Goal: Task Accomplishment & Management: Manage account settings

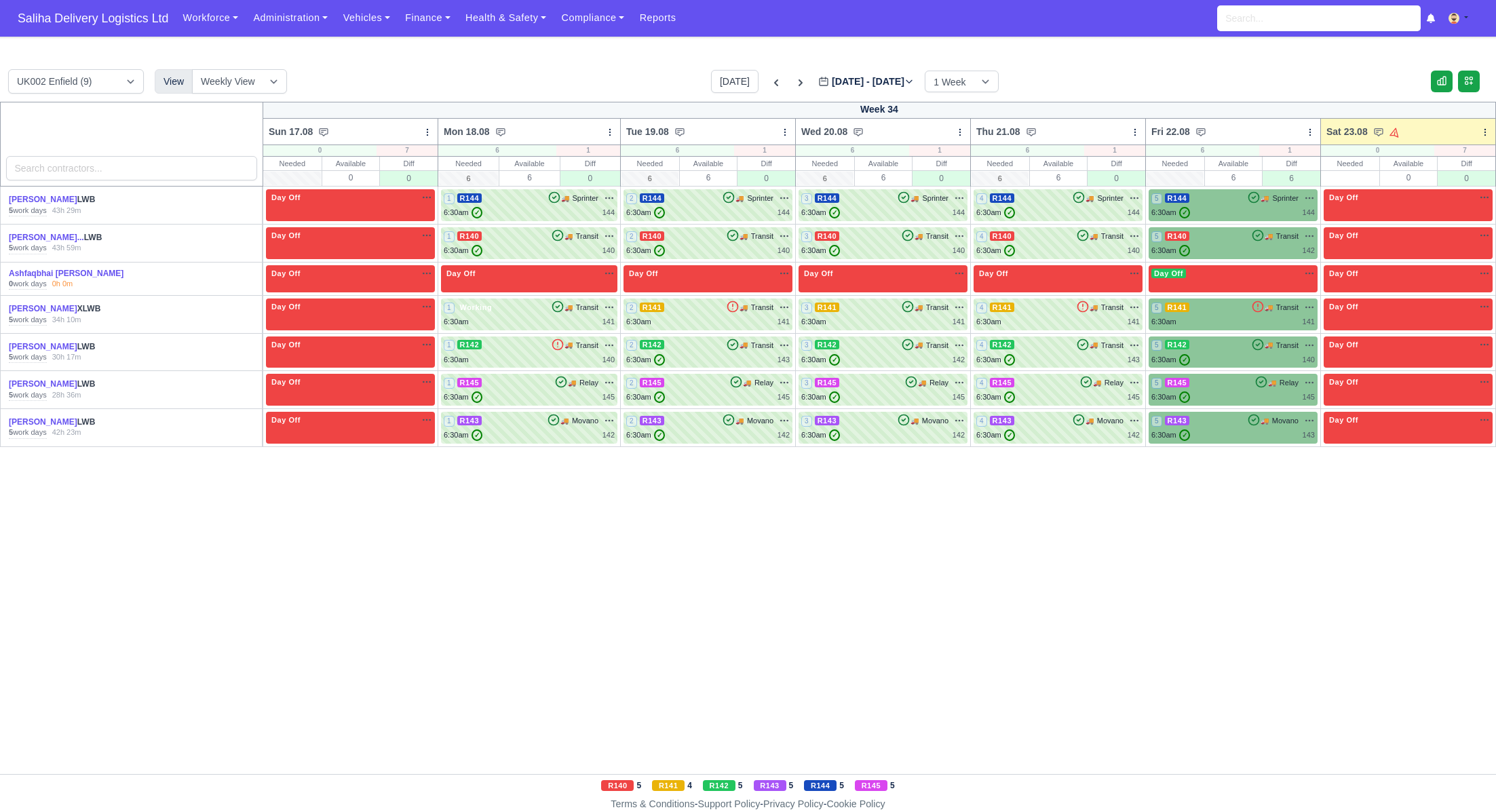
click at [93, 15] on span "Saliha Delivery Logistics Ltd" at bounding box center [93, 18] width 164 height 27
click at [1224, 419] on div "5 R143 🚚 Movano" at bounding box center [1233, 420] width 163 height 12
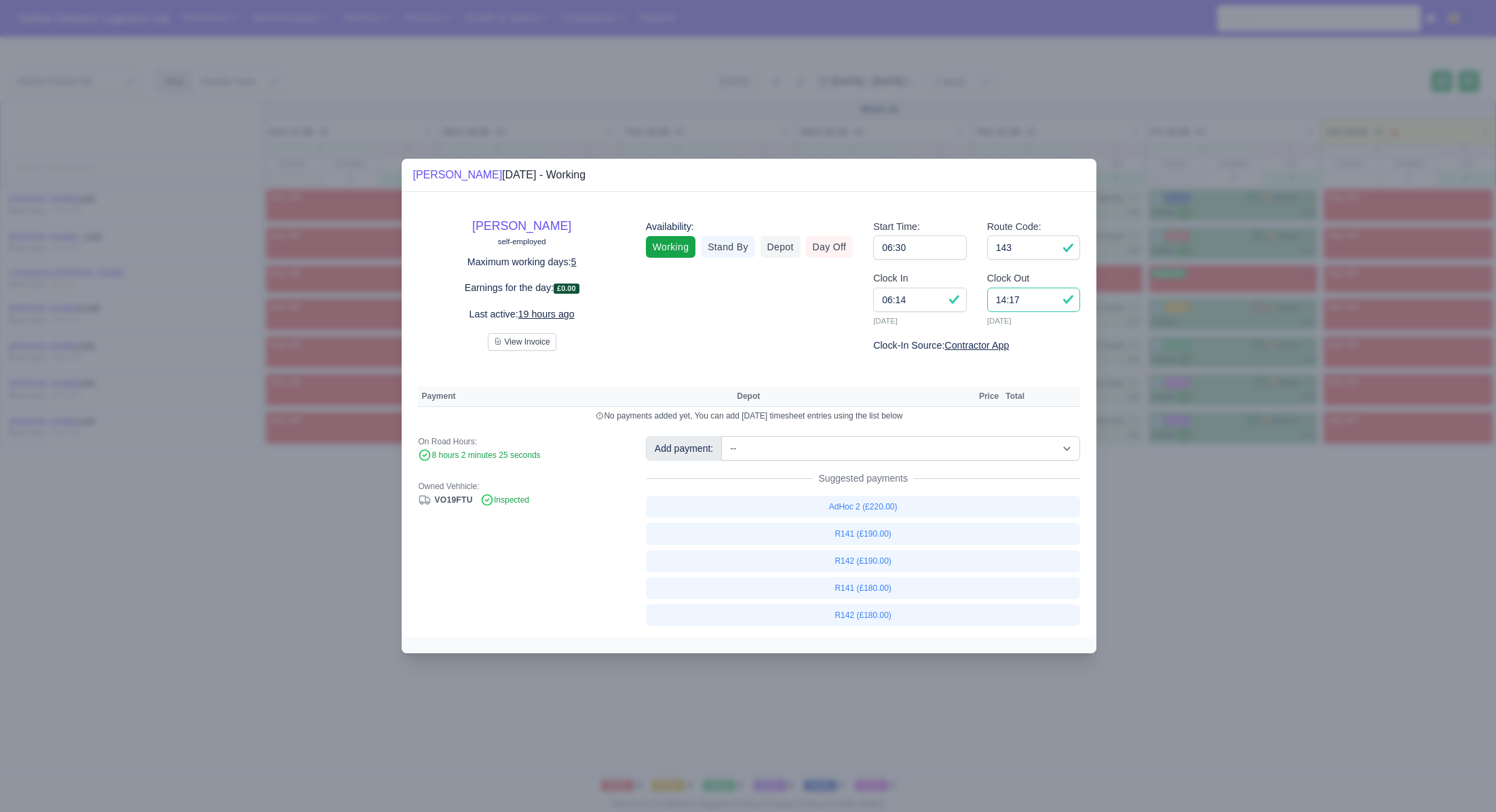
drag, startPoint x: 973, startPoint y: 299, endPoint x: 962, endPoint y: 298, distance: 11.0
click at [962, 298] on div "Clock In 06:14 22/08/2025 Clock Out 14:17 22/08/2025" at bounding box center [976, 304] width 227 height 67
type input "13:30"
click at [1036, 249] on input "143" at bounding box center [1034, 247] width 94 height 24
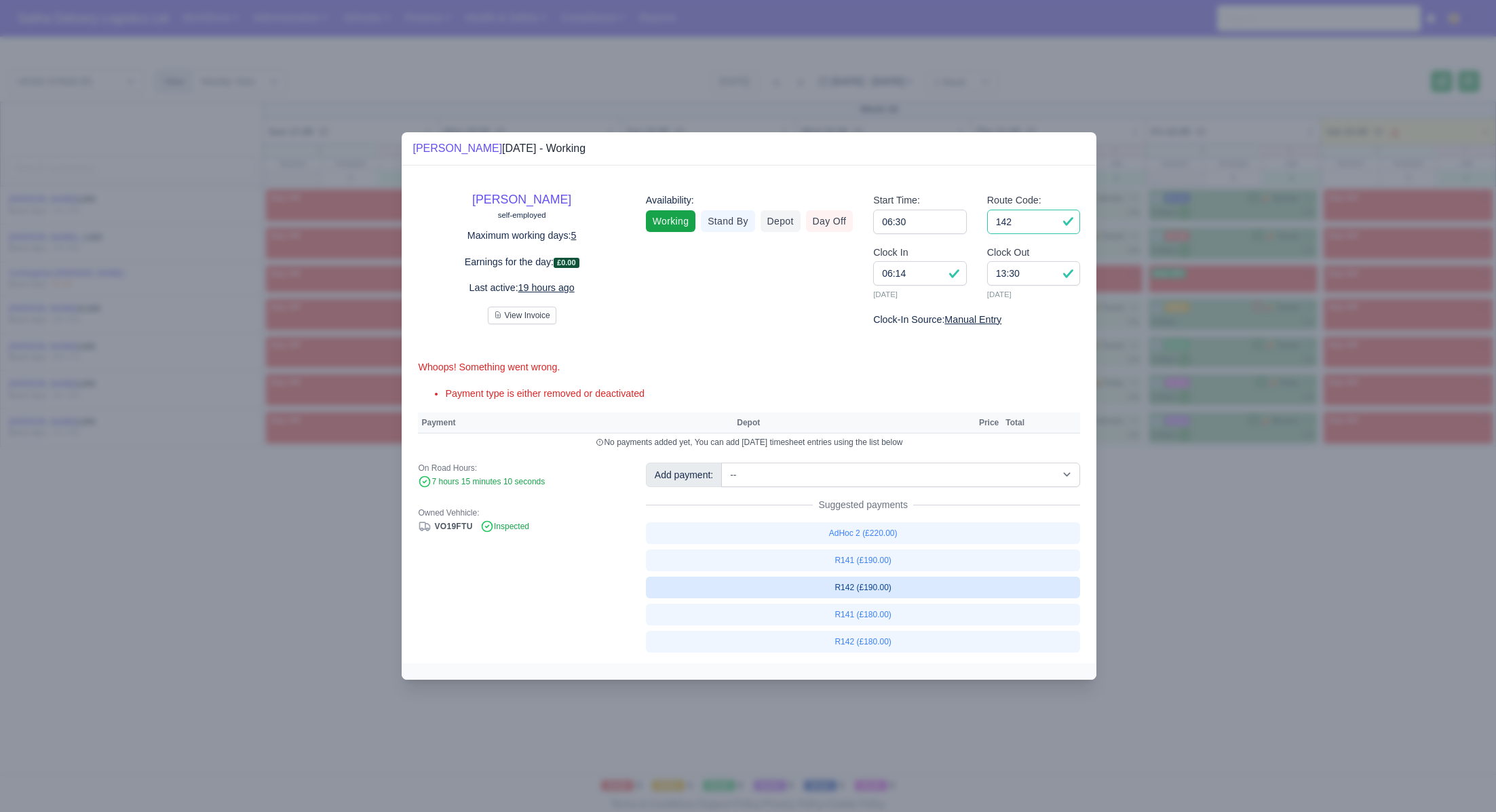
type input "142"
click at [865, 586] on link "R142 (£190.00)" at bounding box center [863, 587] width 435 height 22
select select "1"
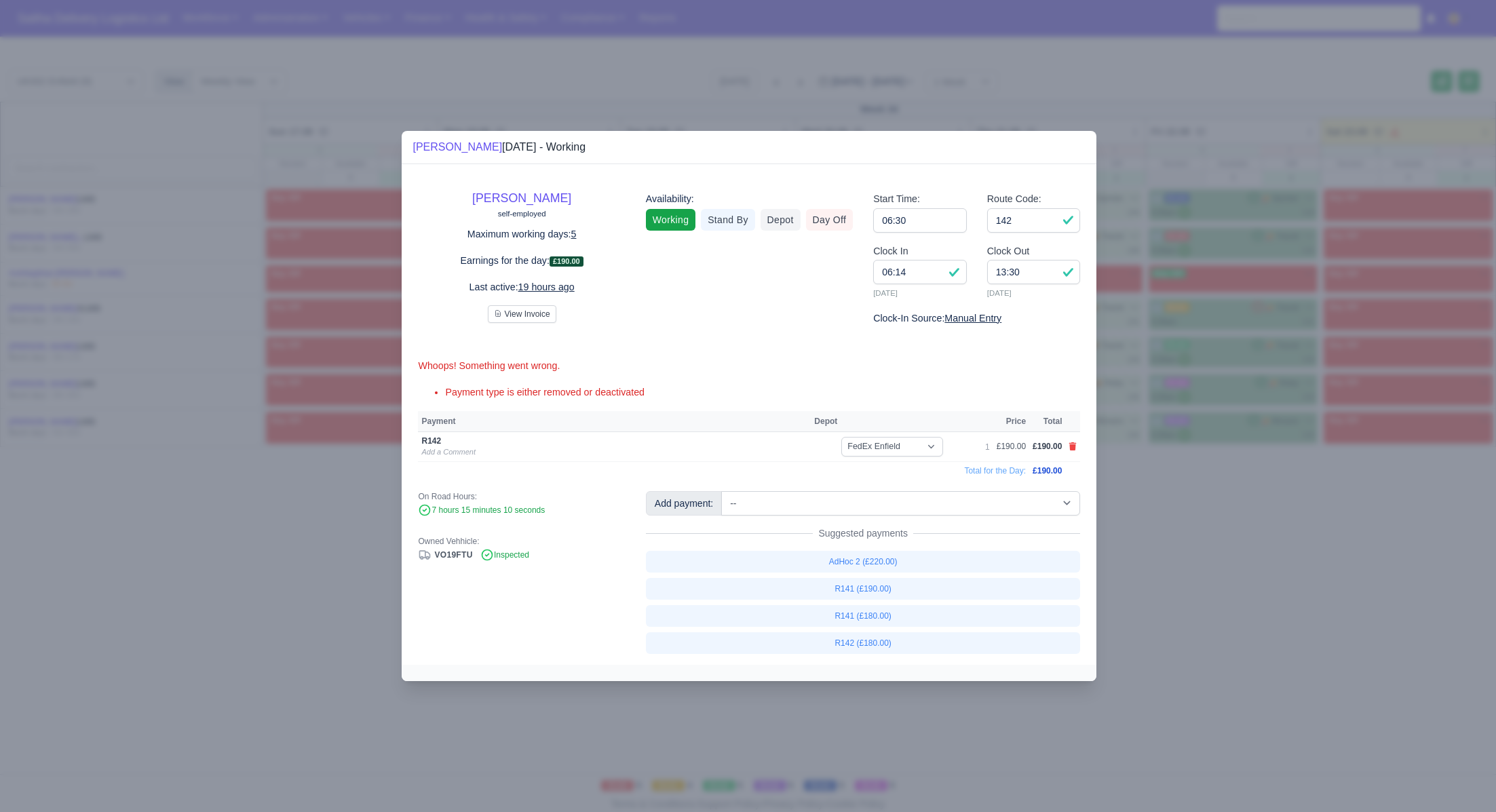
drag, startPoint x: 1162, startPoint y: 594, endPoint x: 966, endPoint y: 398, distance: 277.2
click at [1157, 587] on div at bounding box center [748, 406] width 1496 height 812
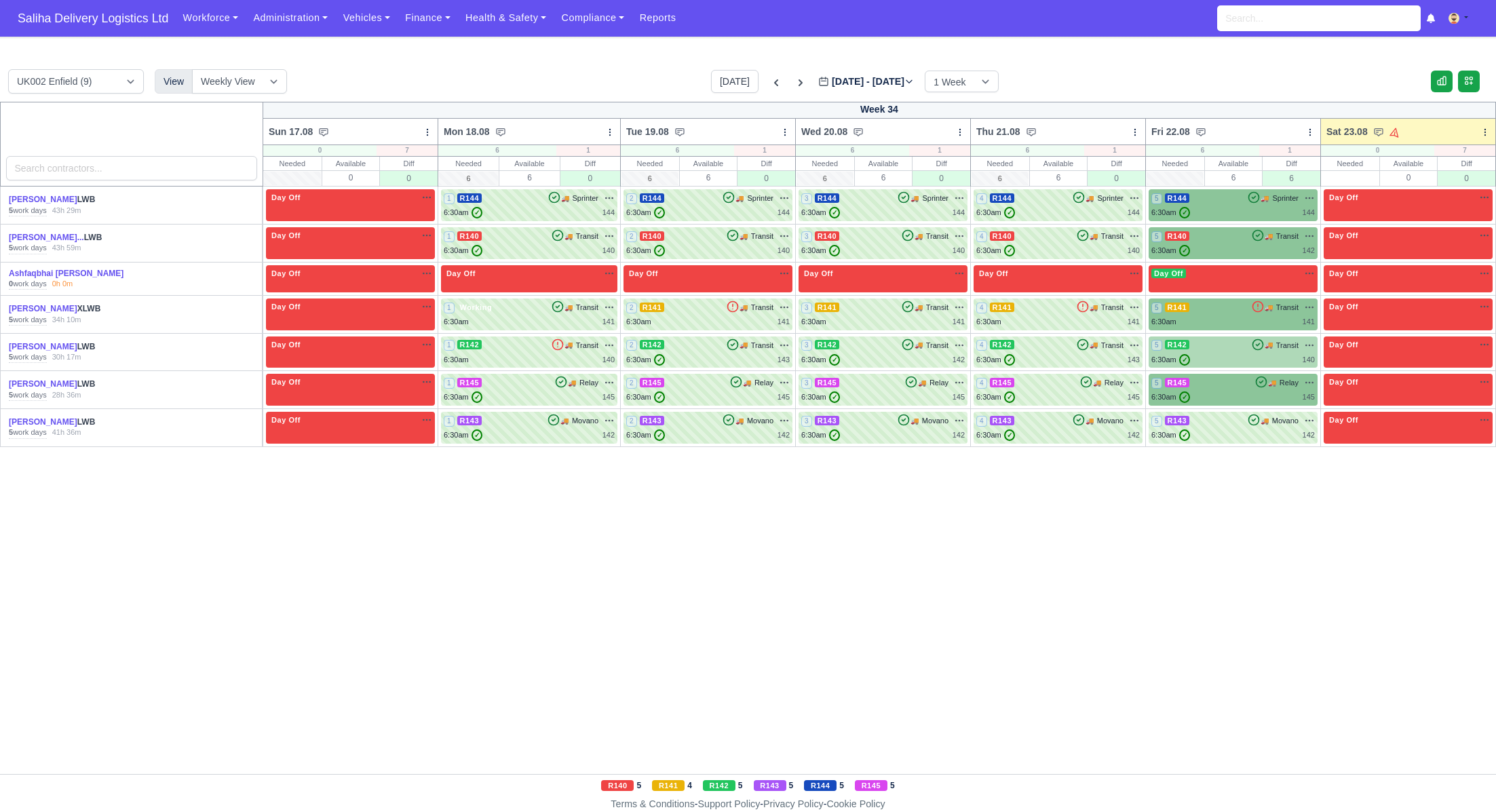
click at [1230, 355] on div "6:30am ✓ 140" at bounding box center [1233, 360] width 163 height 12
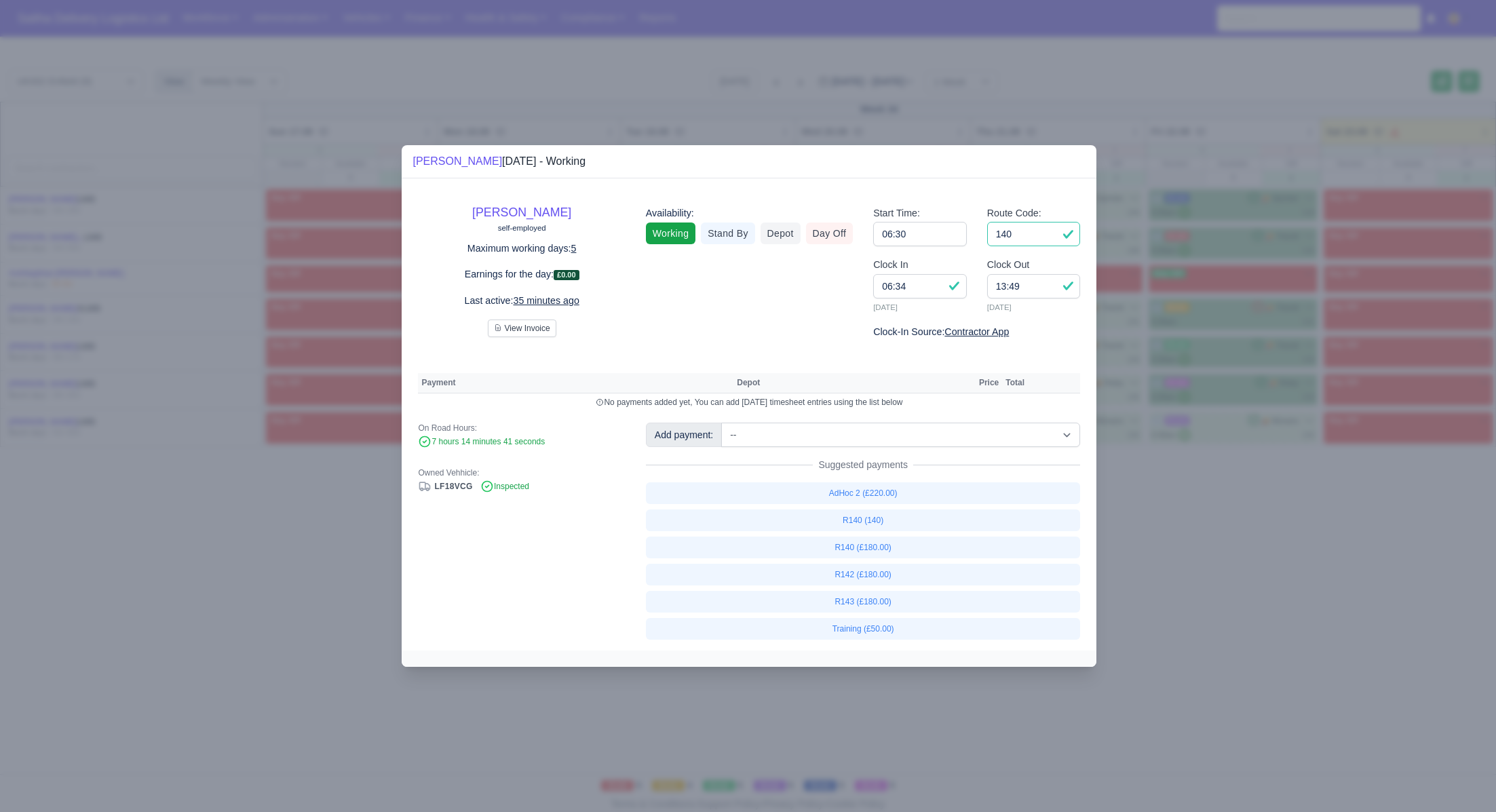
click at [1030, 229] on input "140" at bounding box center [1034, 234] width 94 height 24
type input "143"
drag, startPoint x: 1030, startPoint y: 287, endPoint x: 983, endPoint y: 287, distance: 47.0
click at [983, 287] on div "Clock Out 13:49 22/08/2025" at bounding box center [1034, 290] width 114 height 67
click at [1022, 287] on input "13:49" at bounding box center [1034, 286] width 94 height 24
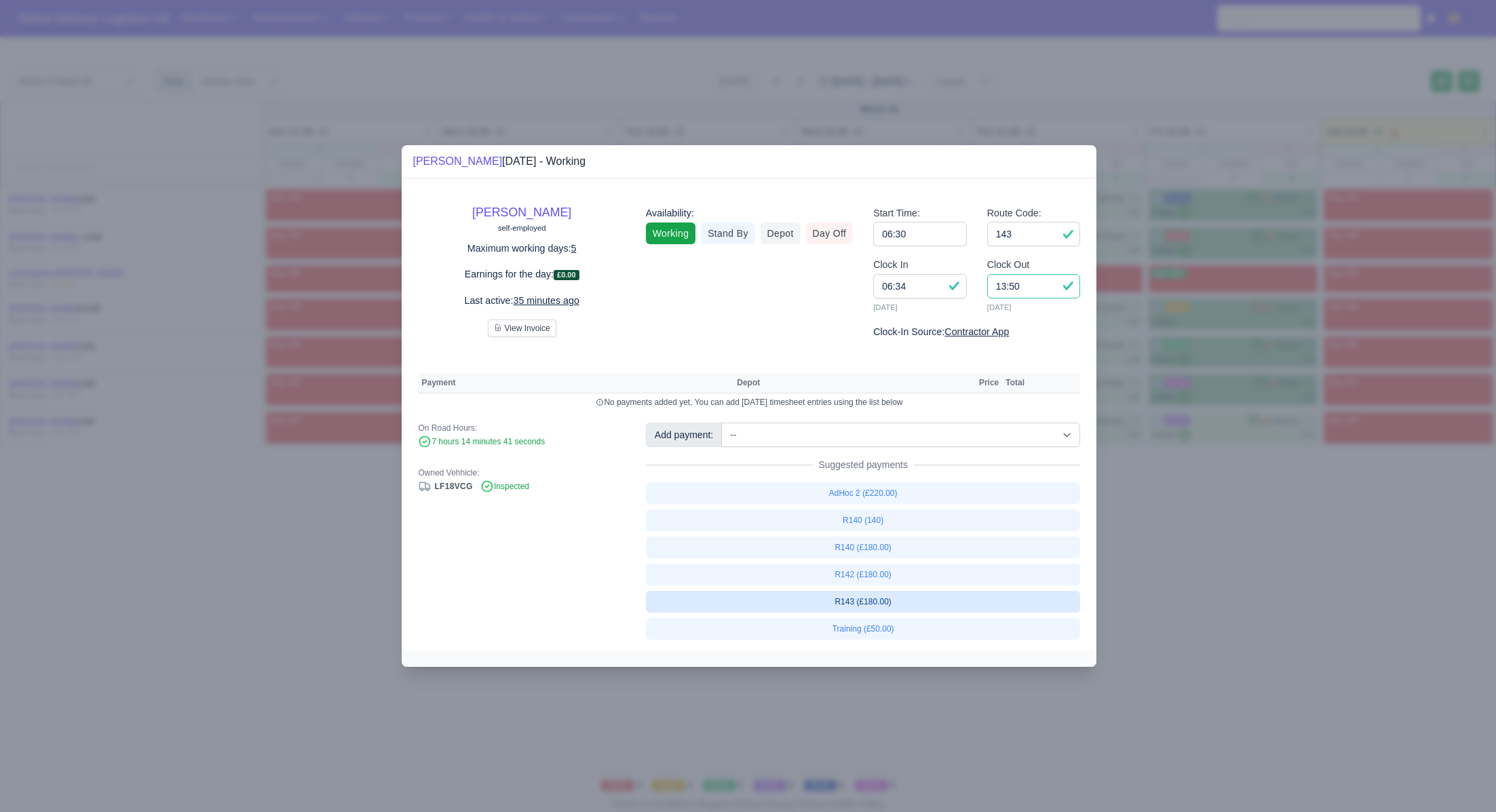
type input "13:50"
click at [872, 594] on link "R143 (£180.00)" at bounding box center [863, 601] width 435 height 22
select select "1"
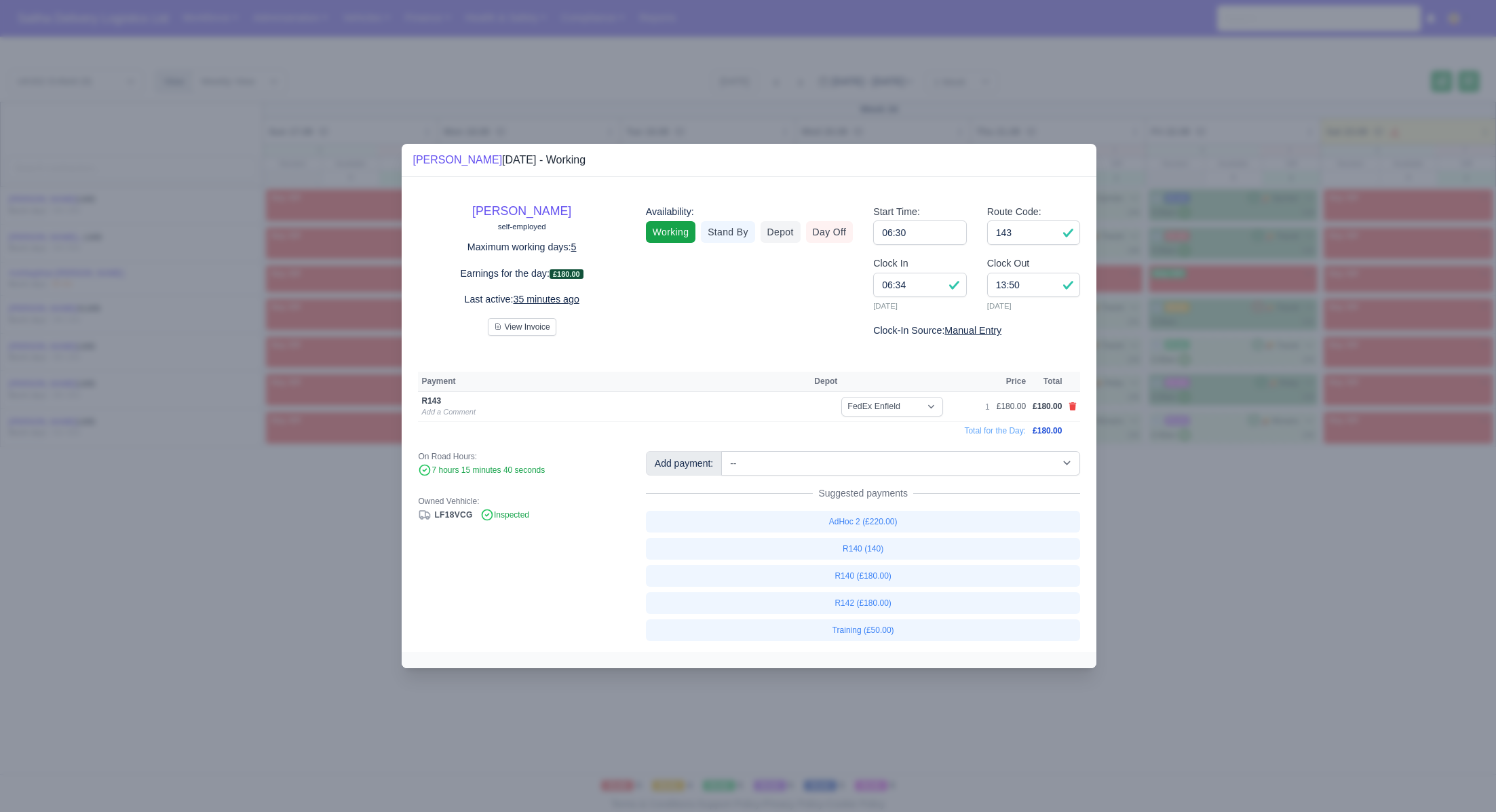
click at [1136, 577] on div at bounding box center [748, 406] width 1496 height 812
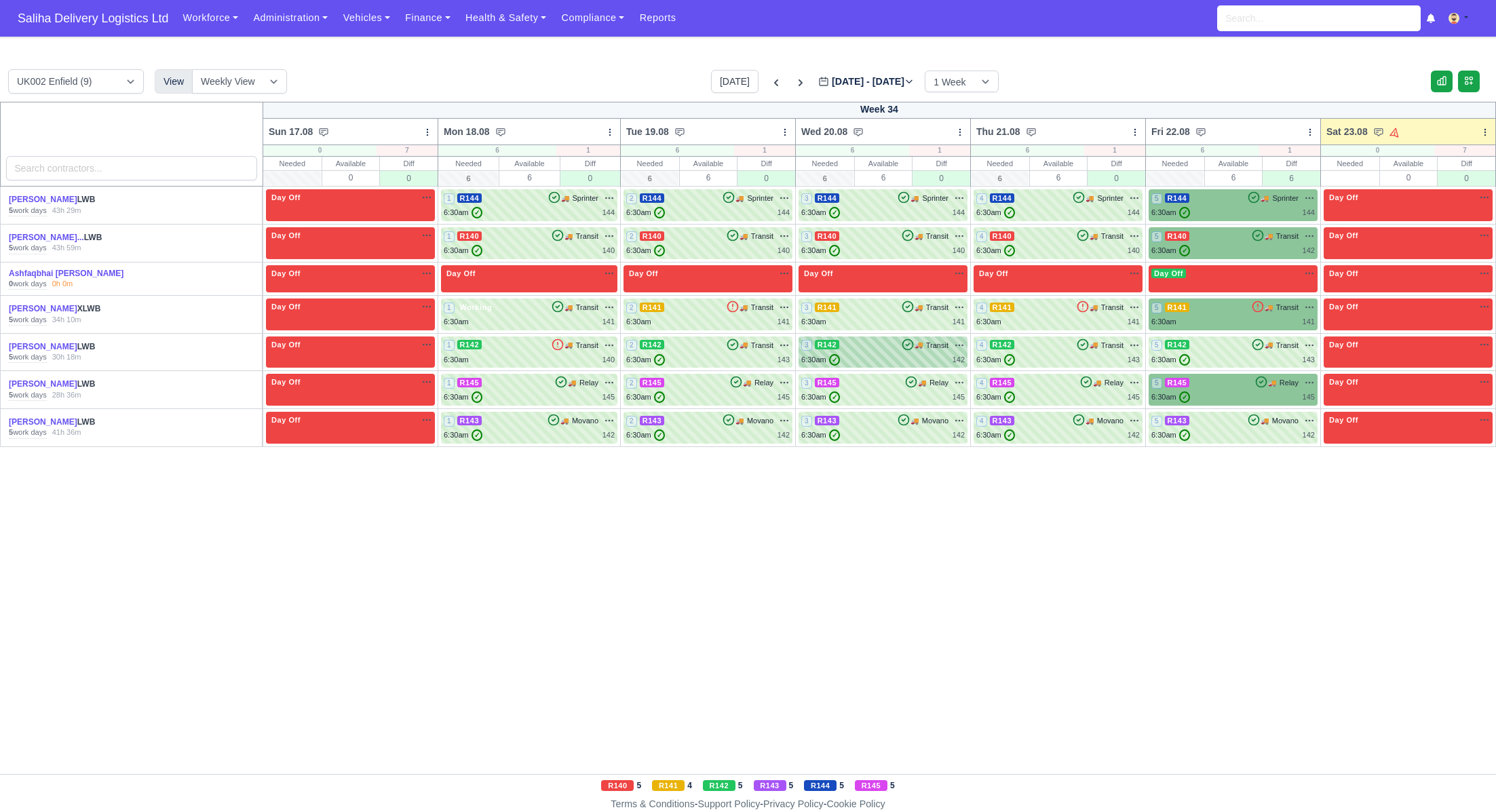
click at [875, 360] on div "6:30am ✓ 142" at bounding box center [883, 360] width 163 height 12
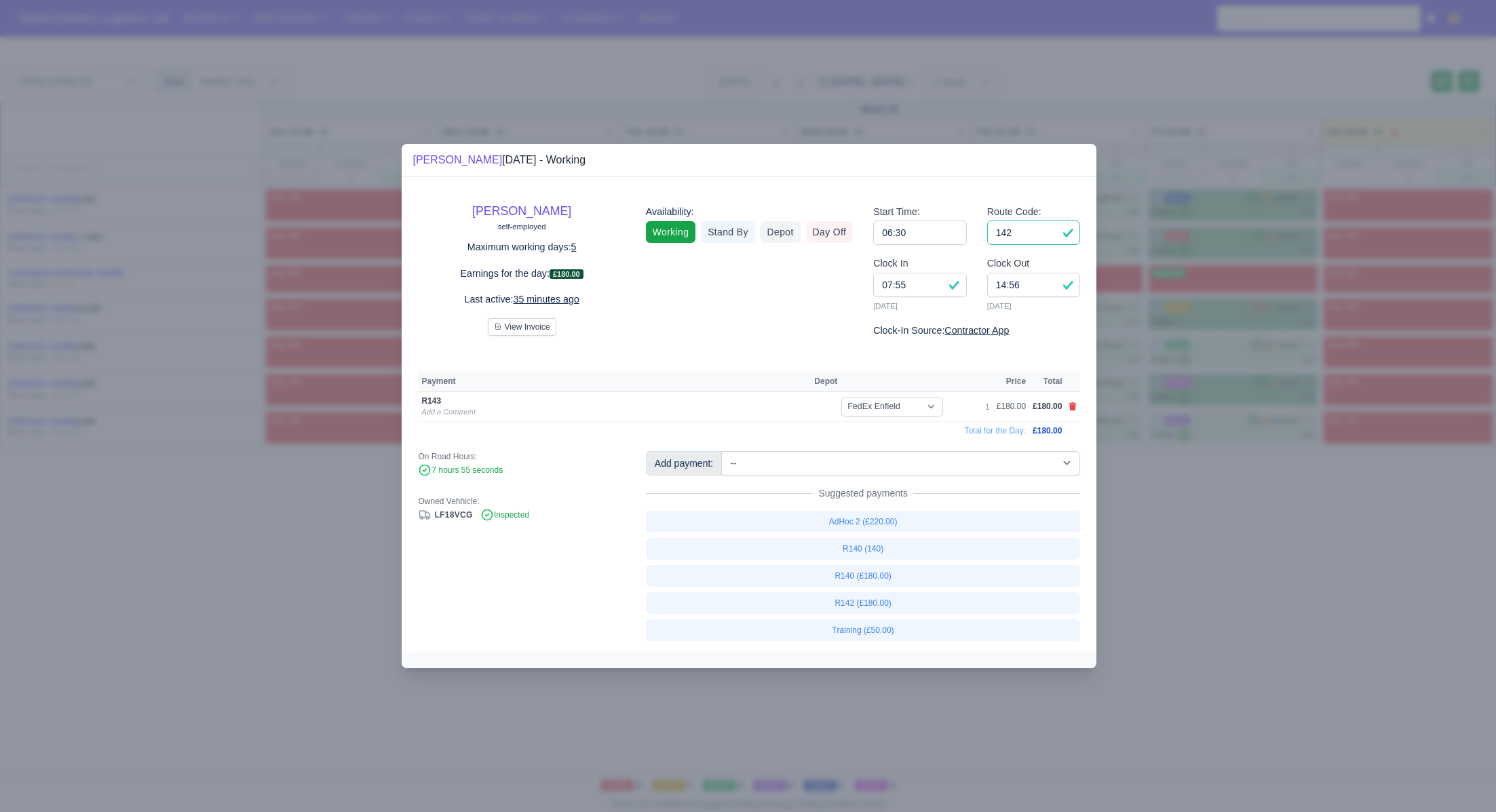
click at [1051, 232] on input "142" at bounding box center [1034, 232] width 94 height 24
type input "143"
click at [1223, 543] on div at bounding box center [748, 406] width 1496 height 812
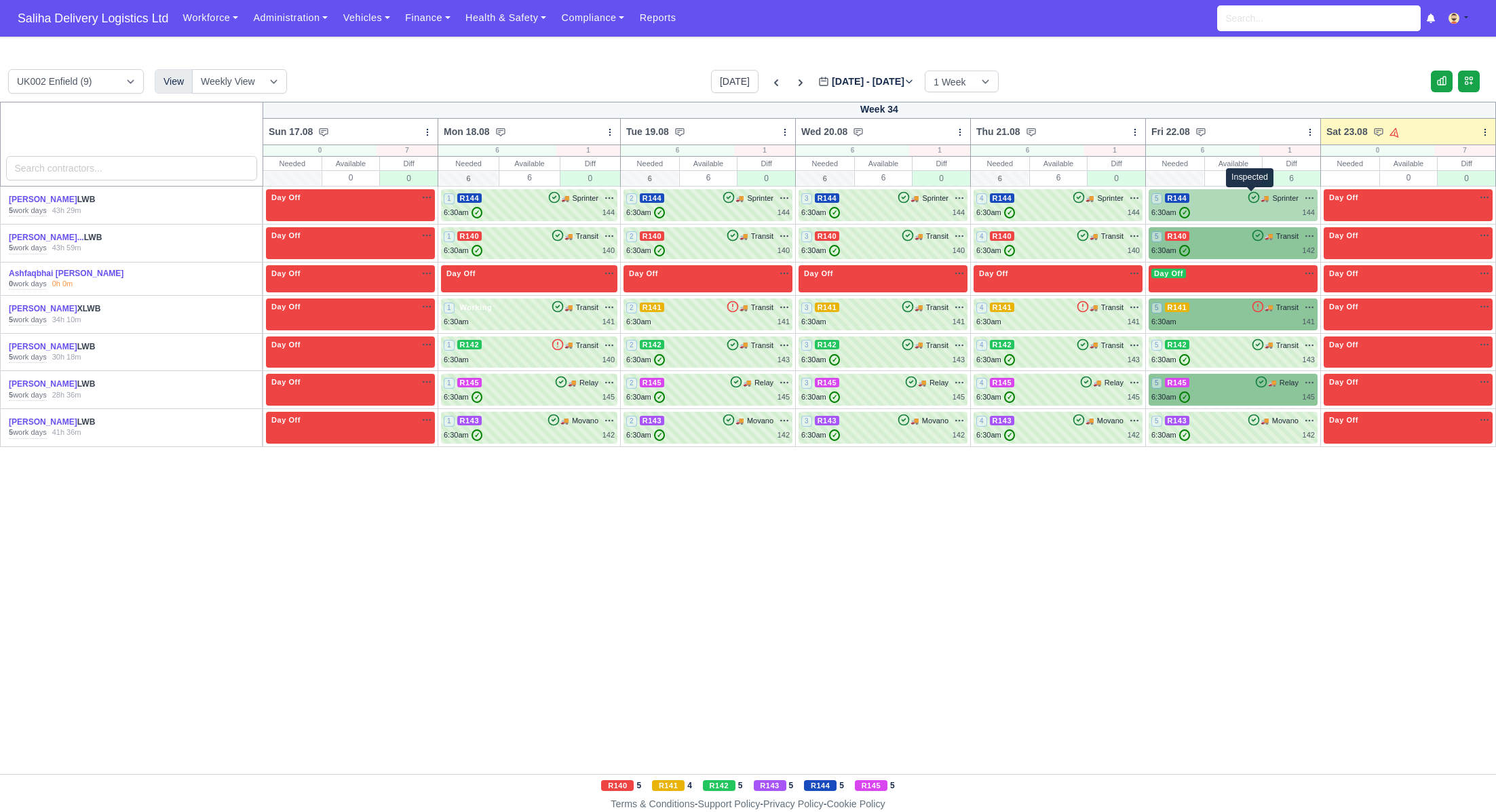
click at [1250, 198] on icon at bounding box center [1254, 198] width 10 height 10
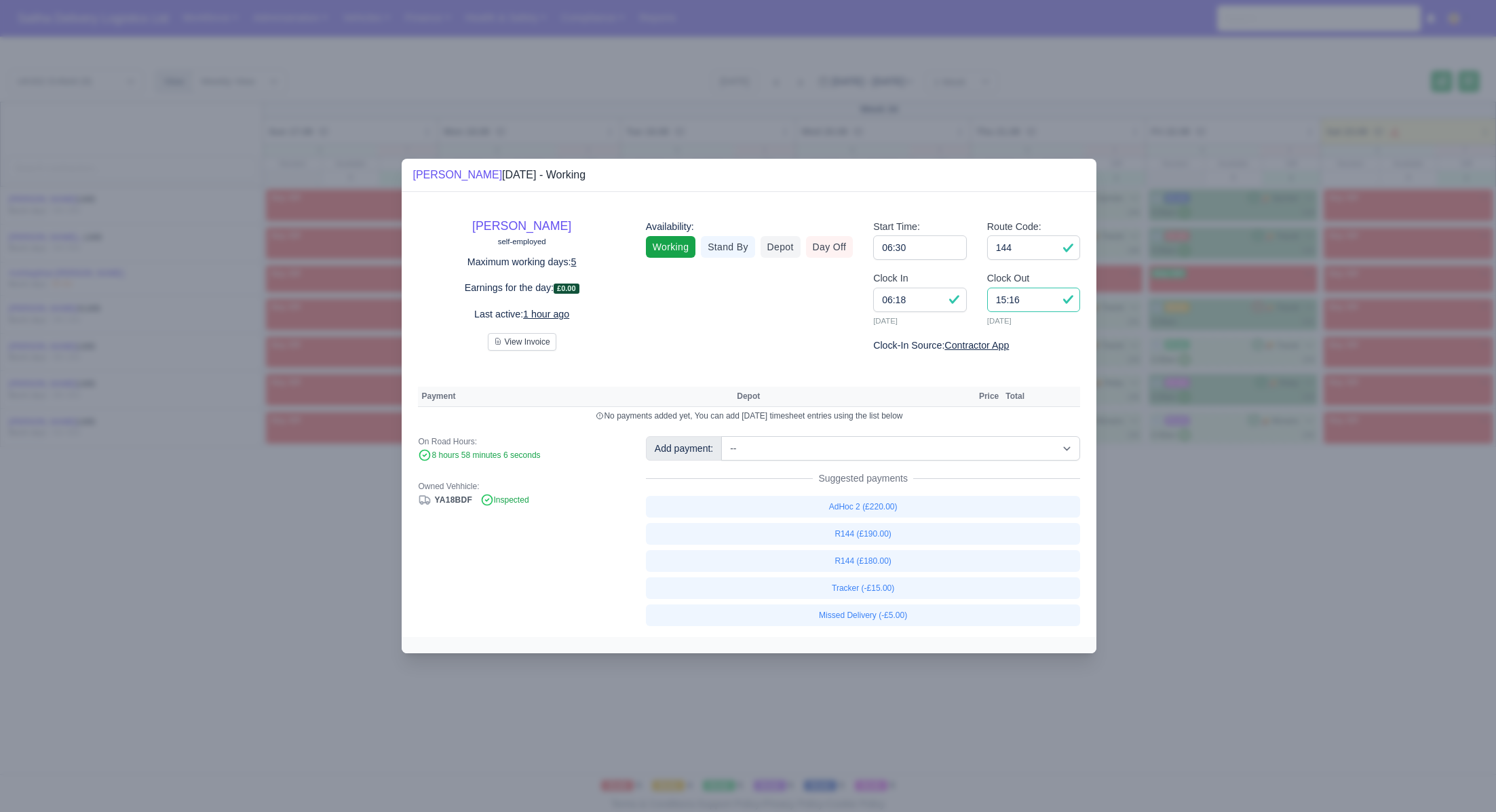
click at [1028, 300] on input "15:16" at bounding box center [1034, 299] width 94 height 24
type input "15:00"
click at [950, 553] on link "R144 (£180.00)" at bounding box center [863, 560] width 435 height 22
select select "1"
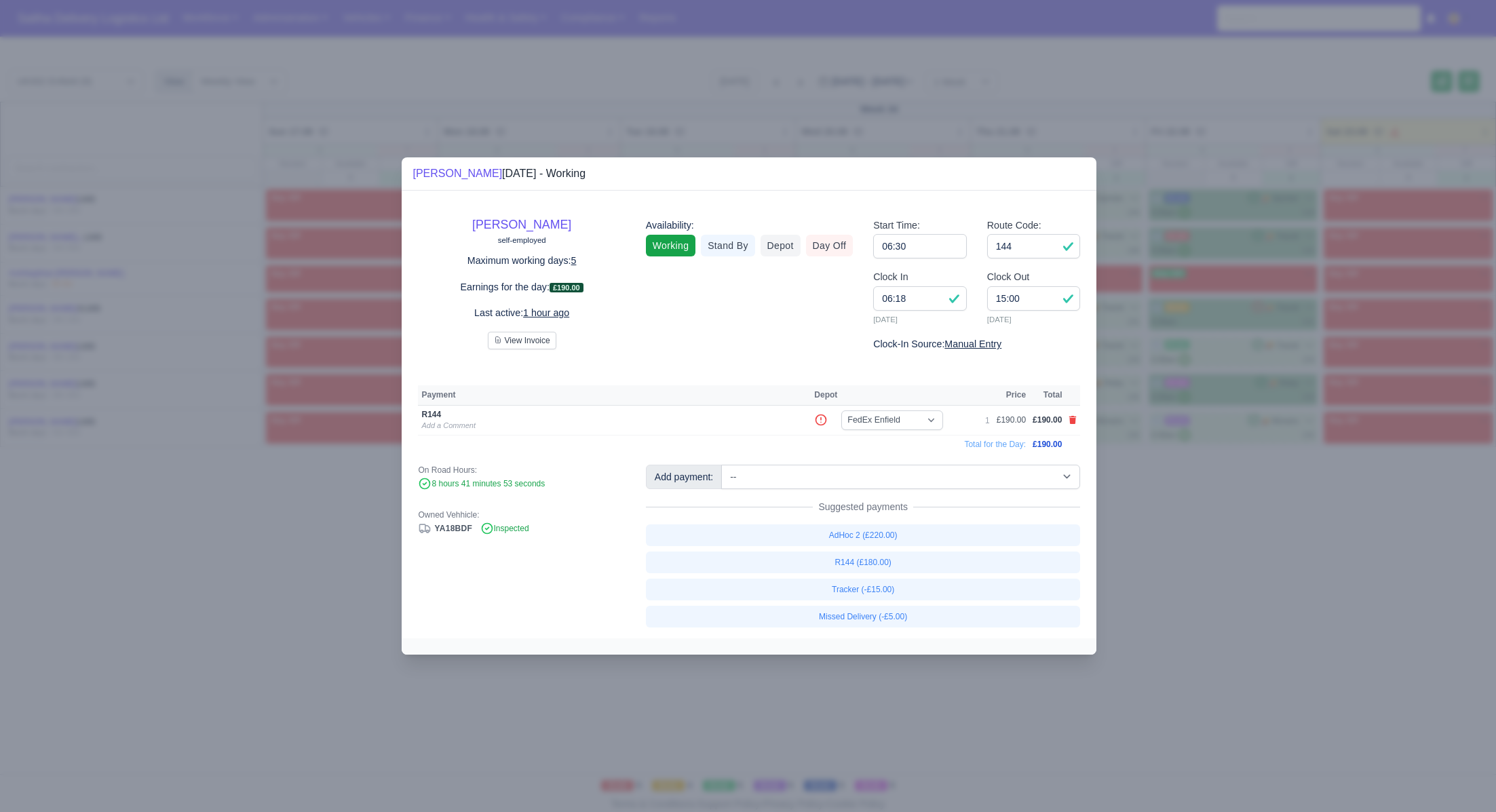
select select "1"
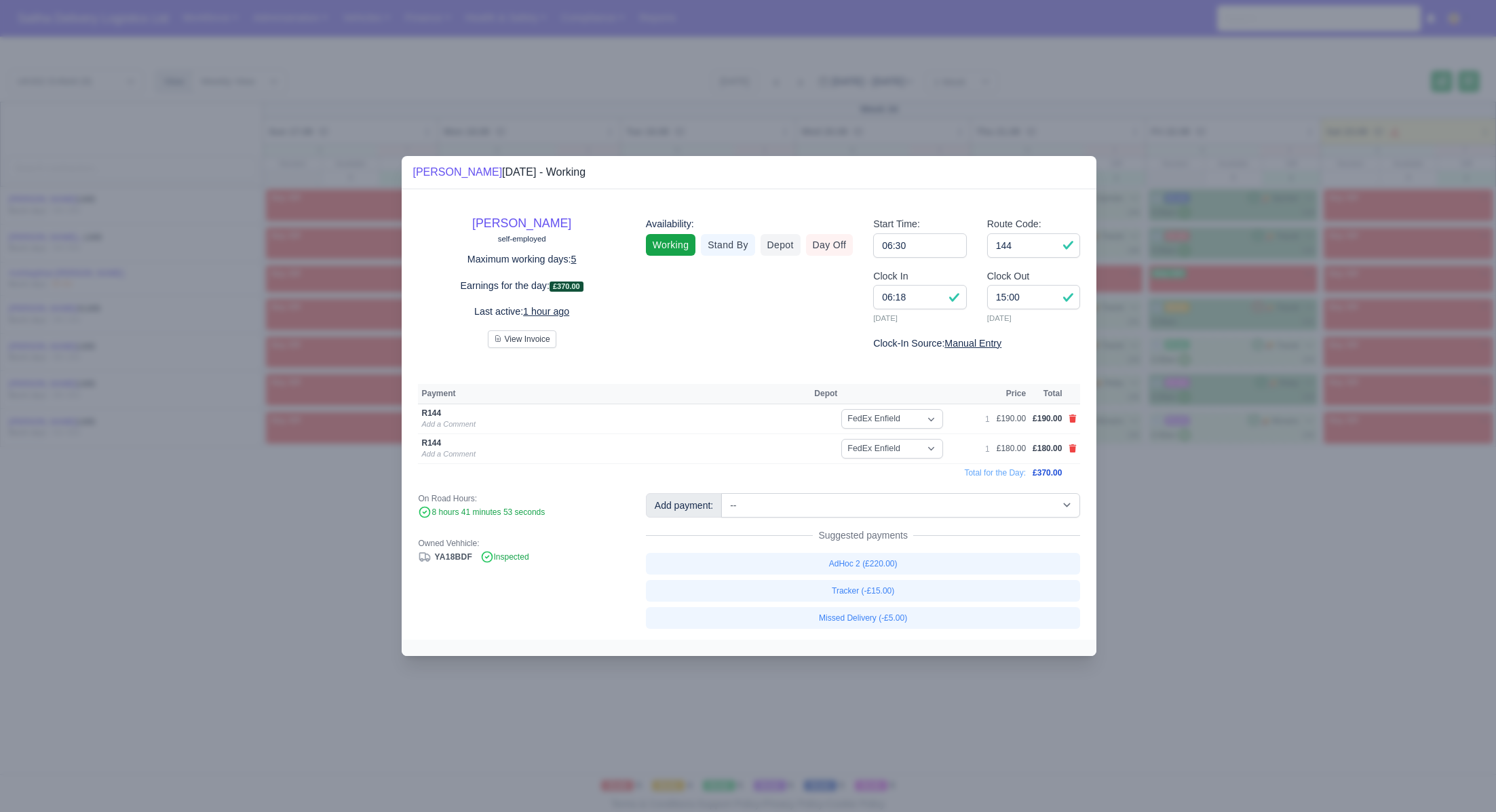
click at [1215, 540] on div at bounding box center [748, 406] width 1496 height 812
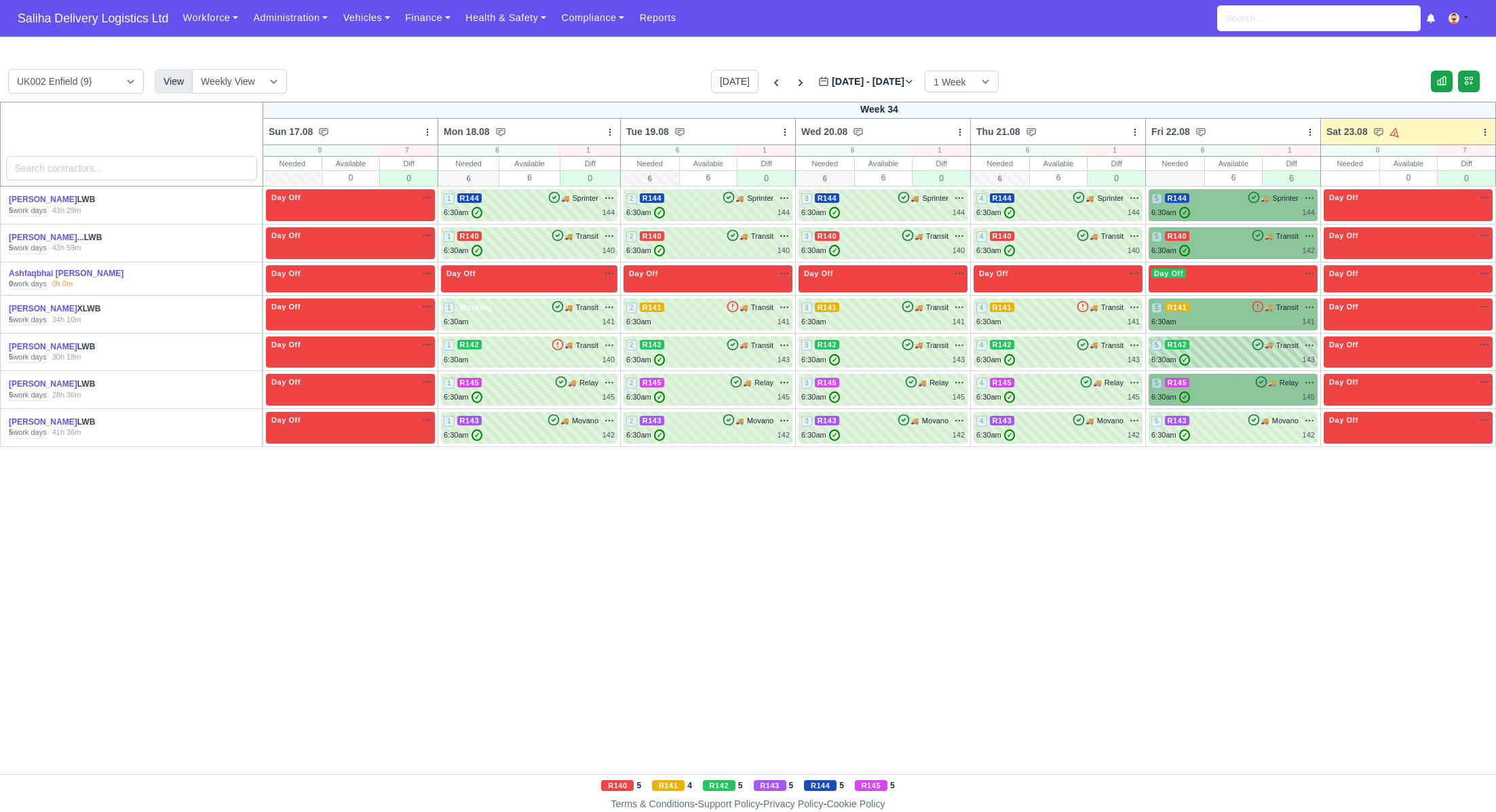
click at [1224, 354] on div "6:30am ✓ 143" at bounding box center [1233, 360] width 163 height 12
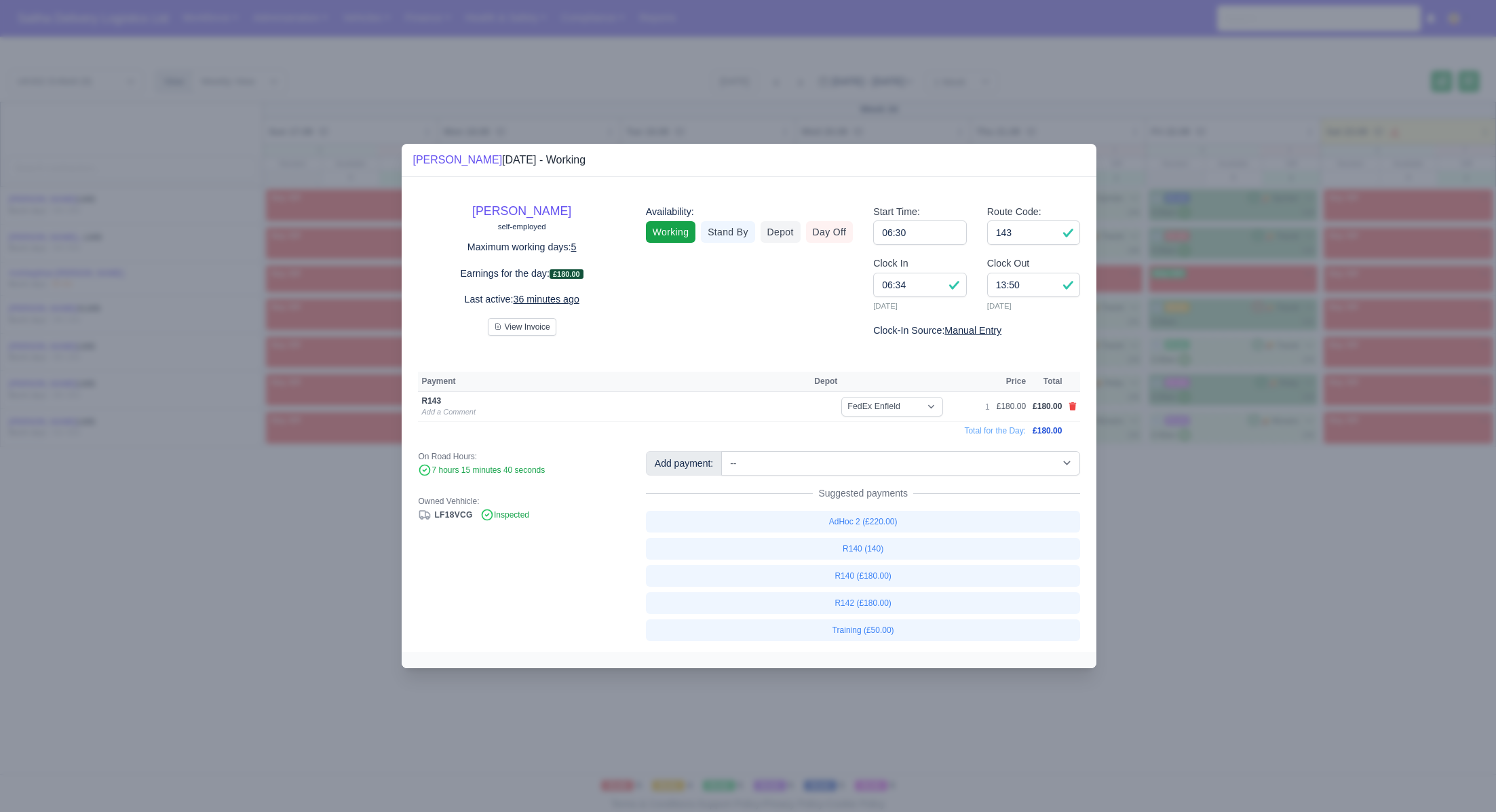
drag, startPoint x: 1221, startPoint y: 518, endPoint x: 1221, endPoint y: 479, distance: 39.0
click at [1221, 517] on div at bounding box center [748, 406] width 1496 height 812
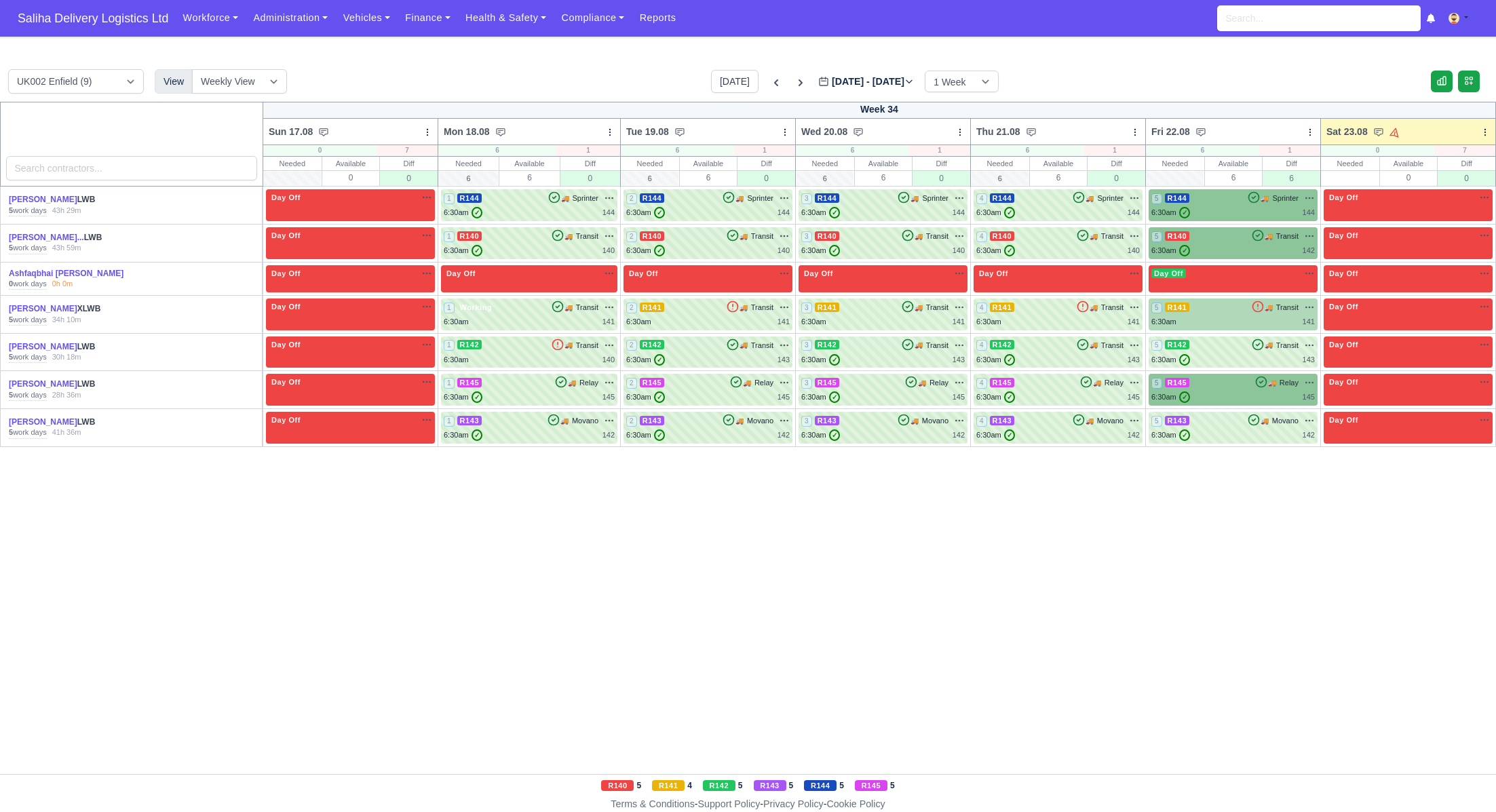
click at [1225, 310] on div "5 R141 🚚 Transit" at bounding box center [1233, 307] width 163 height 12
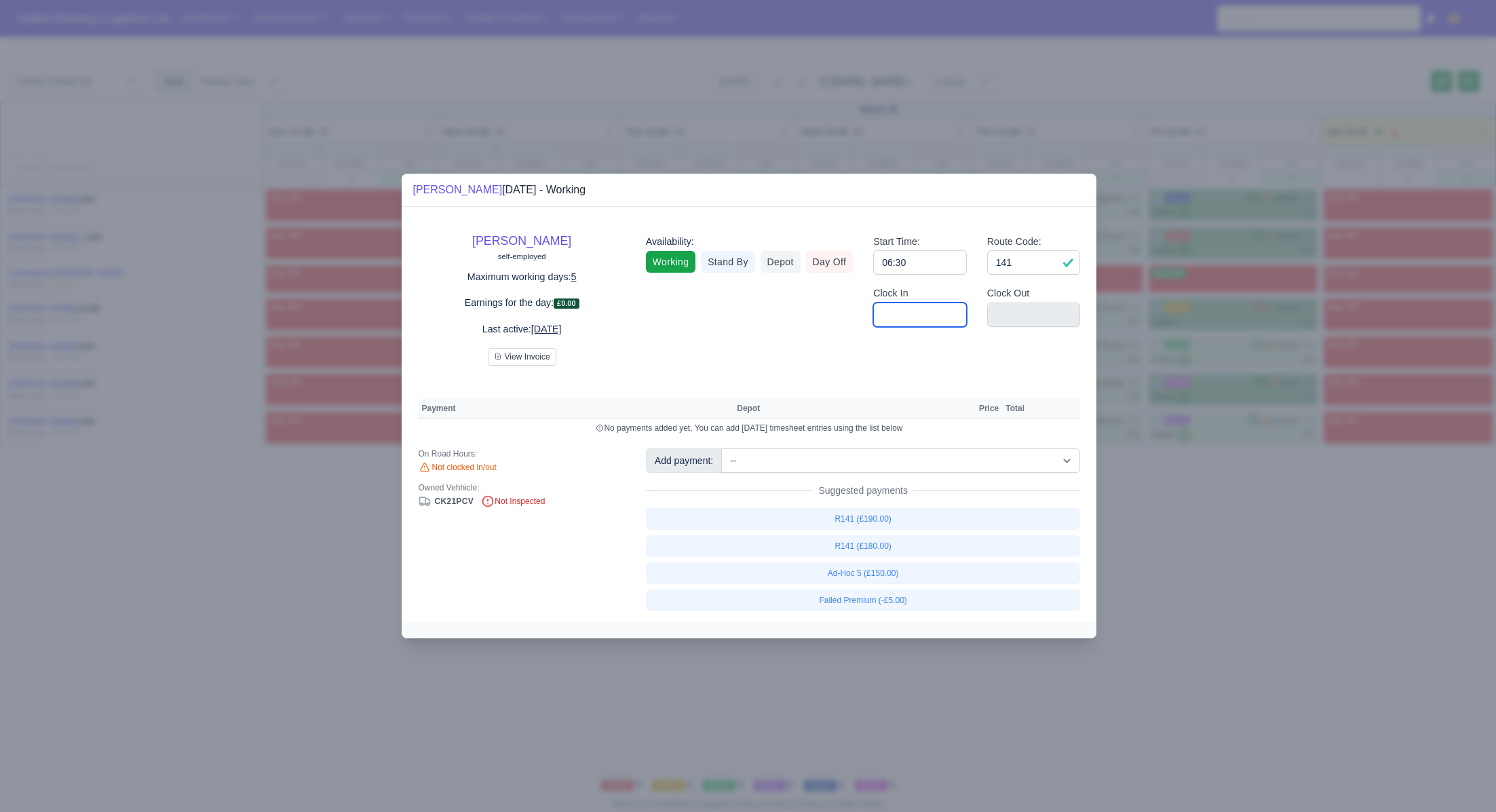
click at [878, 315] on input "Clock In" at bounding box center [920, 315] width 94 height 24
type input "06:30"
click at [1006, 314] on input "Clock Out" at bounding box center [1034, 315] width 94 height 24
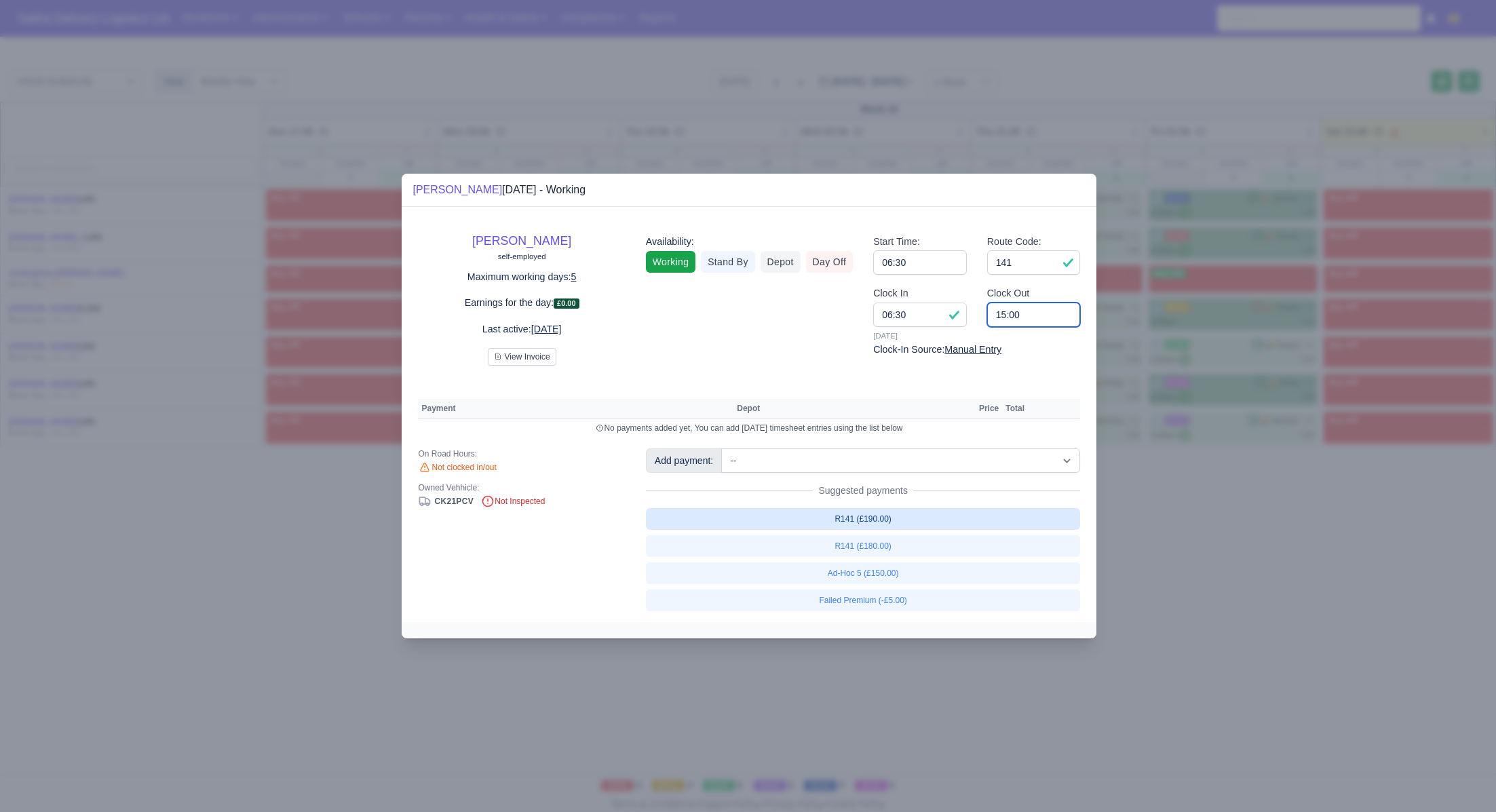
type input "15:00"
click at [886, 521] on link "R141 (£190.00)" at bounding box center [863, 518] width 435 height 22
select select "1"
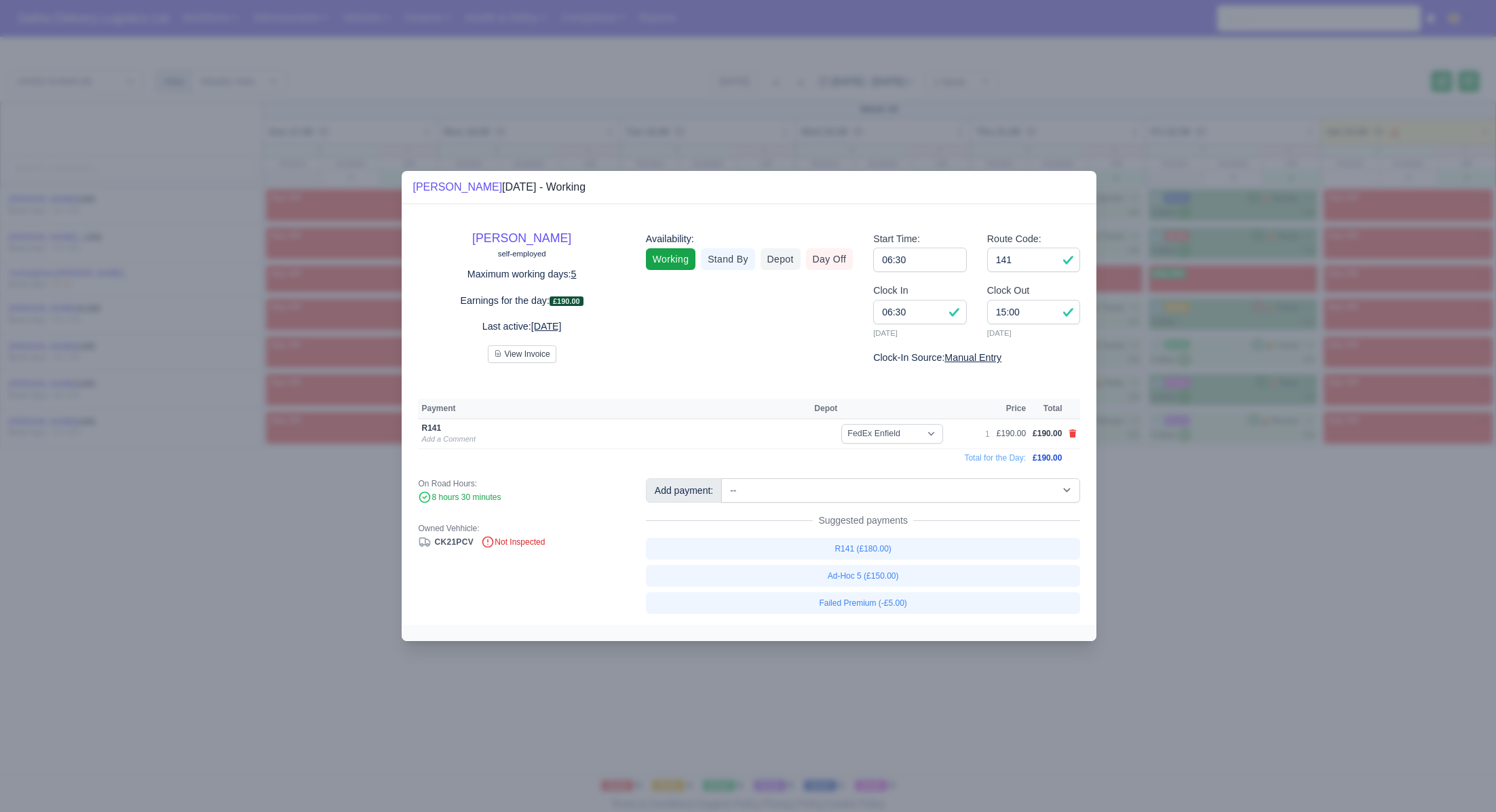
click at [1291, 557] on div at bounding box center [748, 406] width 1496 height 812
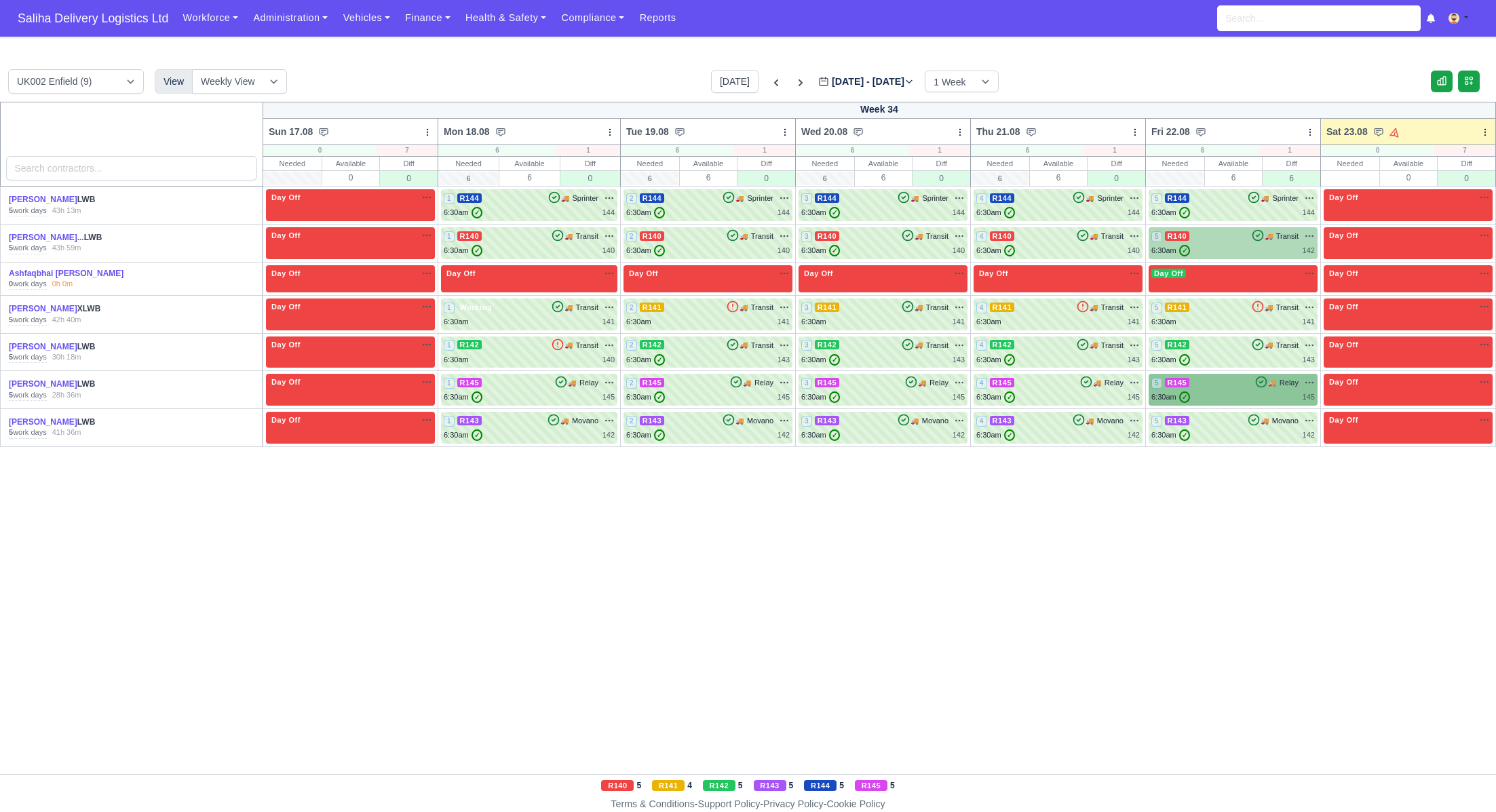
click at [1243, 239] on div "5 R140 🚚 Transit" at bounding box center [1233, 236] width 163 height 12
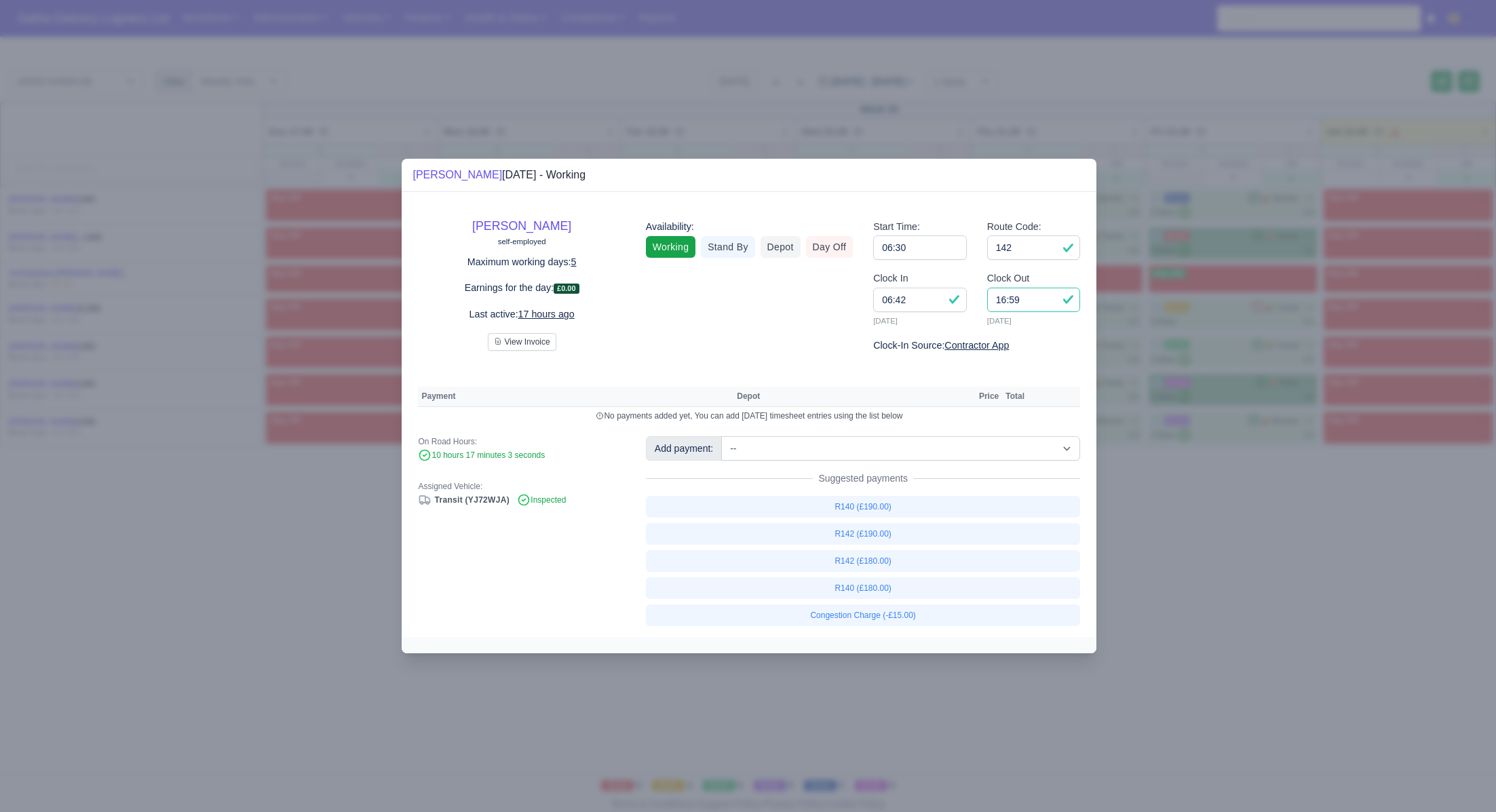
click at [1041, 299] on input "16:59" at bounding box center [1034, 299] width 94 height 24
type input "1"
type input "14:30"
click at [855, 555] on link "R142 (£180.00)" at bounding box center [863, 560] width 435 height 22
select select "1"
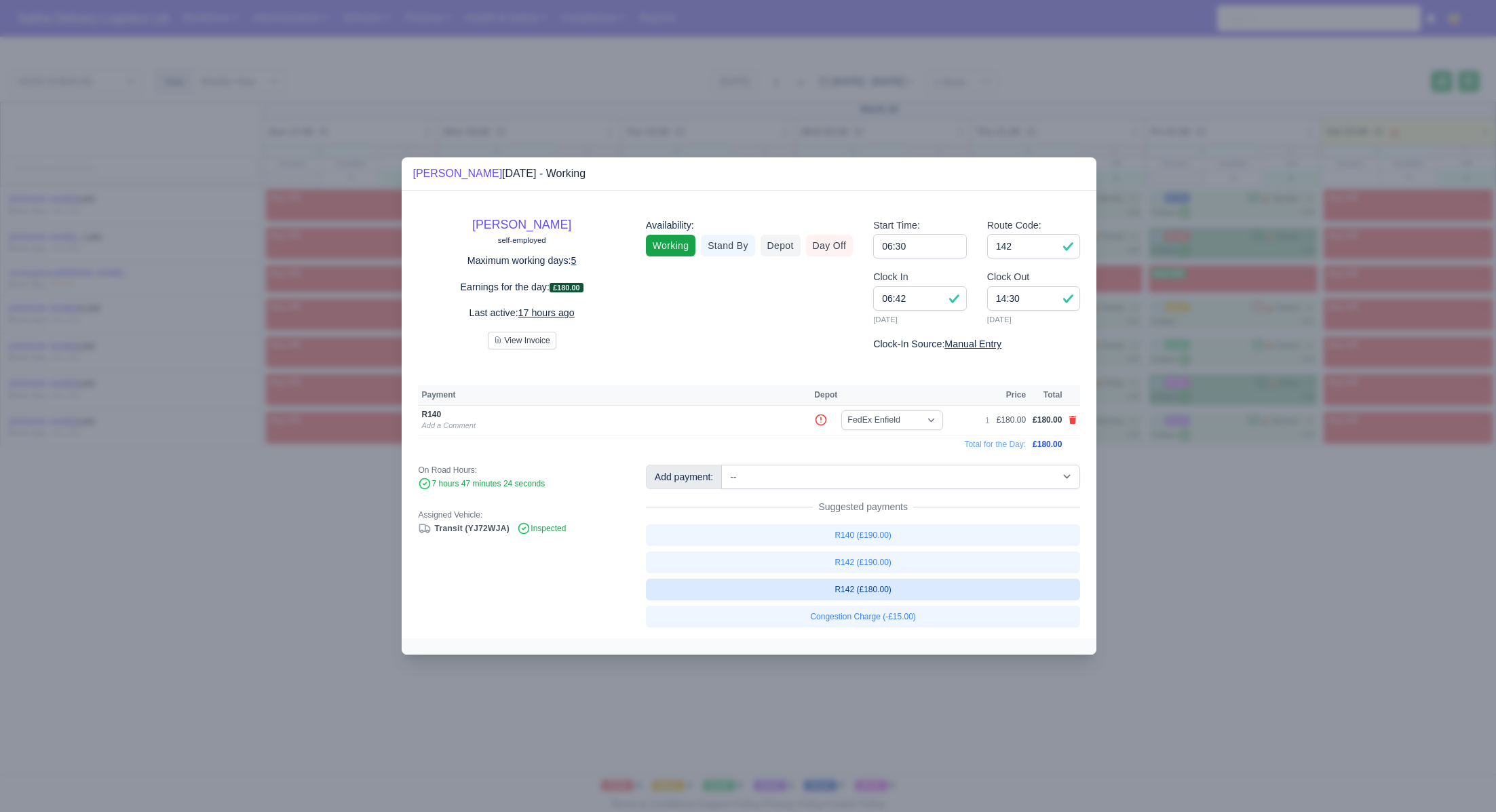
select select "1"
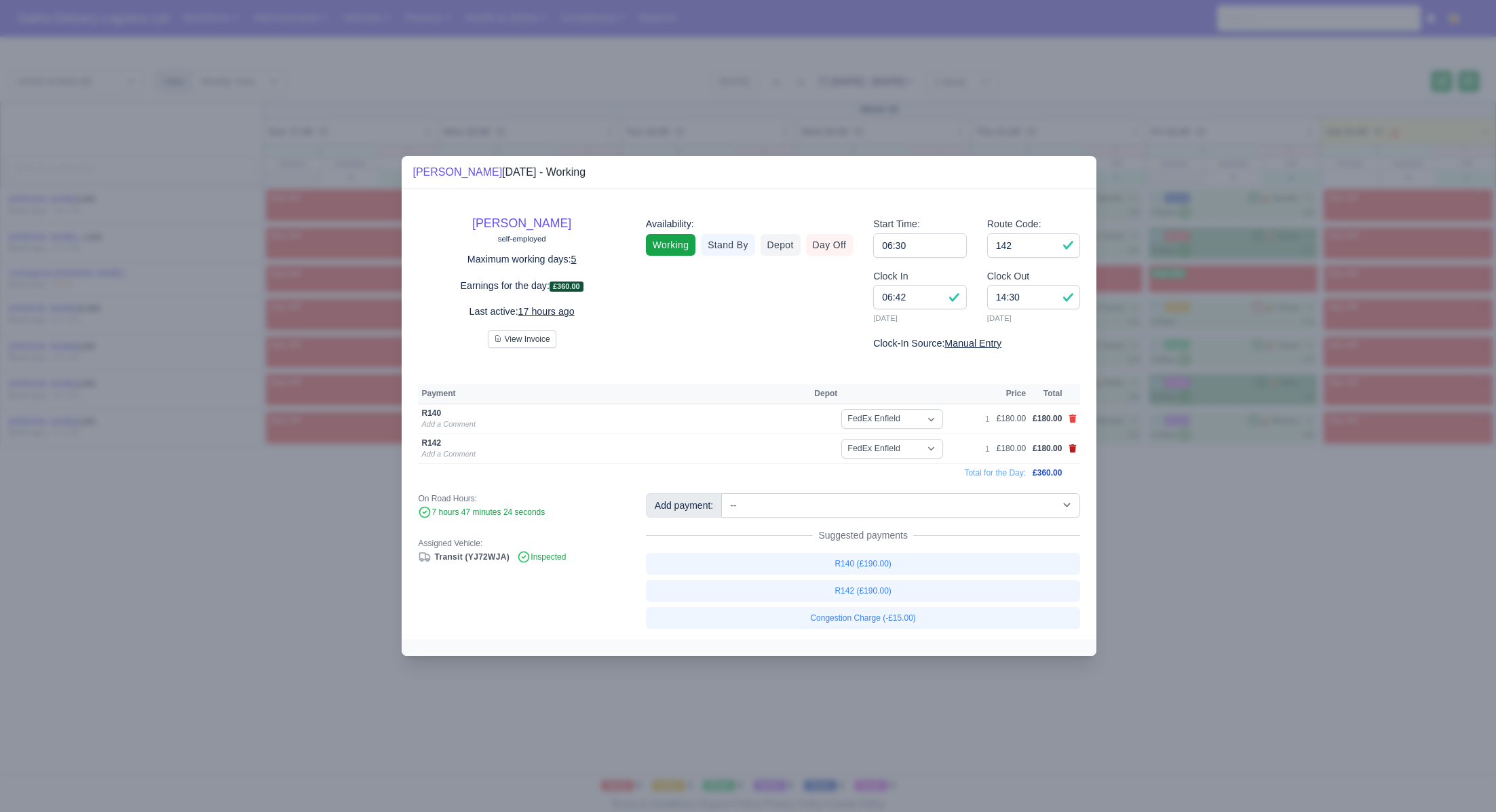
click at [1074, 451] on icon at bounding box center [1073, 448] width 7 height 8
select select
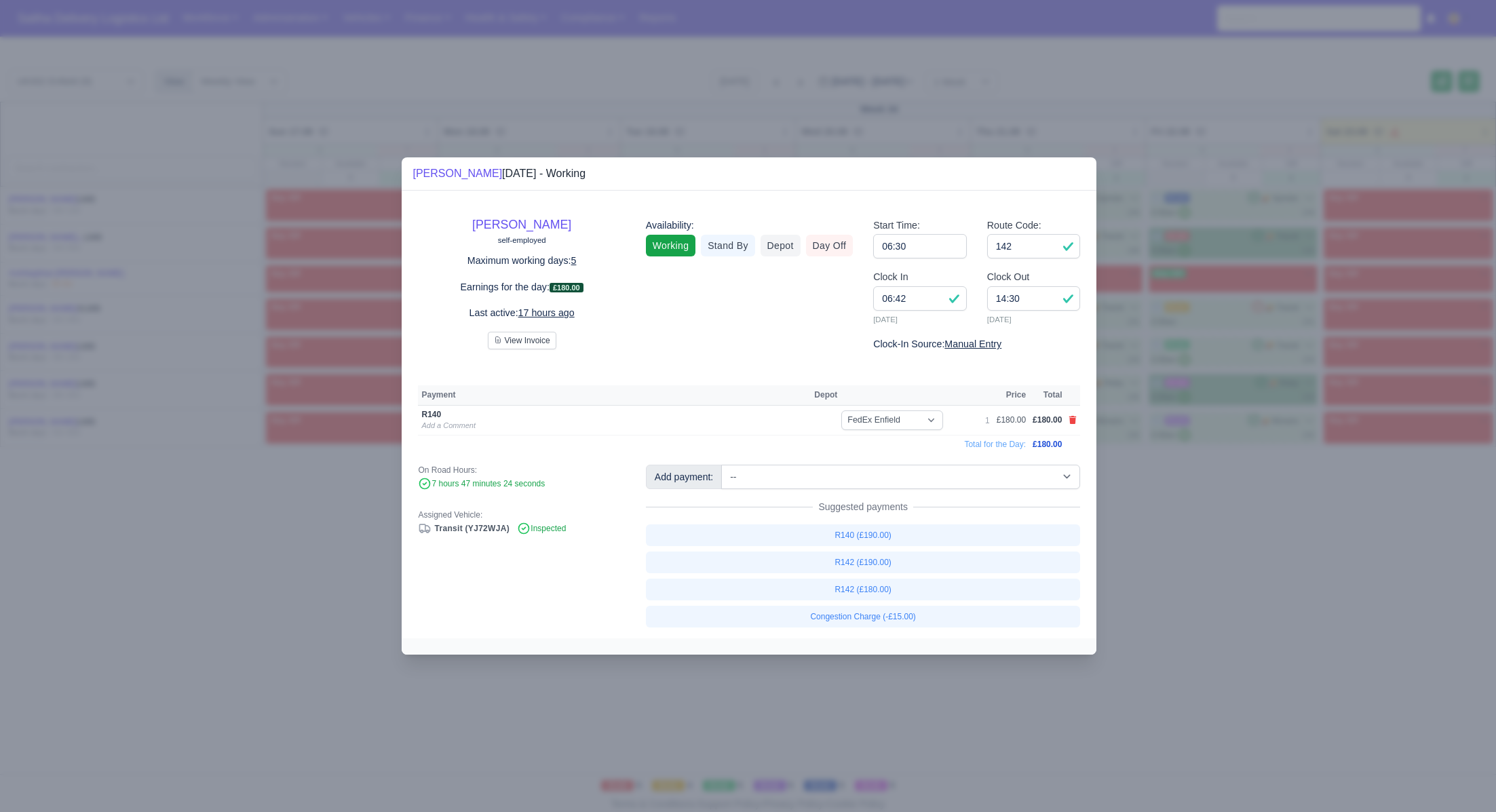
drag, startPoint x: 1205, startPoint y: 505, endPoint x: 804, endPoint y: 291, distance: 454.5
click at [1200, 502] on div at bounding box center [748, 406] width 1496 height 812
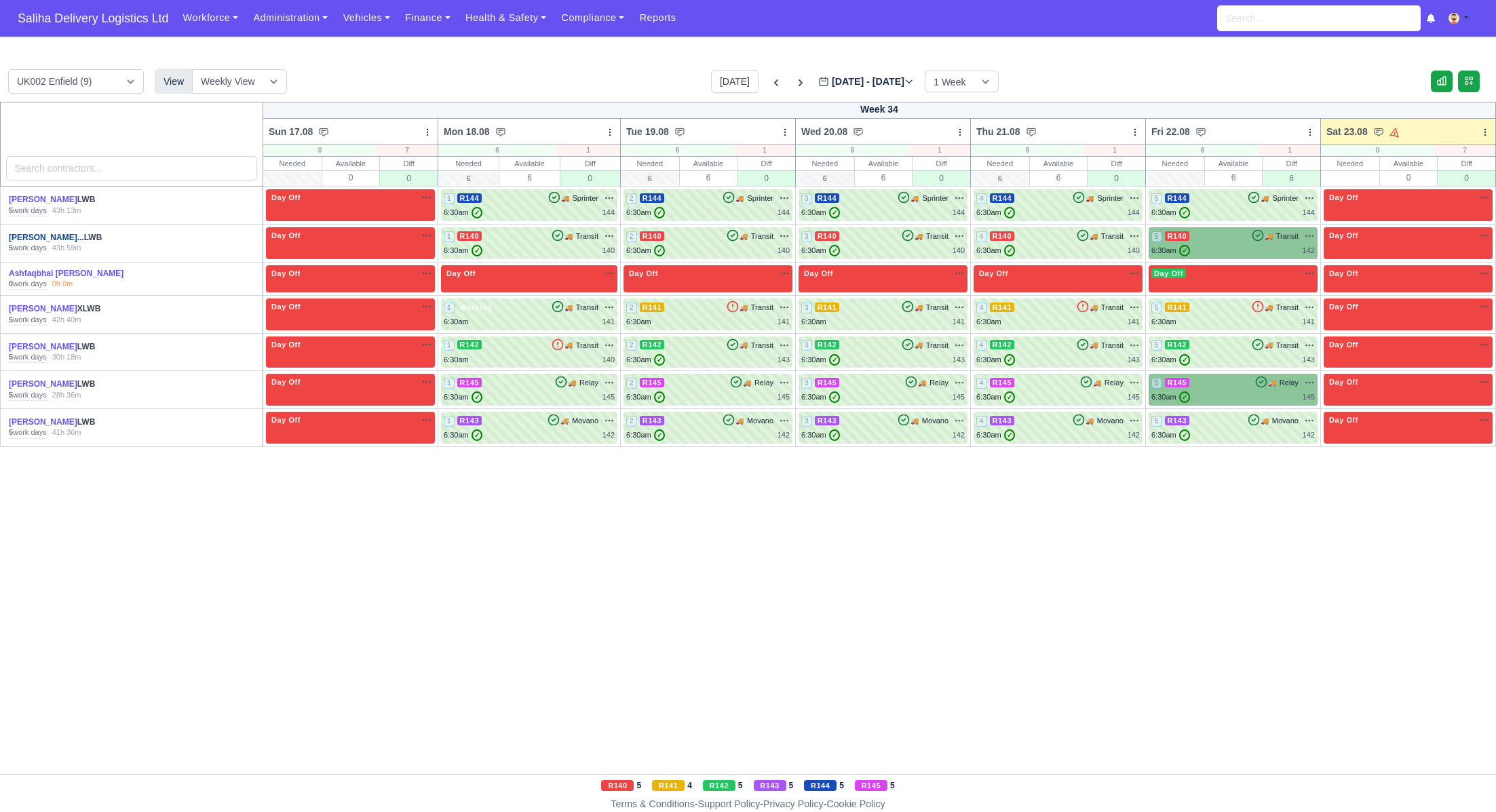
click at [50, 235] on link "[PERSON_NAME]..." at bounding box center [46, 237] width 75 height 10
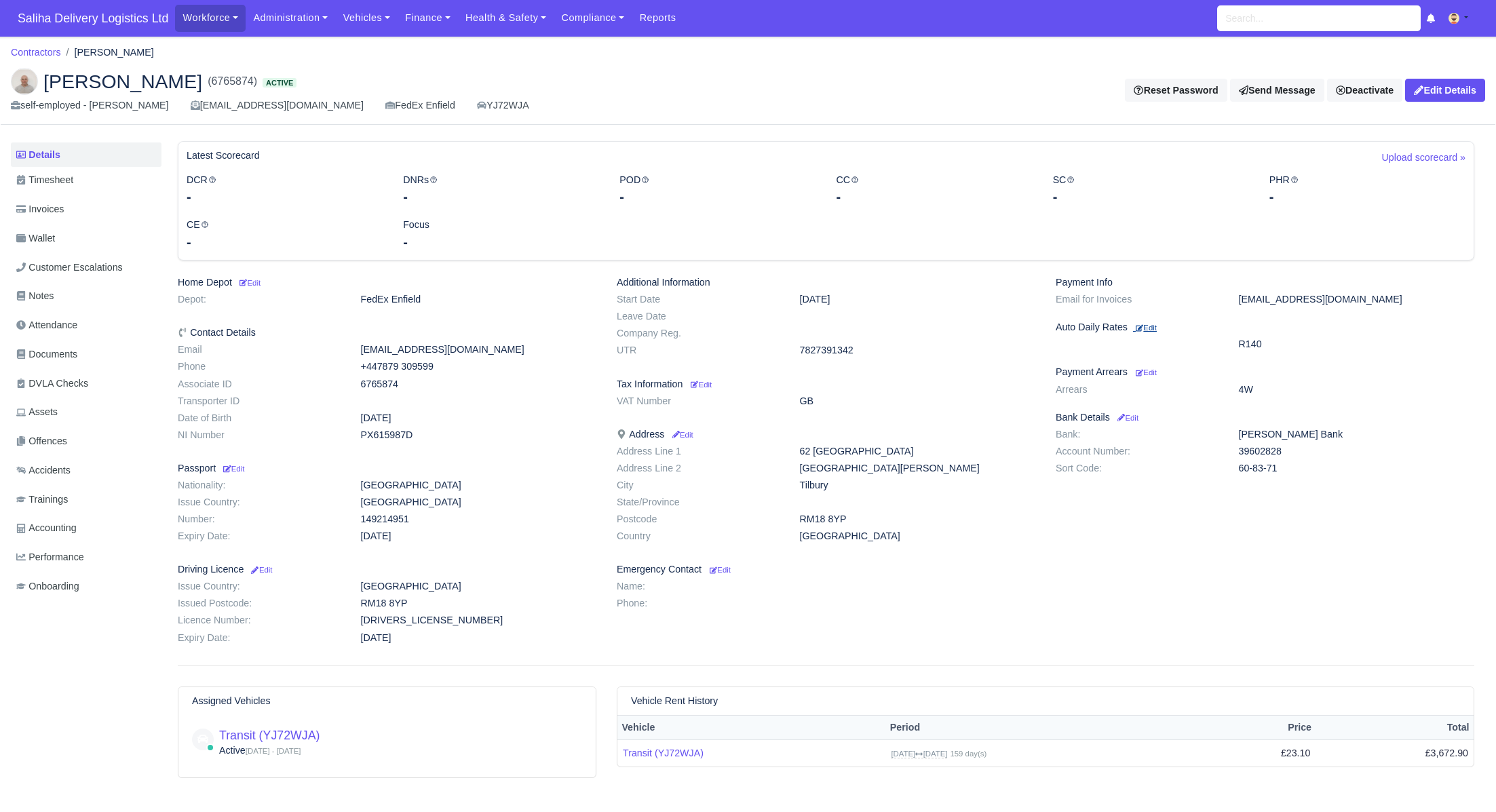
click at [1154, 327] on small "Edit" at bounding box center [1146, 327] width 21 height 8
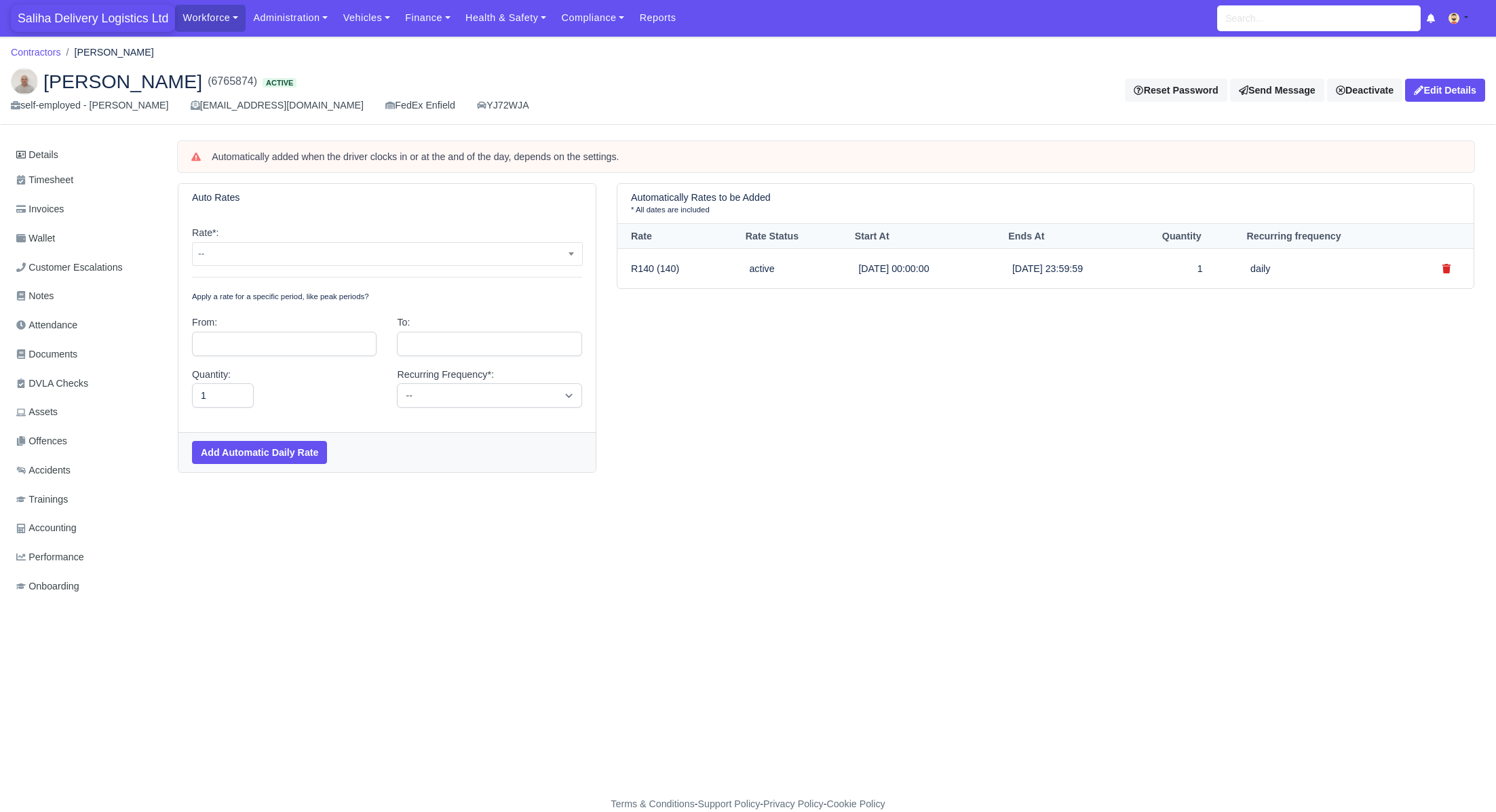
click at [76, 19] on span "Saliha Delivery Logistics Ltd" at bounding box center [93, 18] width 164 height 27
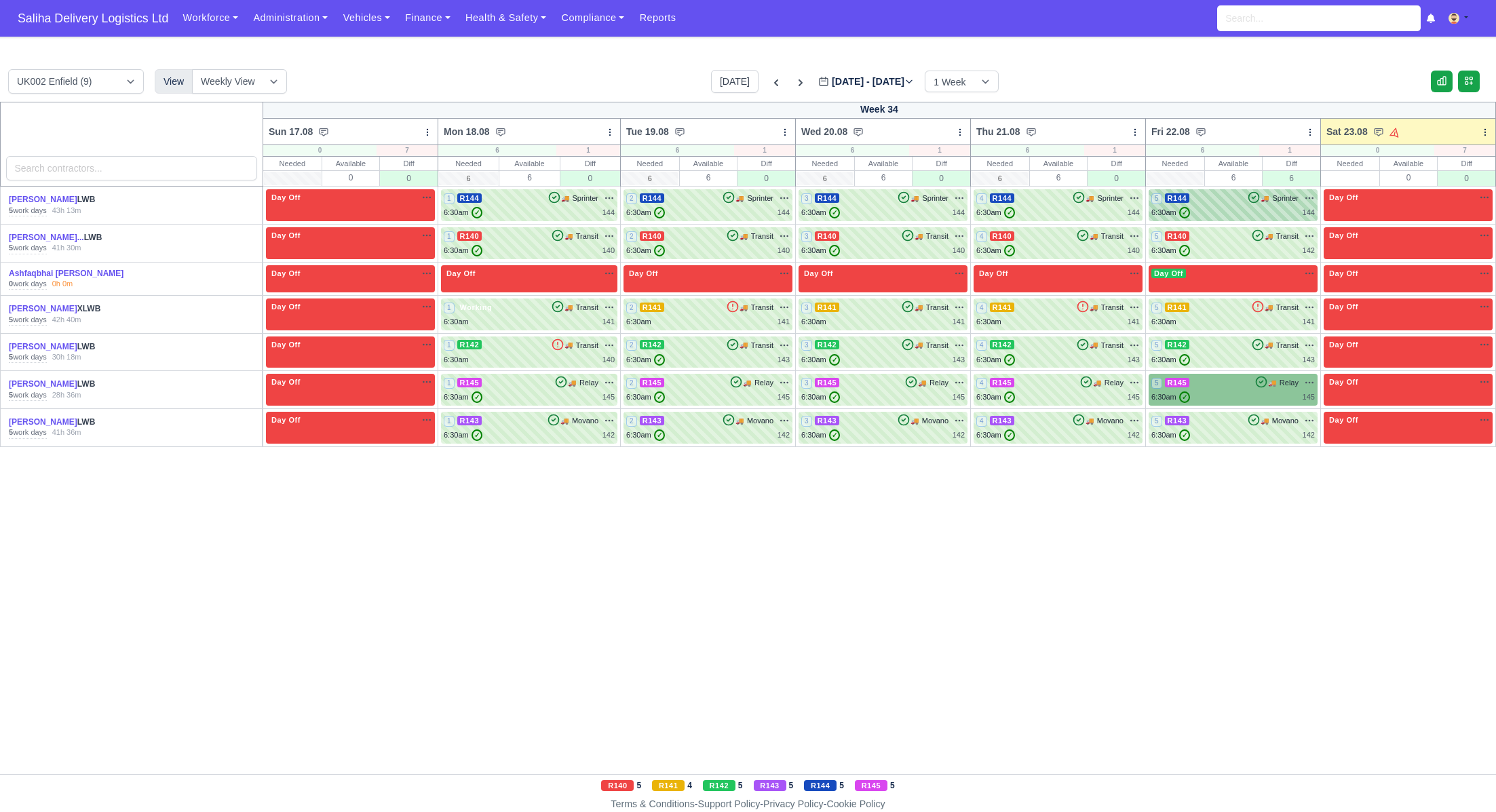
click at [1218, 217] on div "6:30am ✓ 144" at bounding box center [1233, 213] width 163 height 12
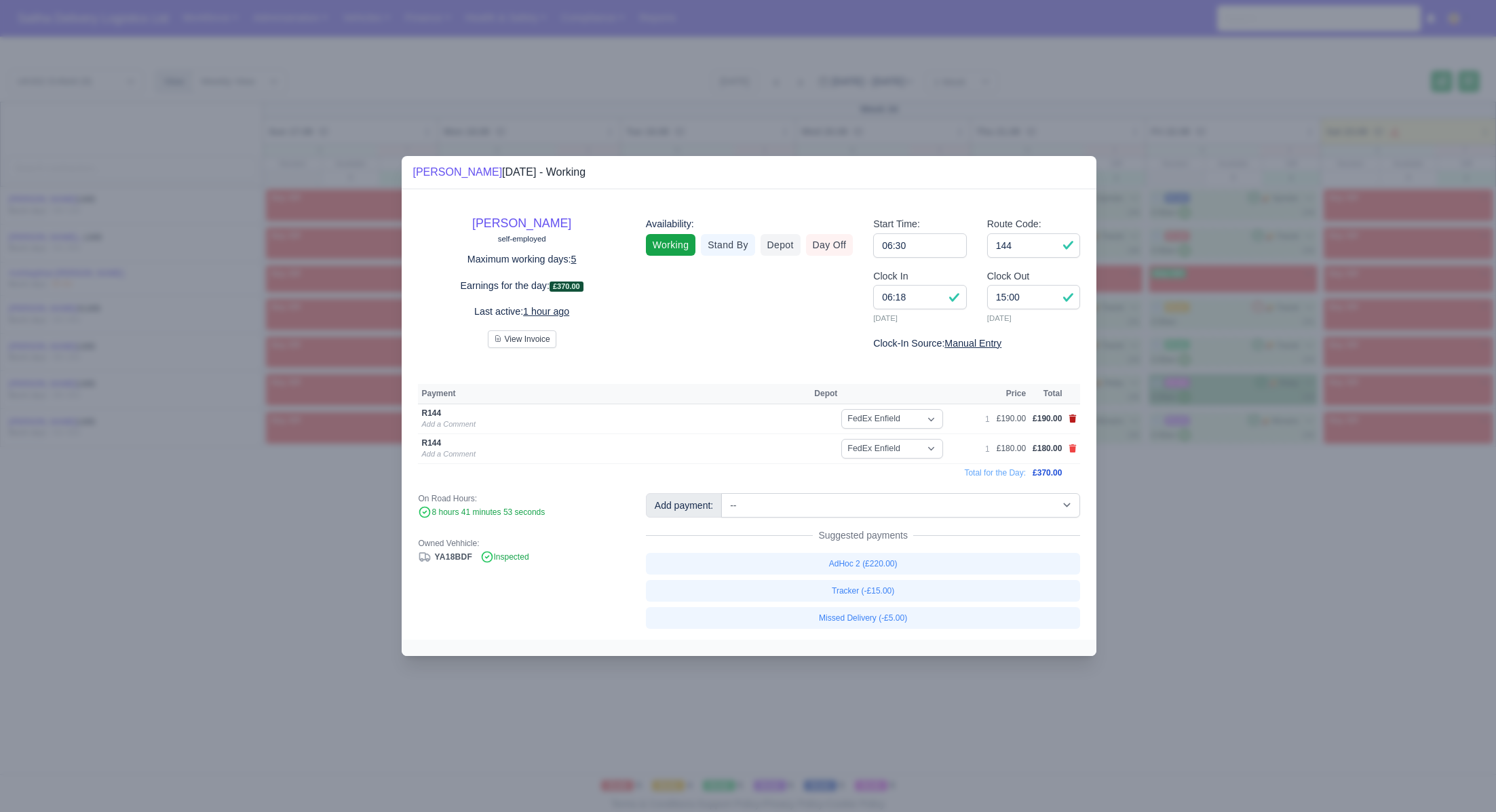
click at [1075, 418] on icon at bounding box center [1073, 418] width 7 height 8
select select
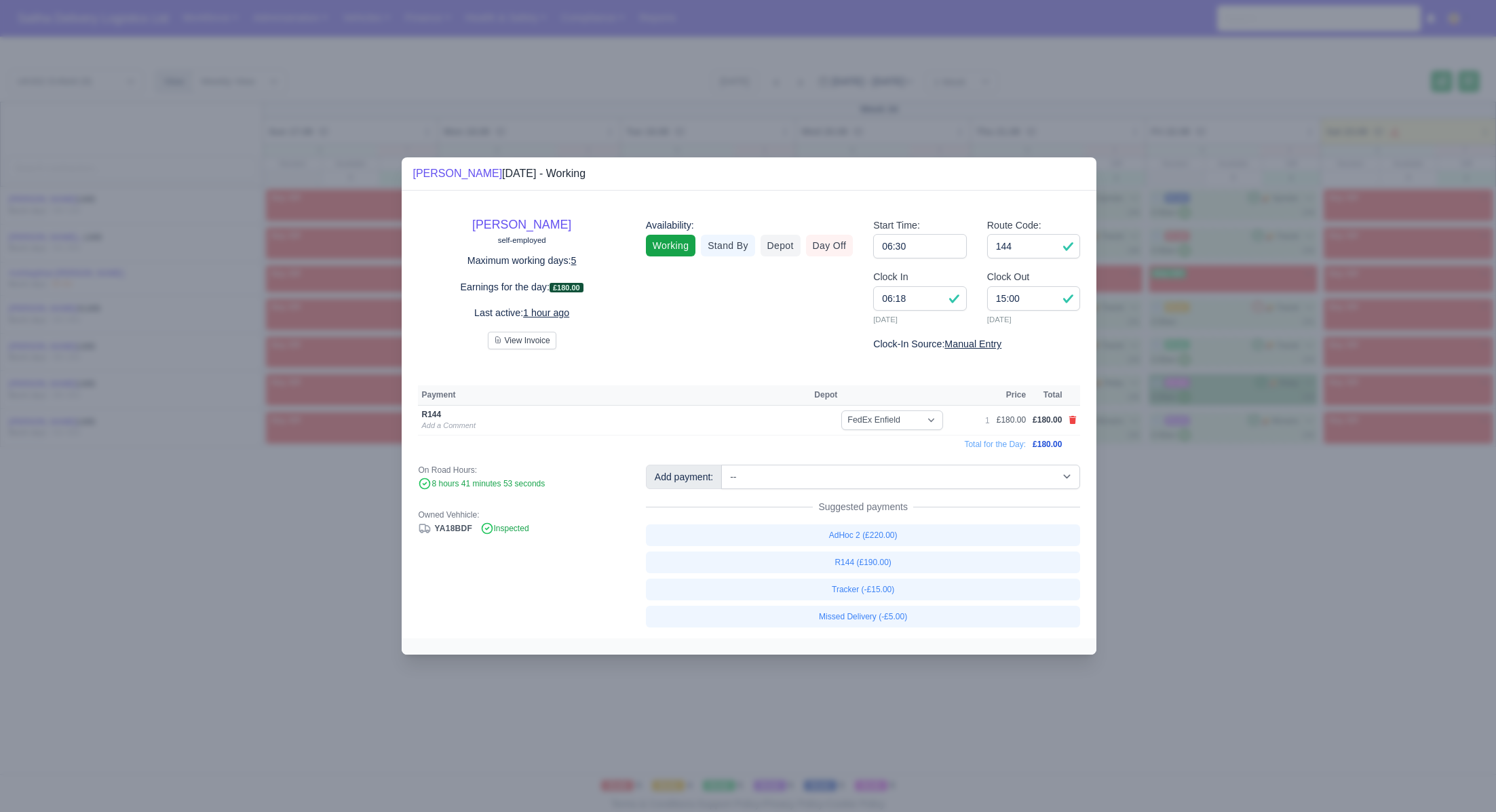
drag, startPoint x: 1256, startPoint y: 543, endPoint x: 1238, endPoint y: 376, distance: 168.0
click at [1257, 537] on div at bounding box center [748, 406] width 1496 height 812
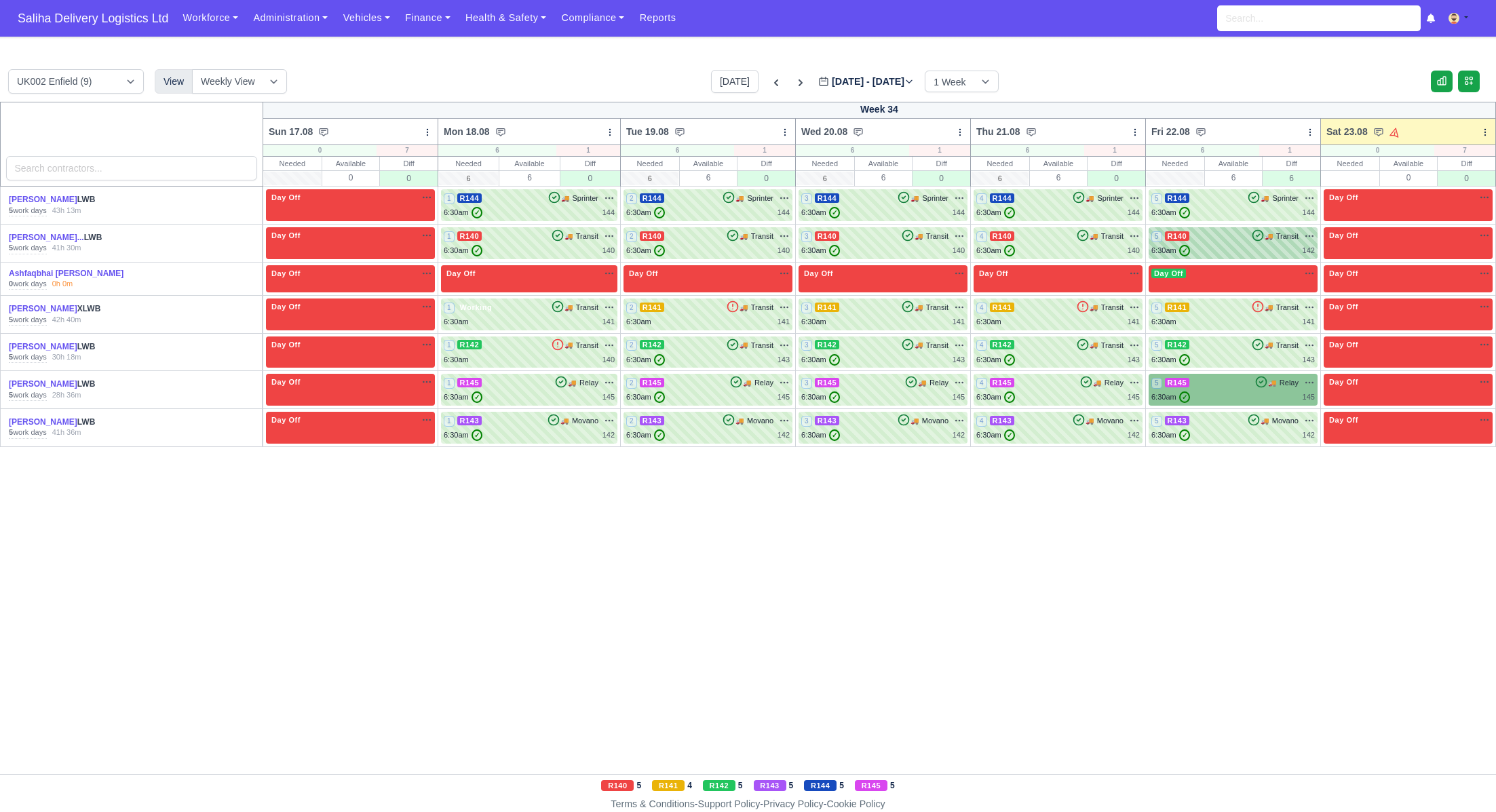
click at [1218, 246] on div "6:30am ✓ 142" at bounding box center [1233, 251] width 163 height 12
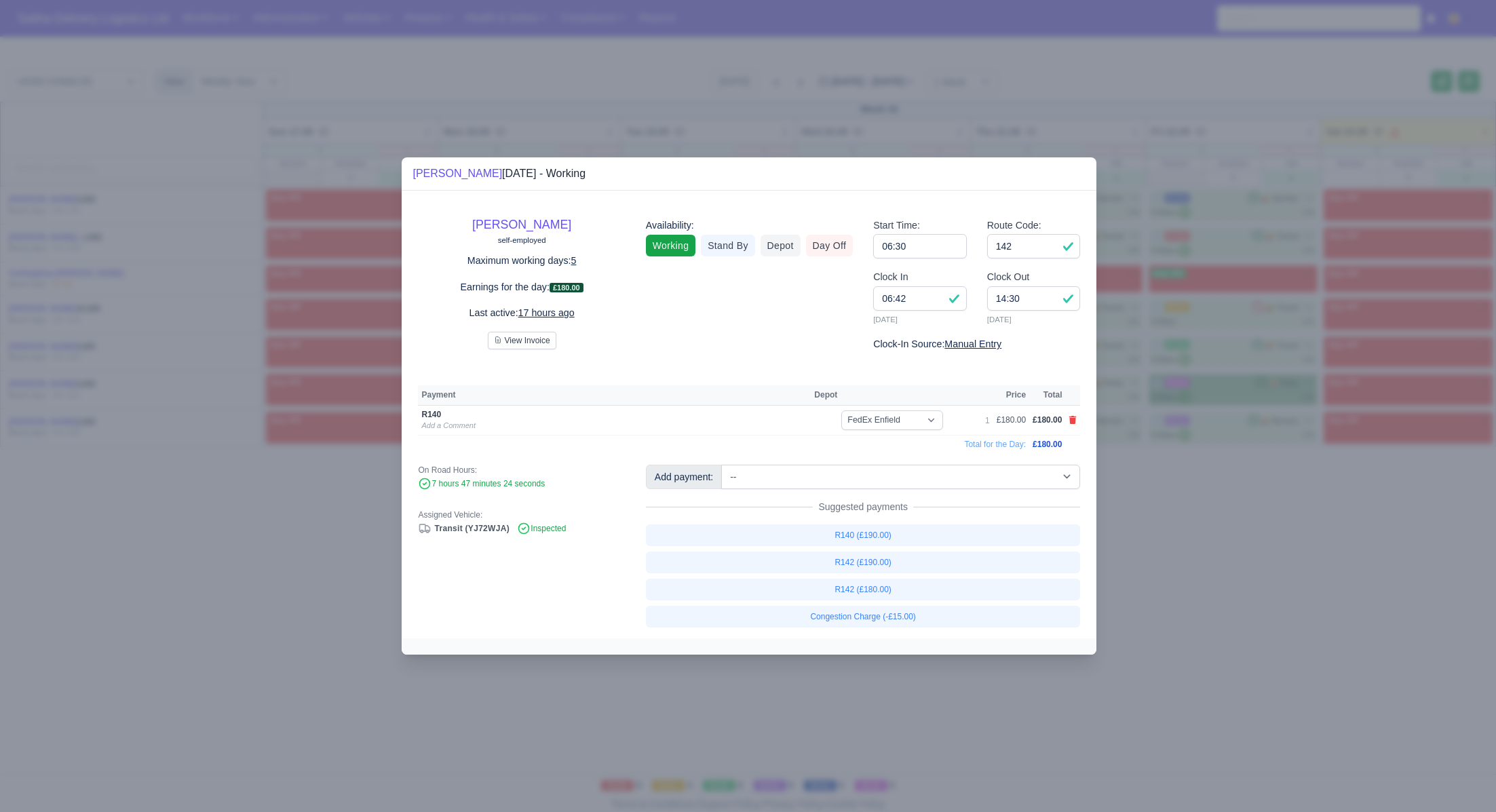
click at [1205, 549] on div at bounding box center [748, 406] width 1496 height 812
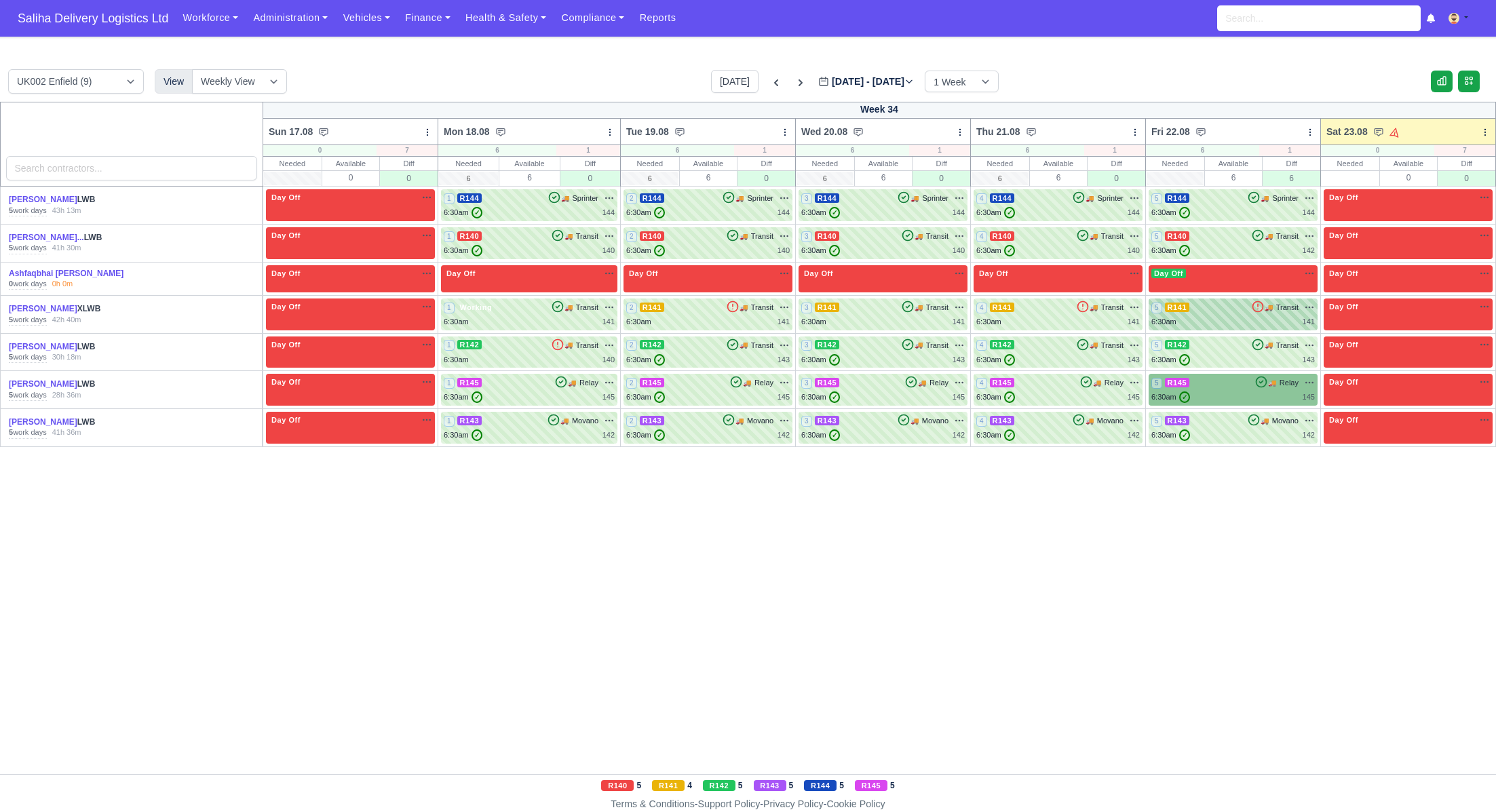
click at [1214, 310] on div "5 R141 🚚 Transit" at bounding box center [1233, 307] width 163 height 12
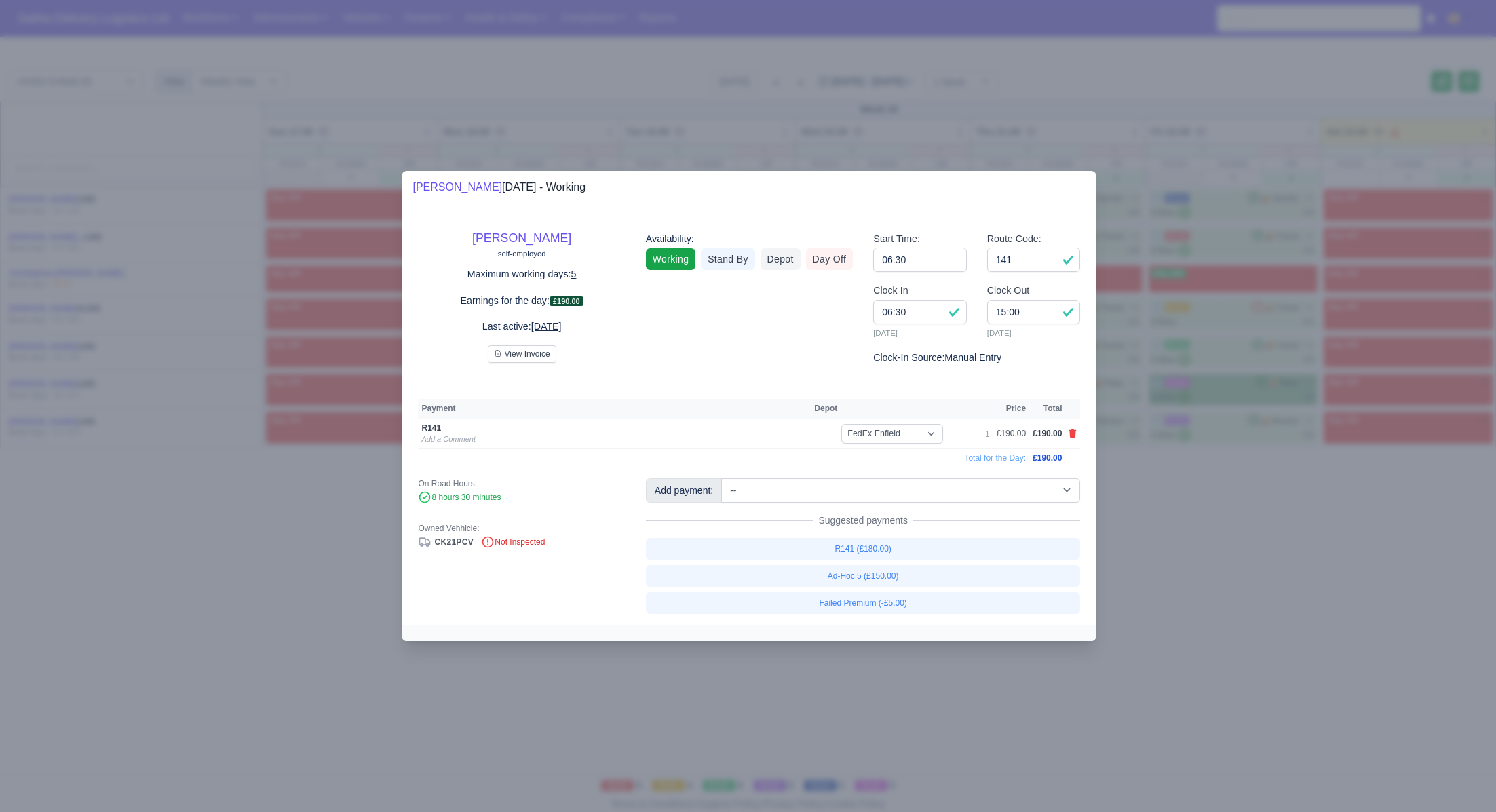
click at [1281, 525] on div at bounding box center [748, 406] width 1496 height 812
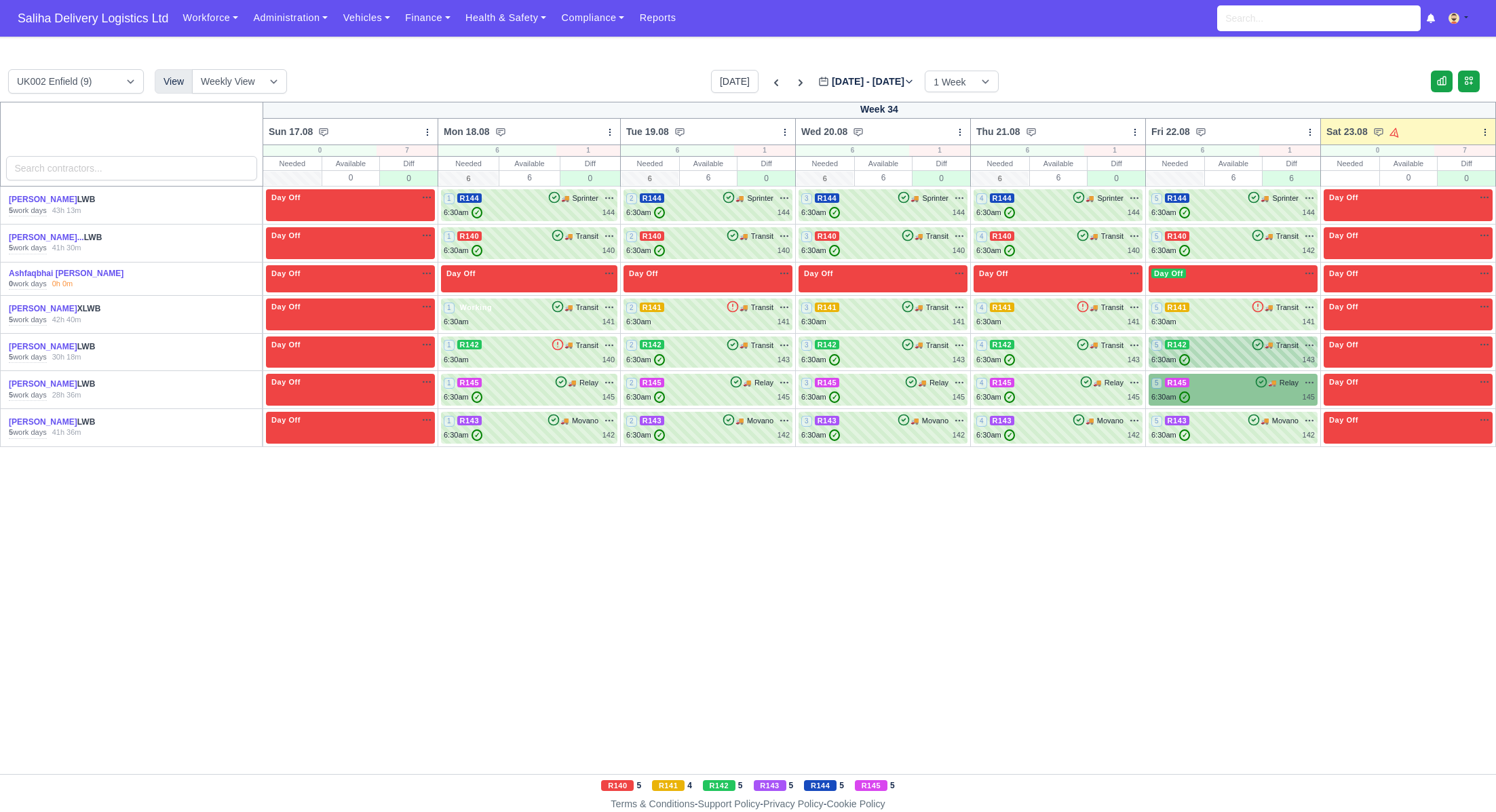
click at [1203, 347] on div "5 R142 🚚 Transit" at bounding box center [1233, 345] width 163 height 12
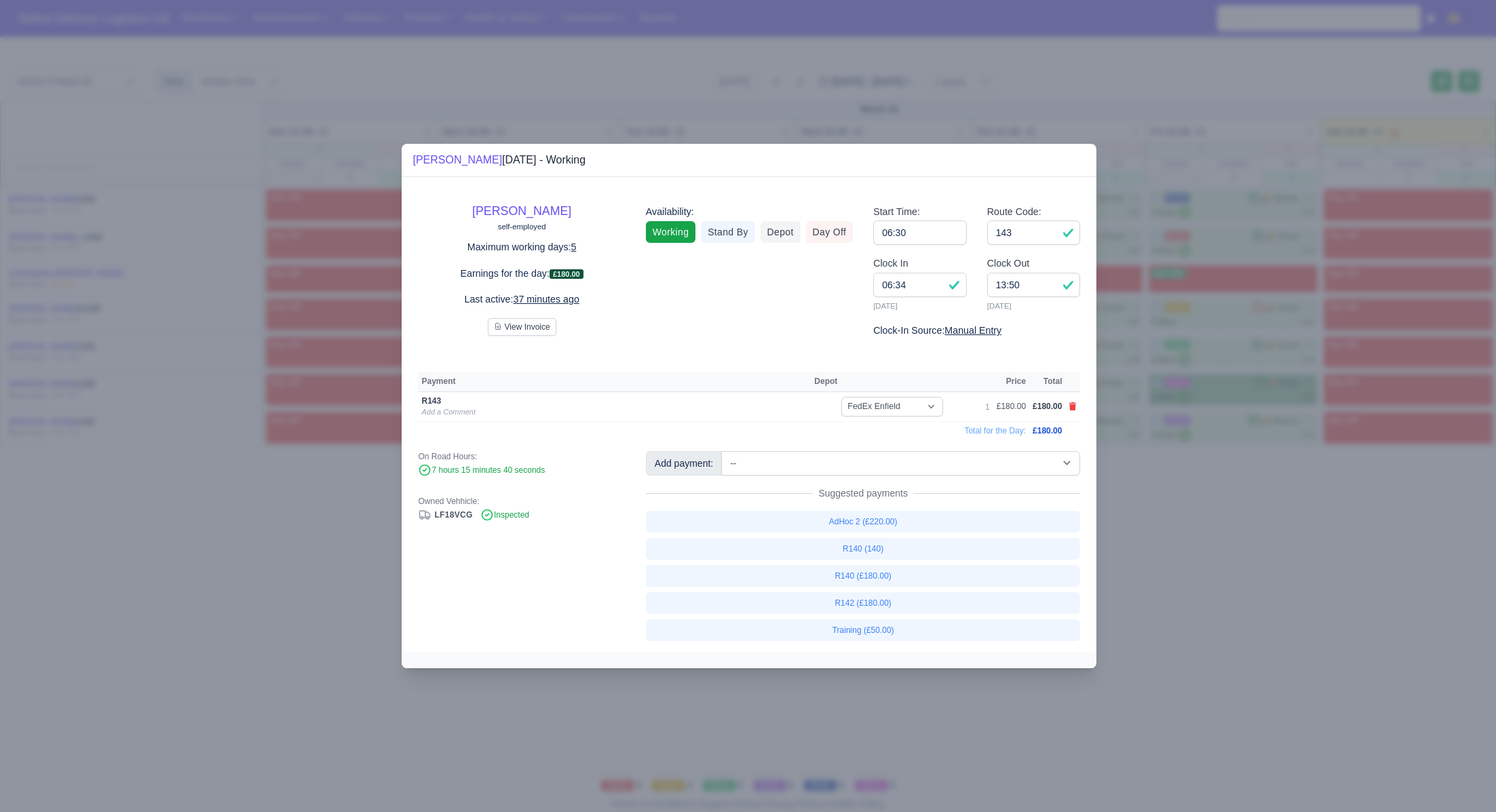
drag, startPoint x: 1259, startPoint y: 542, endPoint x: 1250, endPoint y: 476, distance: 66.6
click at [1259, 542] on div at bounding box center [748, 406] width 1496 height 812
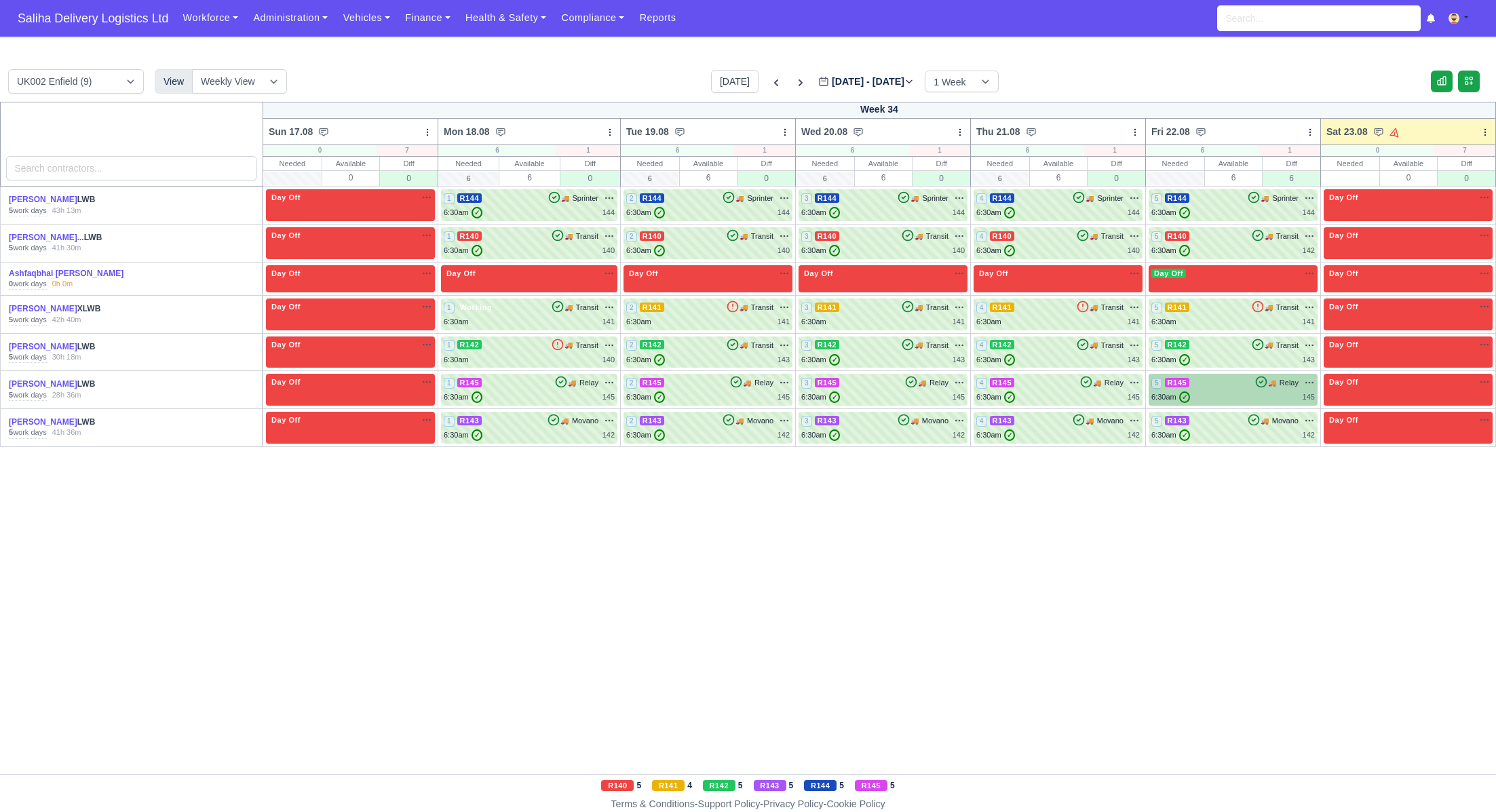
click at [1216, 388] on div "5 R145 🚚 Relay" at bounding box center [1233, 390] width 163 height 27
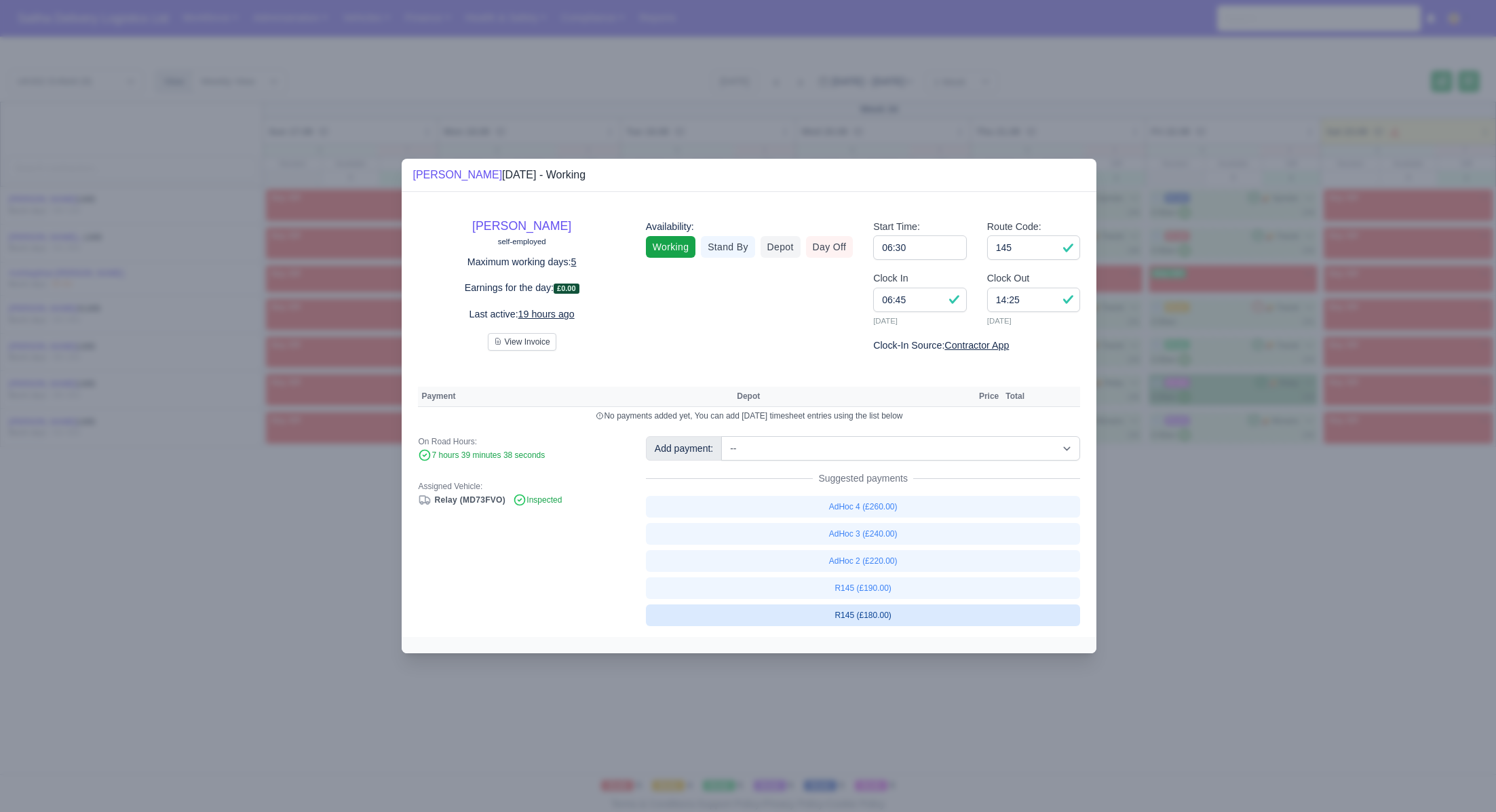
click at [862, 618] on link "R145 (£180.00)" at bounding box center [863, 615] width 435 height 22
select select "1"
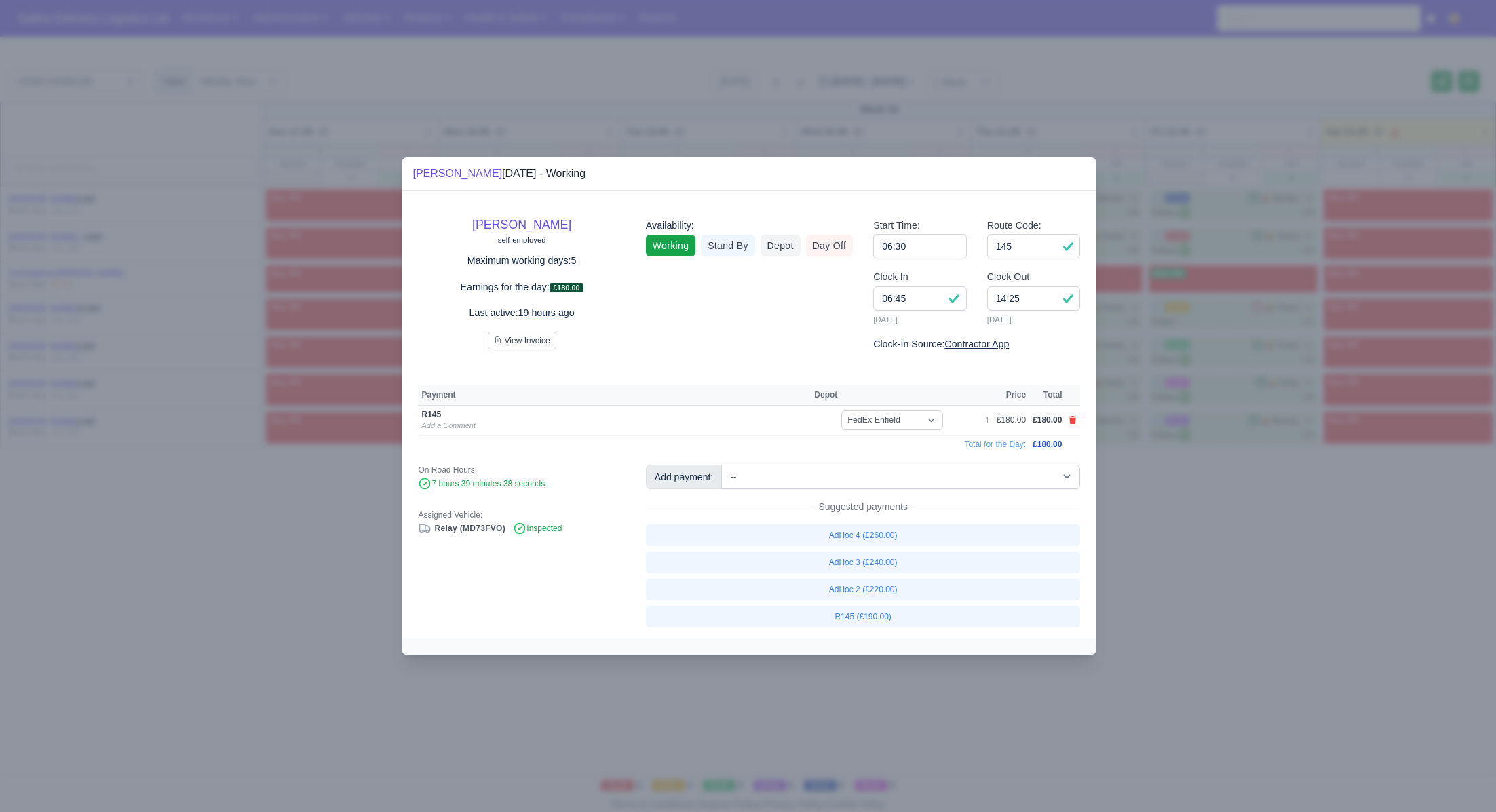
click at [1193, 635] on div at bounding box center [748, 406] width 1496 height 812
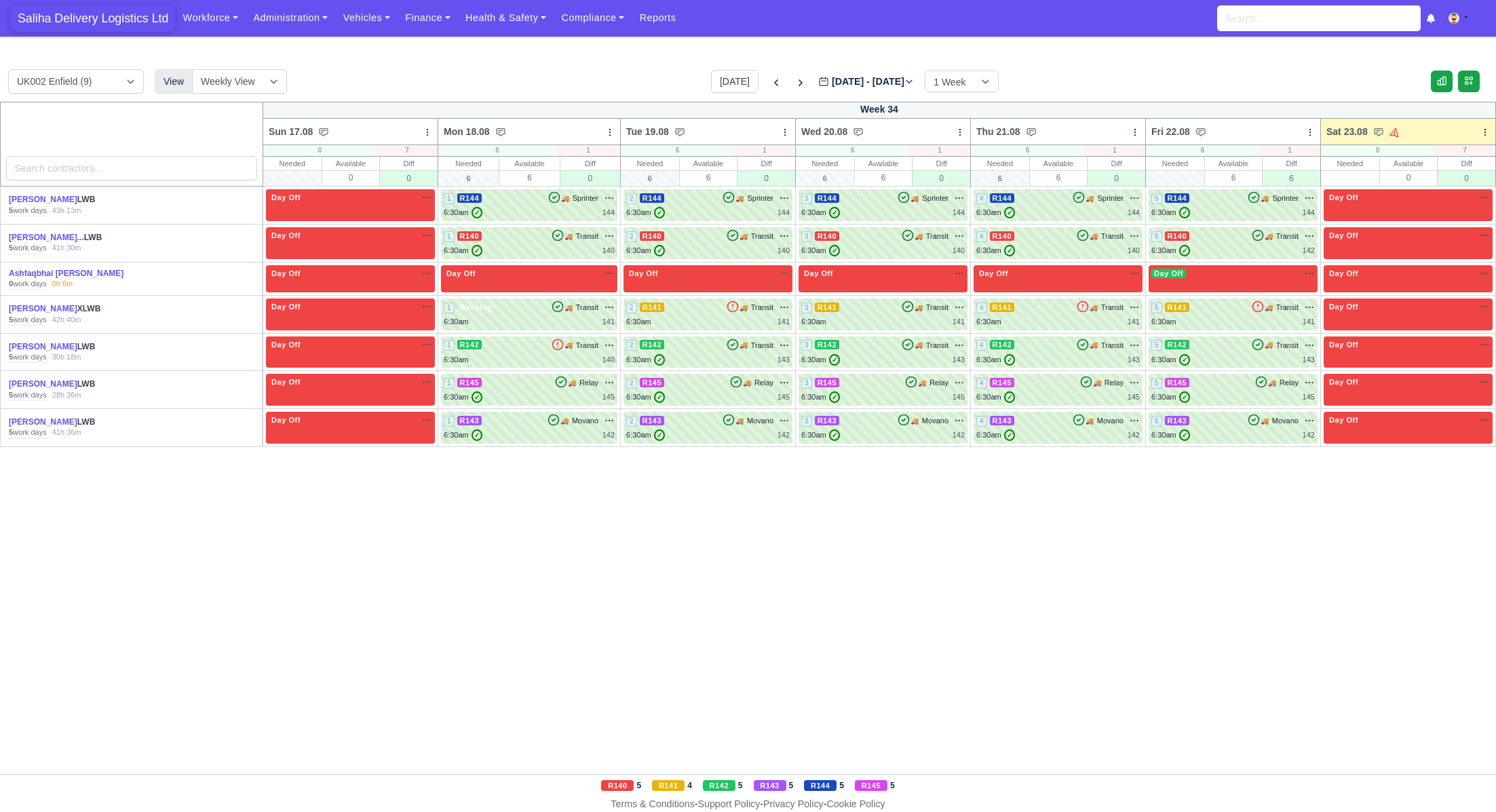
drag, startPoint x: 105, startPoint y: 15, endPoint x: 166, endPoint y: 22, distance: 61.4
click at [105, 15] on span "Saliha Delivery Logistics Ltd" at bounding box center [93, 18] width 164 height 27
click at [1219, 435] on div "6:30am ✓ 142" at bounding box center [1233, 435] width 163 height 12
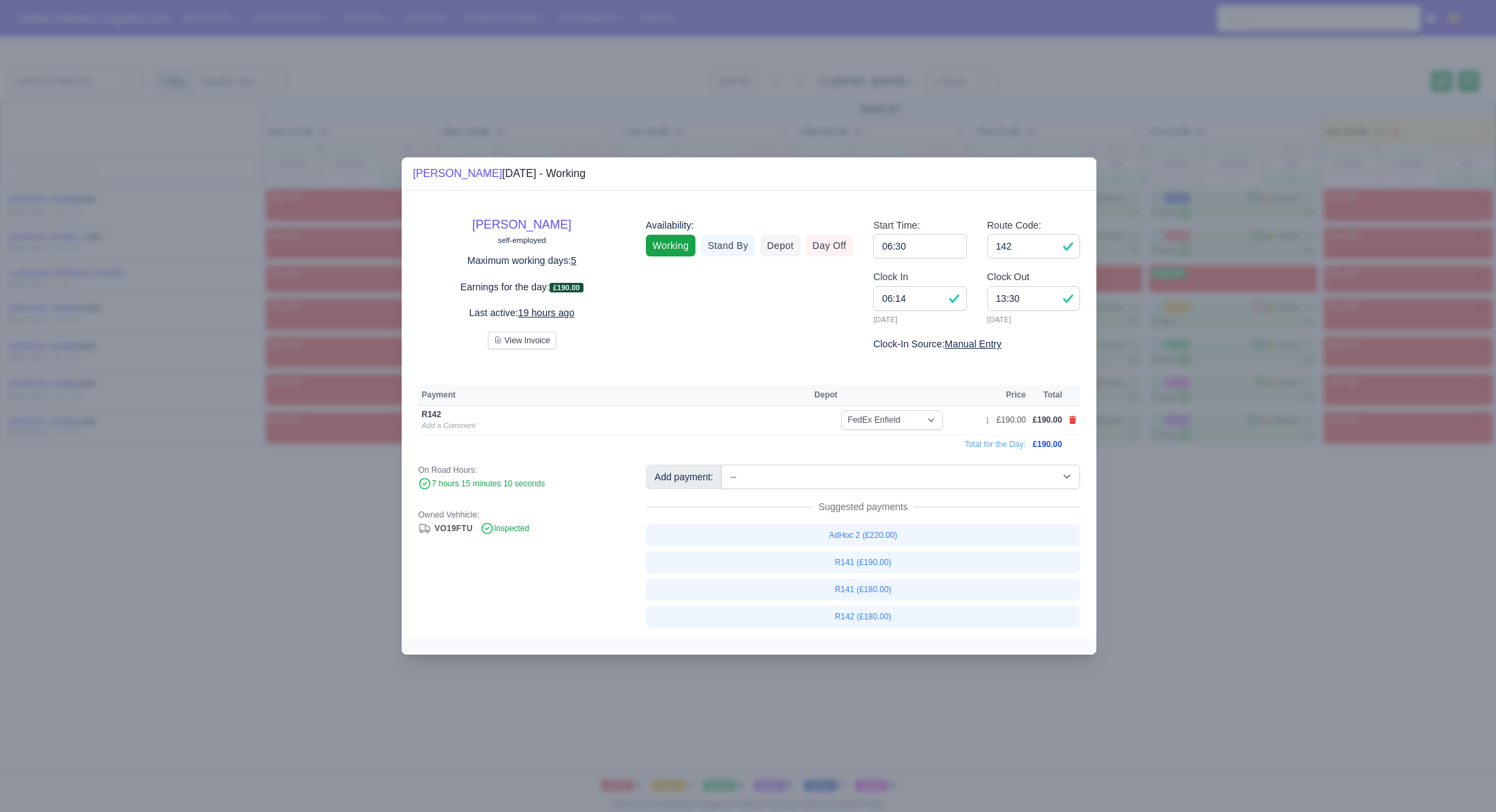
click at [1382, 549] on div at bounding box center [748, 406] width 1496 height 812
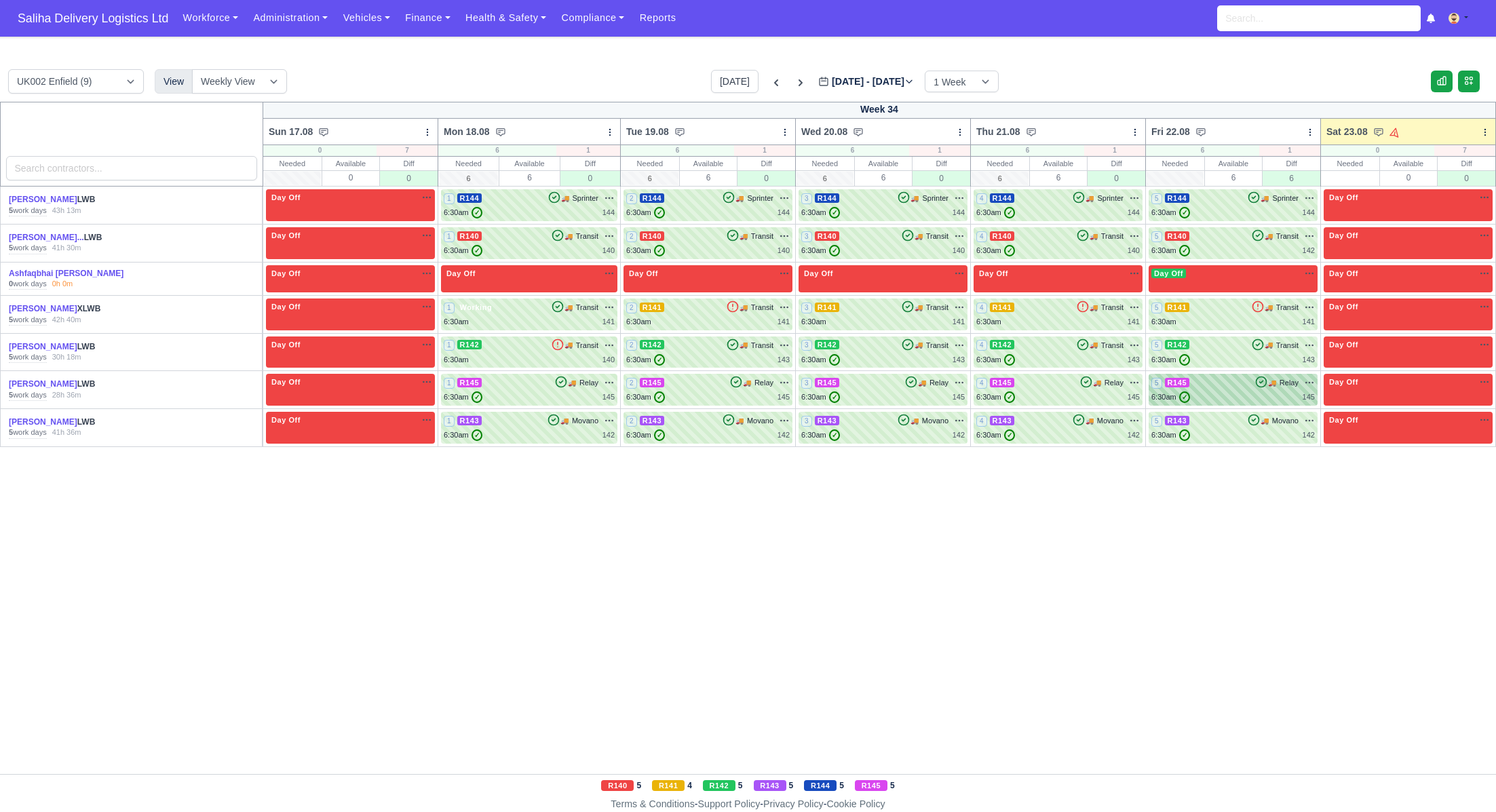
click at [1249, 383] on div "5 R145 🚚 Relay" at bounding box center [1233, 382] width 163 height 12
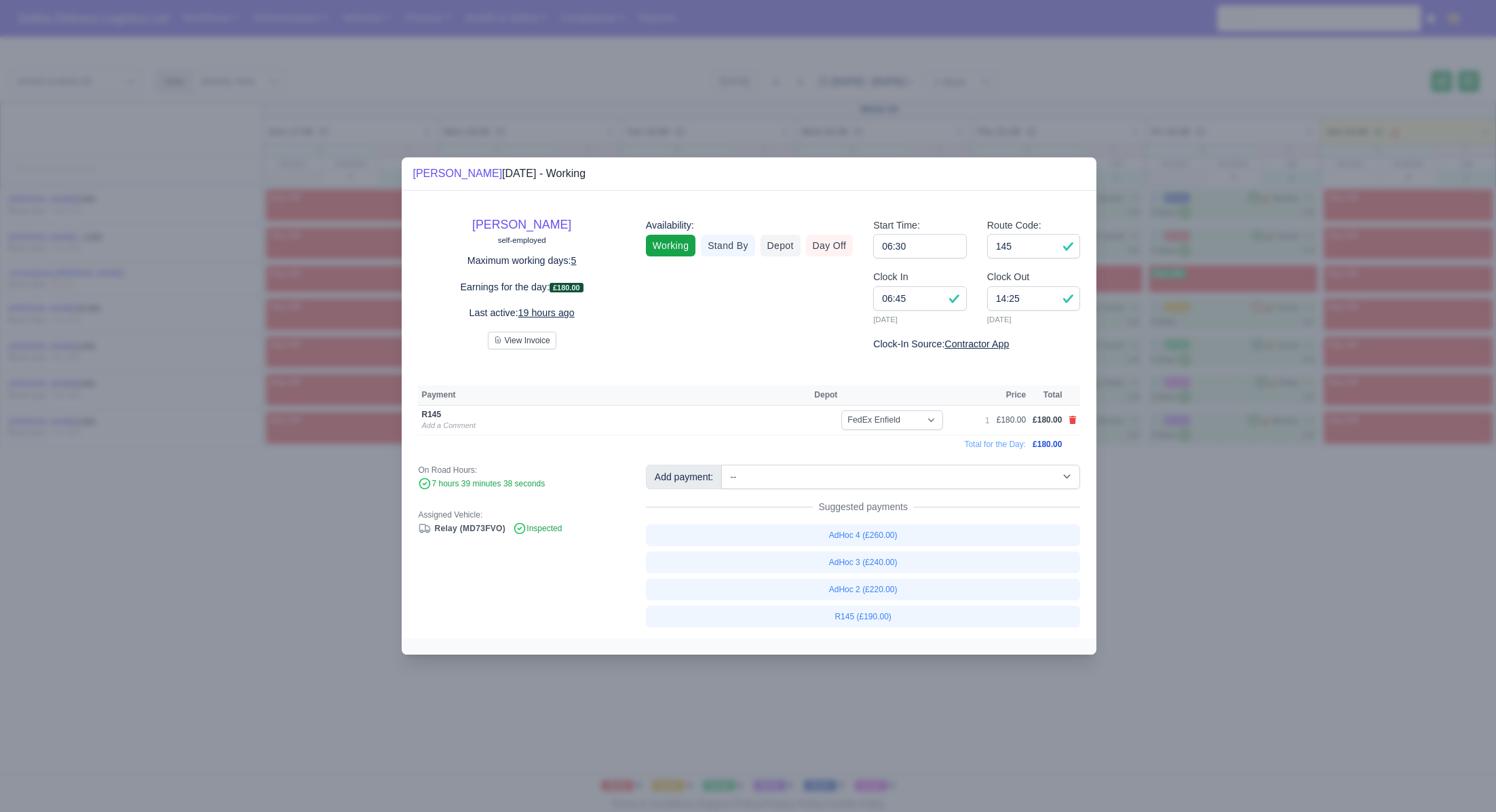
click at [1333, 501] on div at bounding box center [748, 406] width 1496 height 812
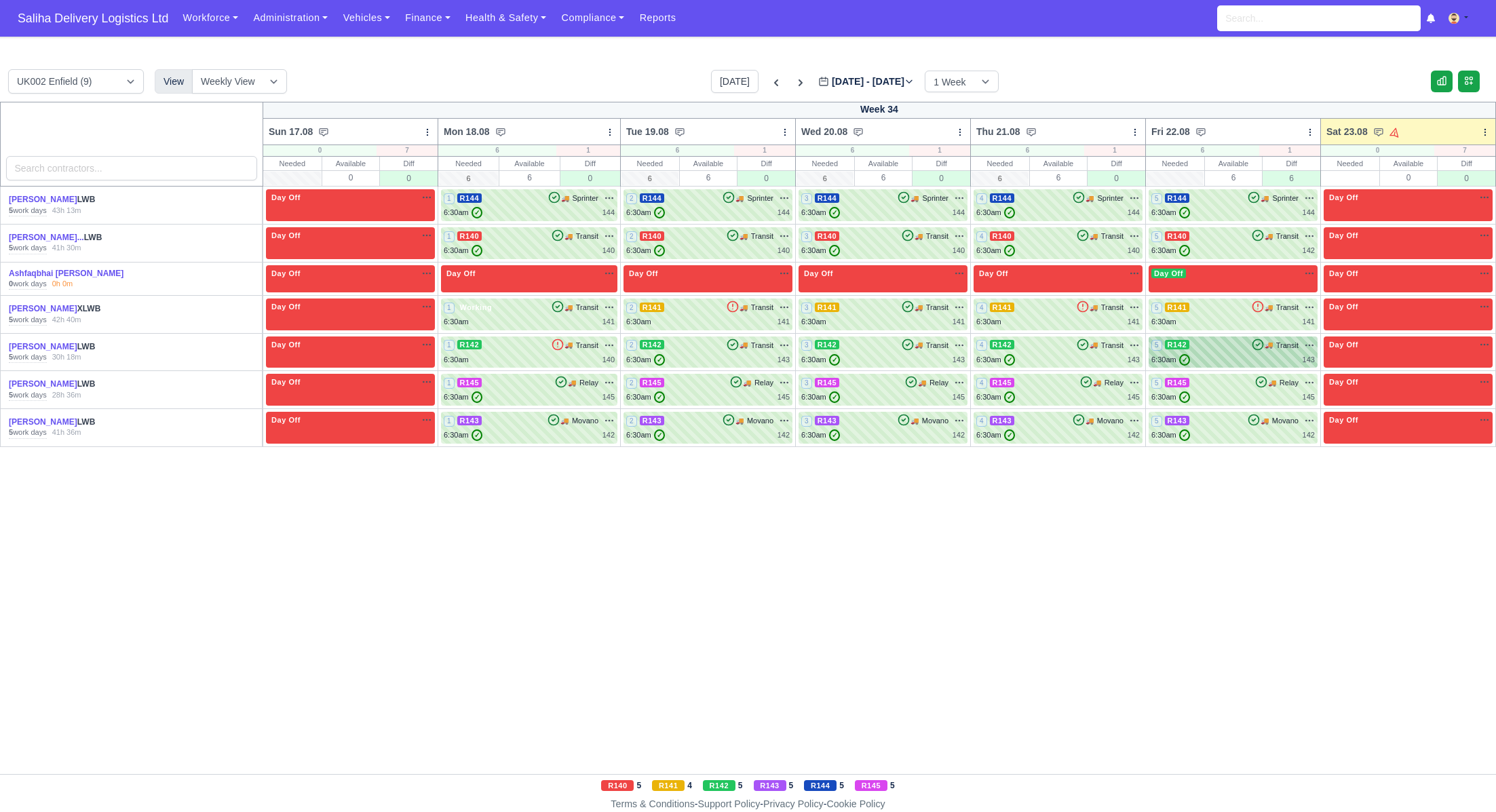
click at [1212, 355] on div "6:30am ✓ 143" at bounding box center [1233, 360] width 163 height 12
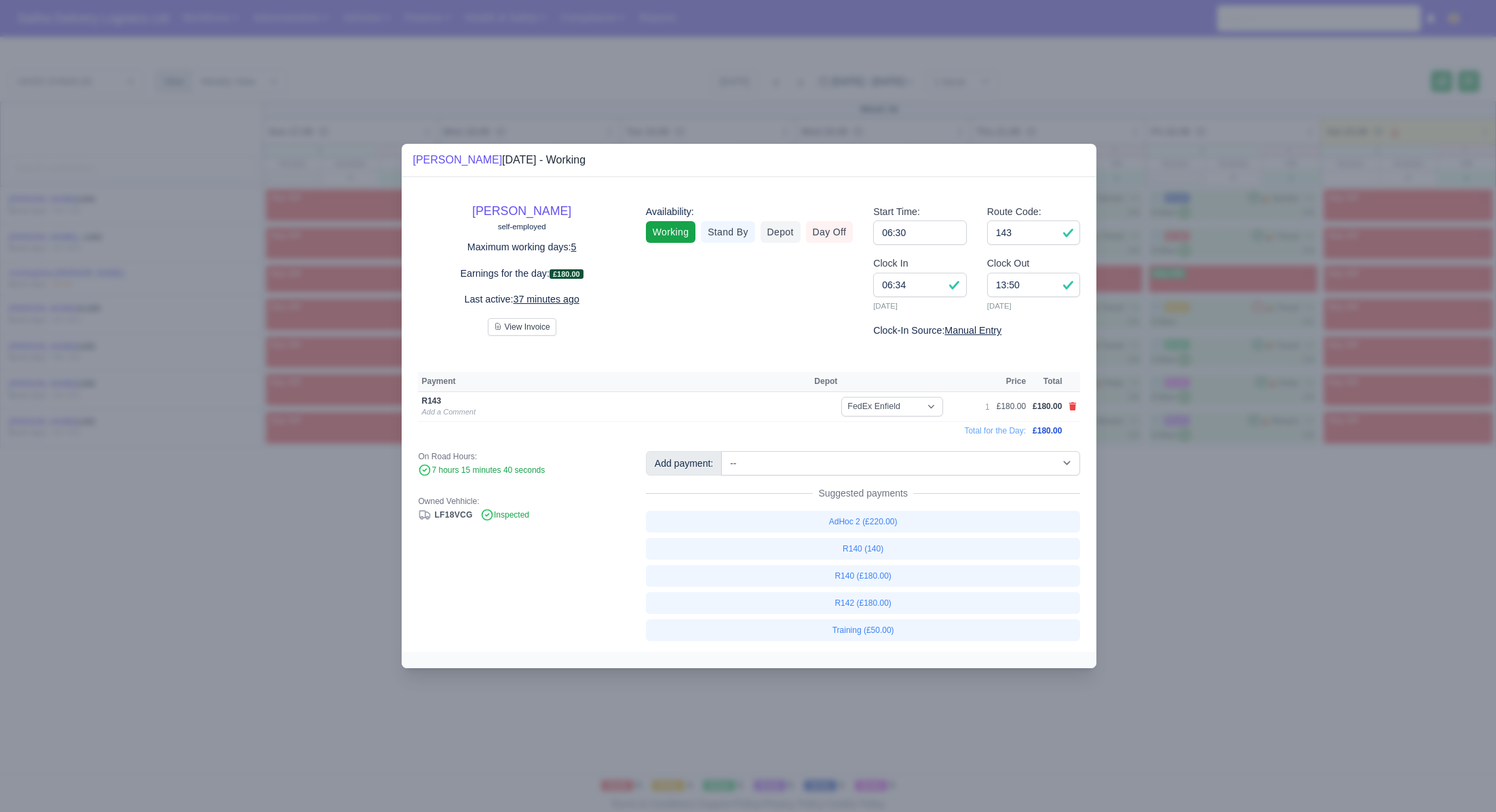
drag, startPoint x: 1312, startPoint y: 518, endPoint x: 1307, endPoint y: 509, distance: 10.3
click at [1312, 517] on div at bounding box center [748, 406] width 1496 height 812
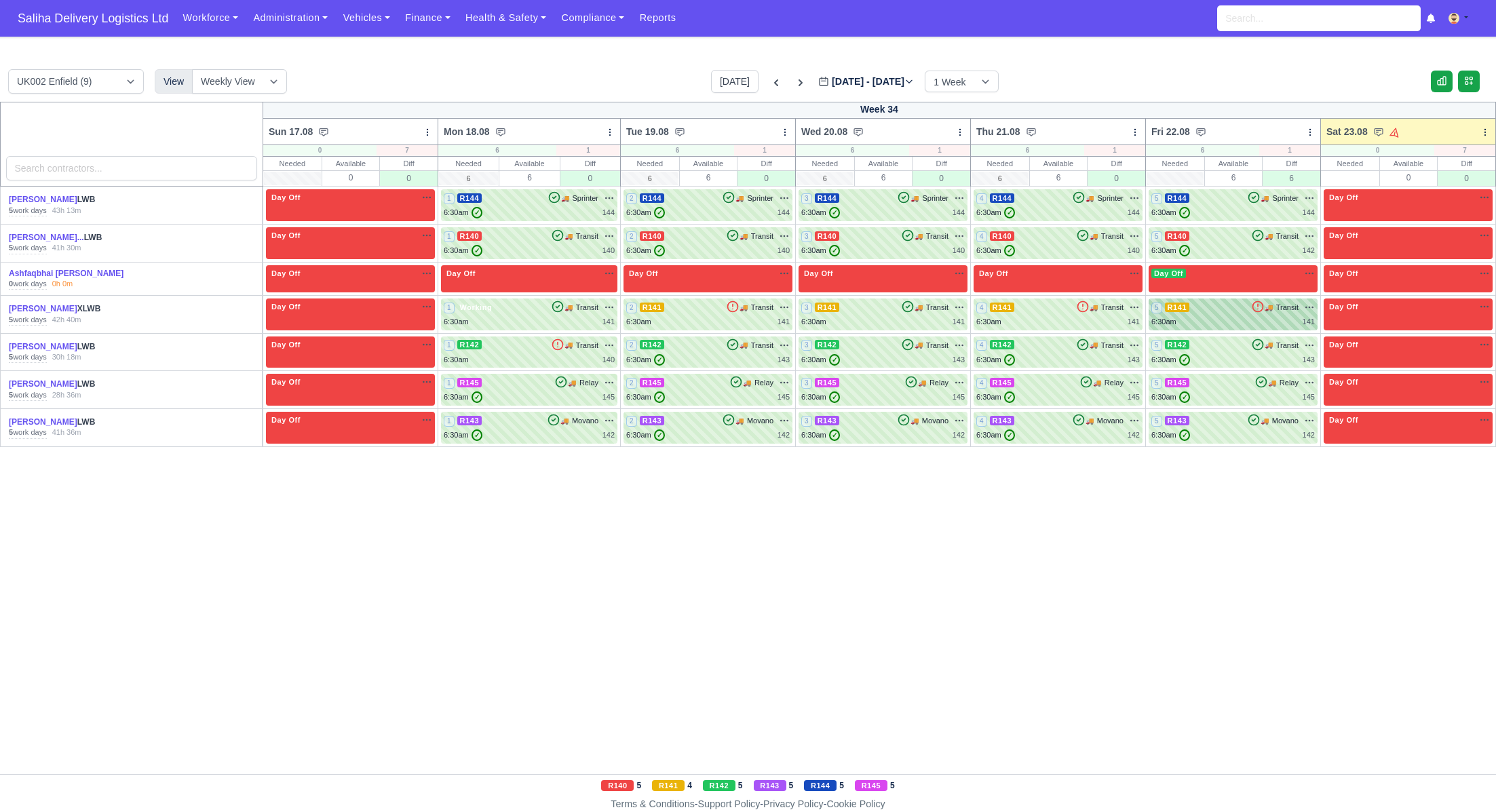
click at [1241, 310] on div "5 R141 🚚 Transit" at bounding box center [1233, 307] width 163 height 12
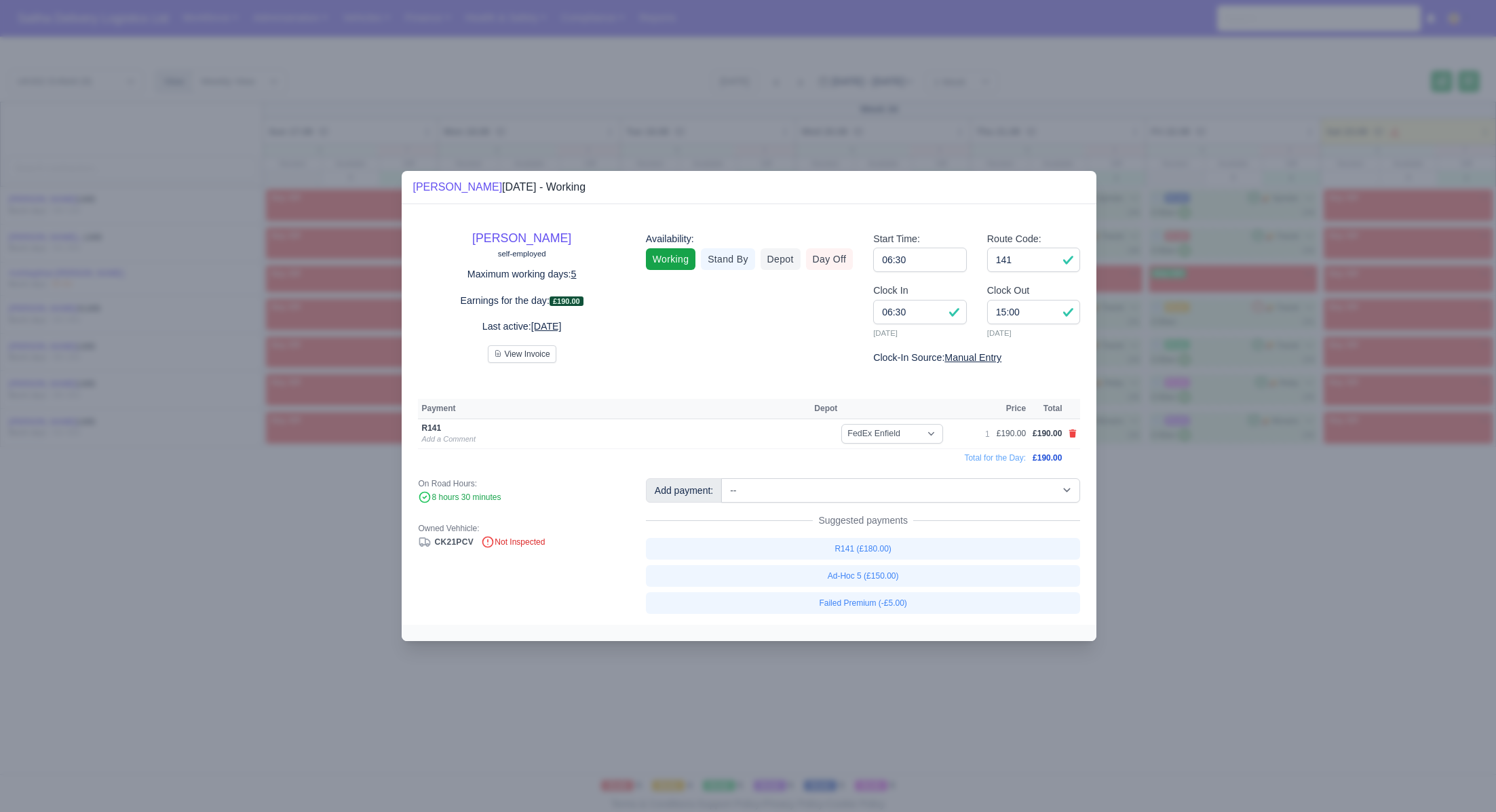
drag, startPoint x: 1319, startPoint y: 514, endPoint x: 1273, endPoint y: 382, distance: 139.8
click at [1319, 511] on div at bounding box center [748, 406] width 1496 height 812
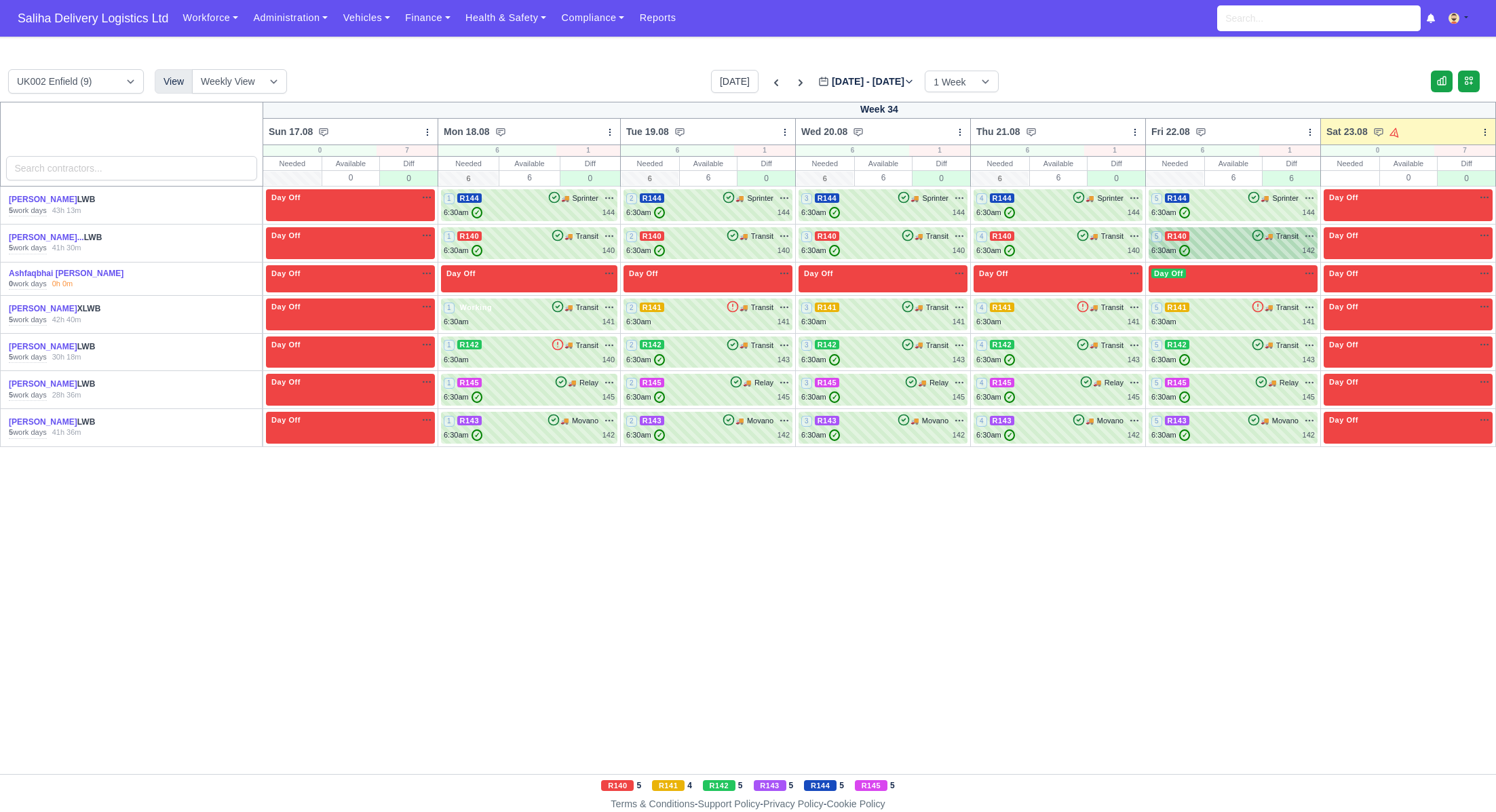
click at [1222, 253] on div "6:30am ✓ 142" at bounding box center [1233, 251] width 163 height 12
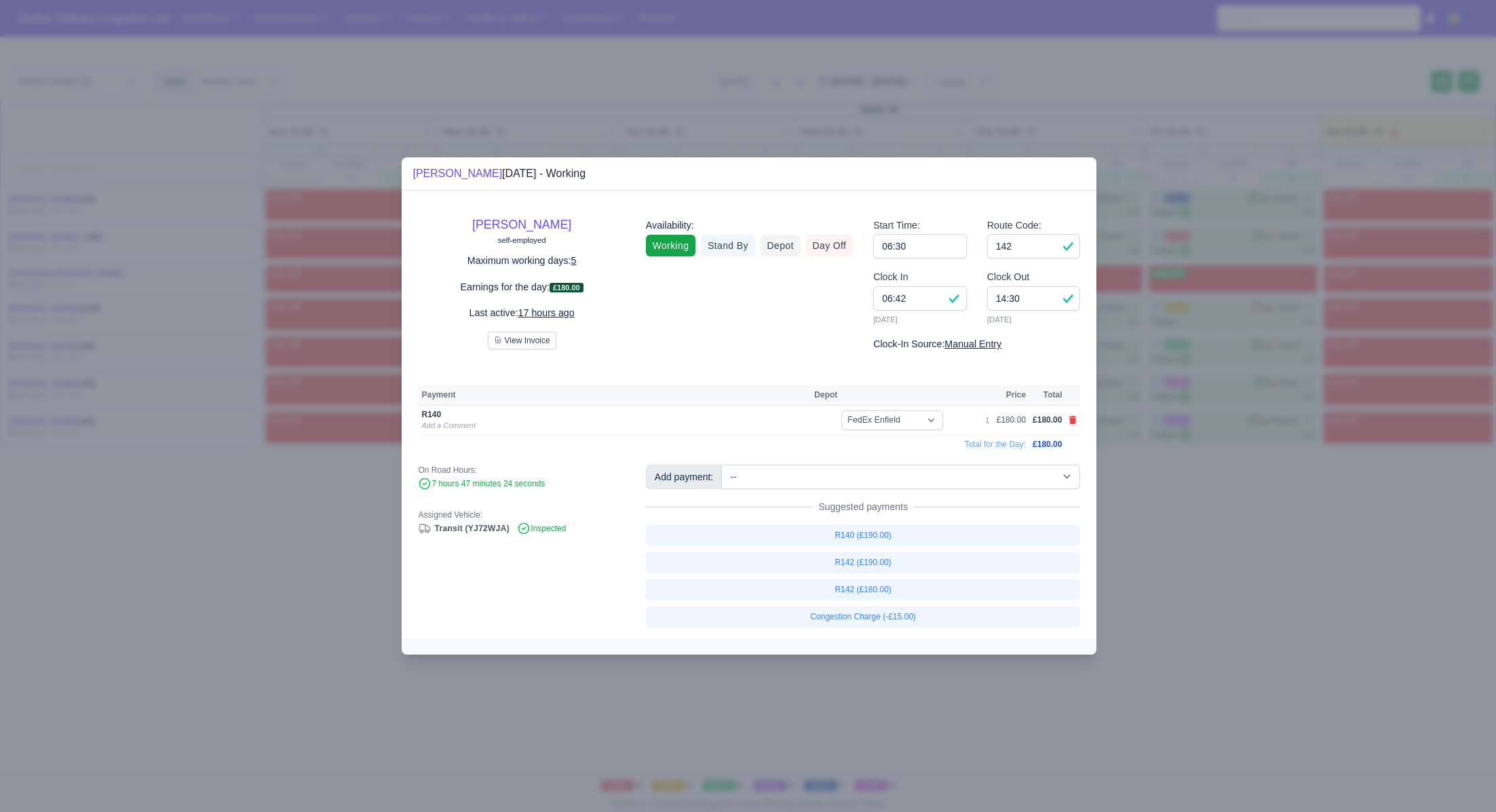
click at [1291, 540] on div at bounding box center [748, 406] width 1496 height 812
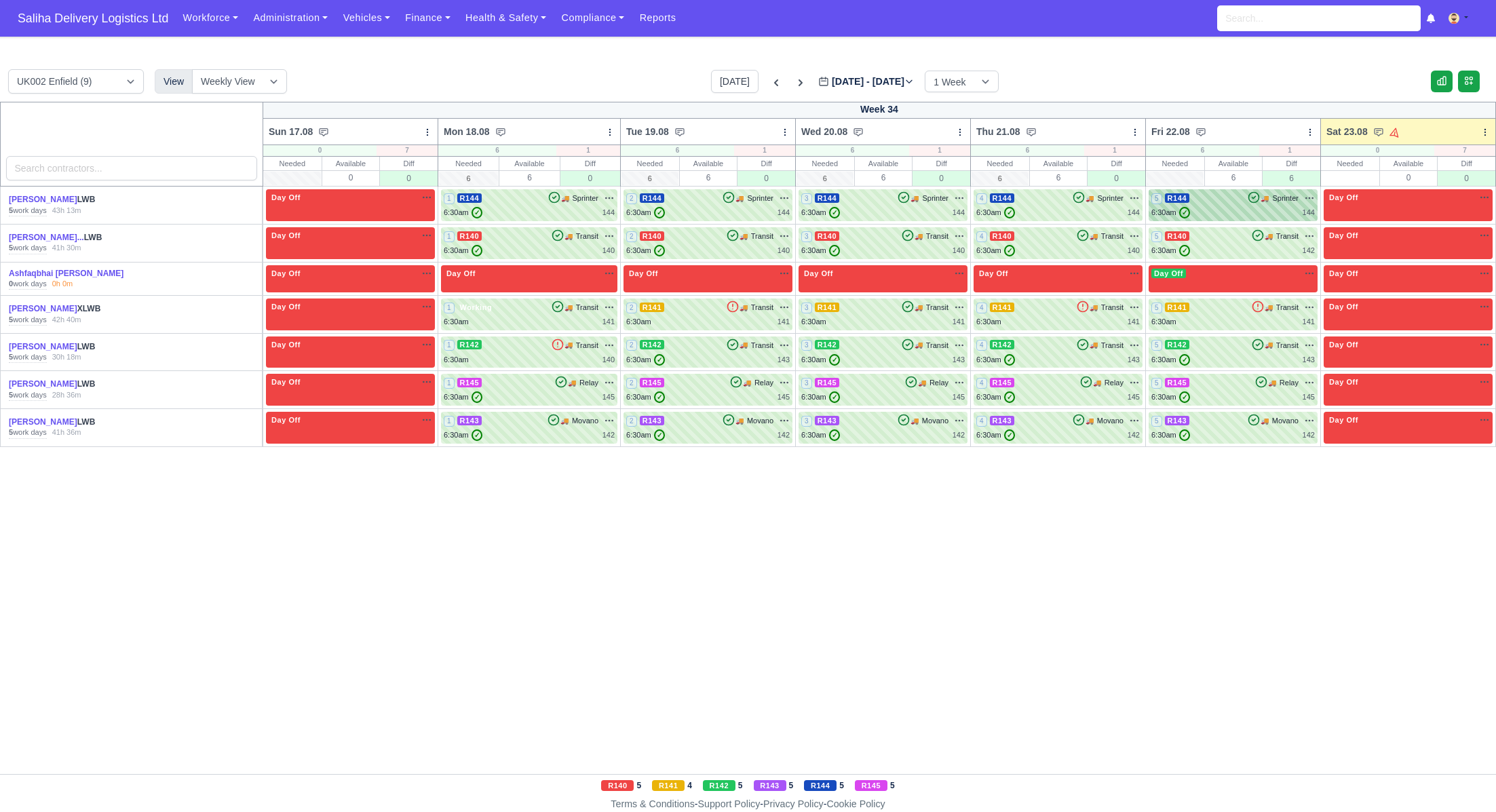
click at [1225, 217] on div "6:30am ✓ 144" at bounding box center [1233, 213] width 163 height 12
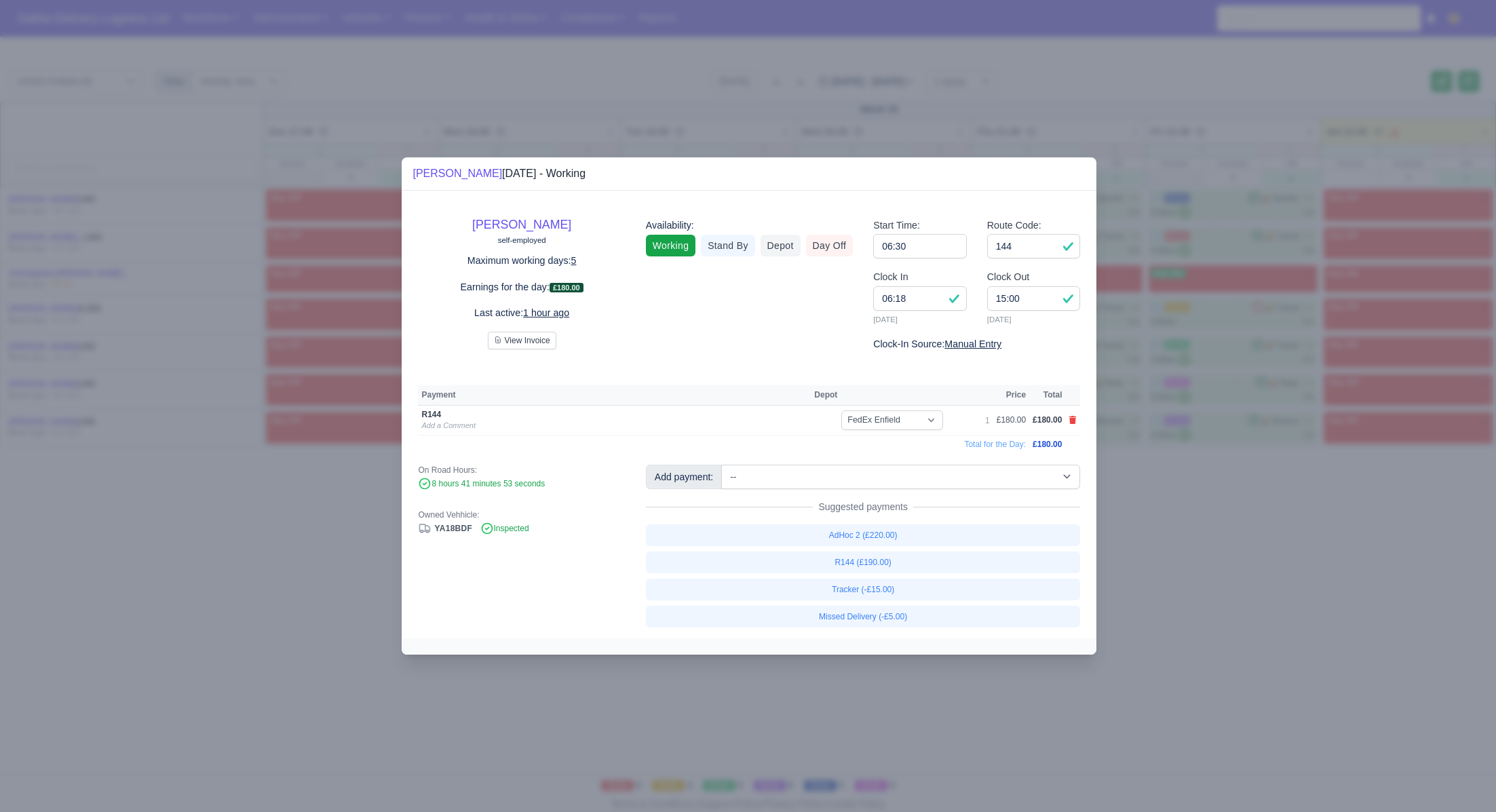
click at [1263, 551] on div at bounding box center [748, 406] width 1496 height 812
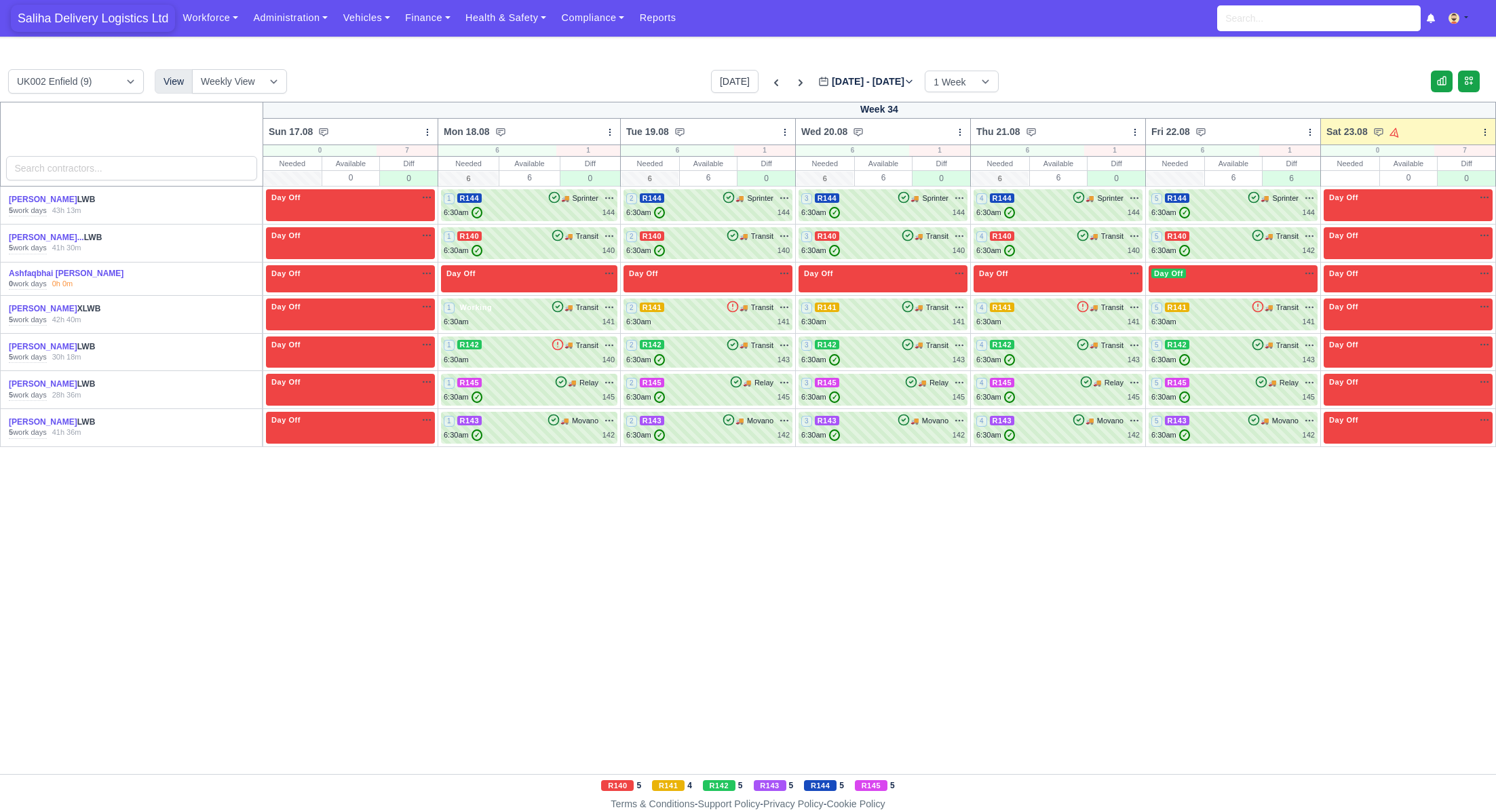
click at [75, 24] on span "Saliha Delivery Logistics Ltd" at bounding box center [93, 18] width 164 height 27
click at [514, 429] on div "6:30am ✓ 142" at bounding box center [529, 435] width 171 height 12
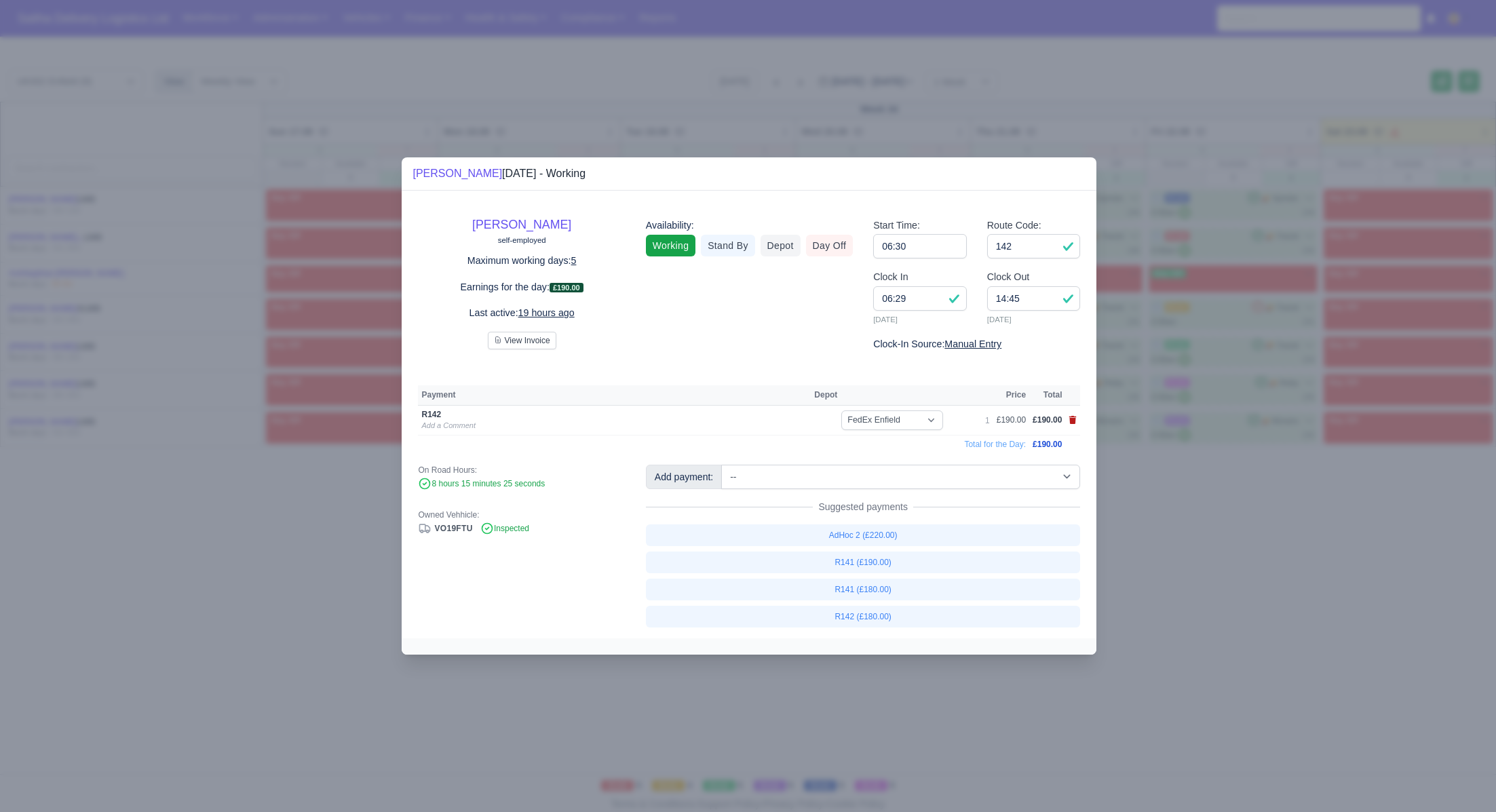
click at [1074, 421] on icon at bounding box center [1073, 419] width 7 height 8
select select
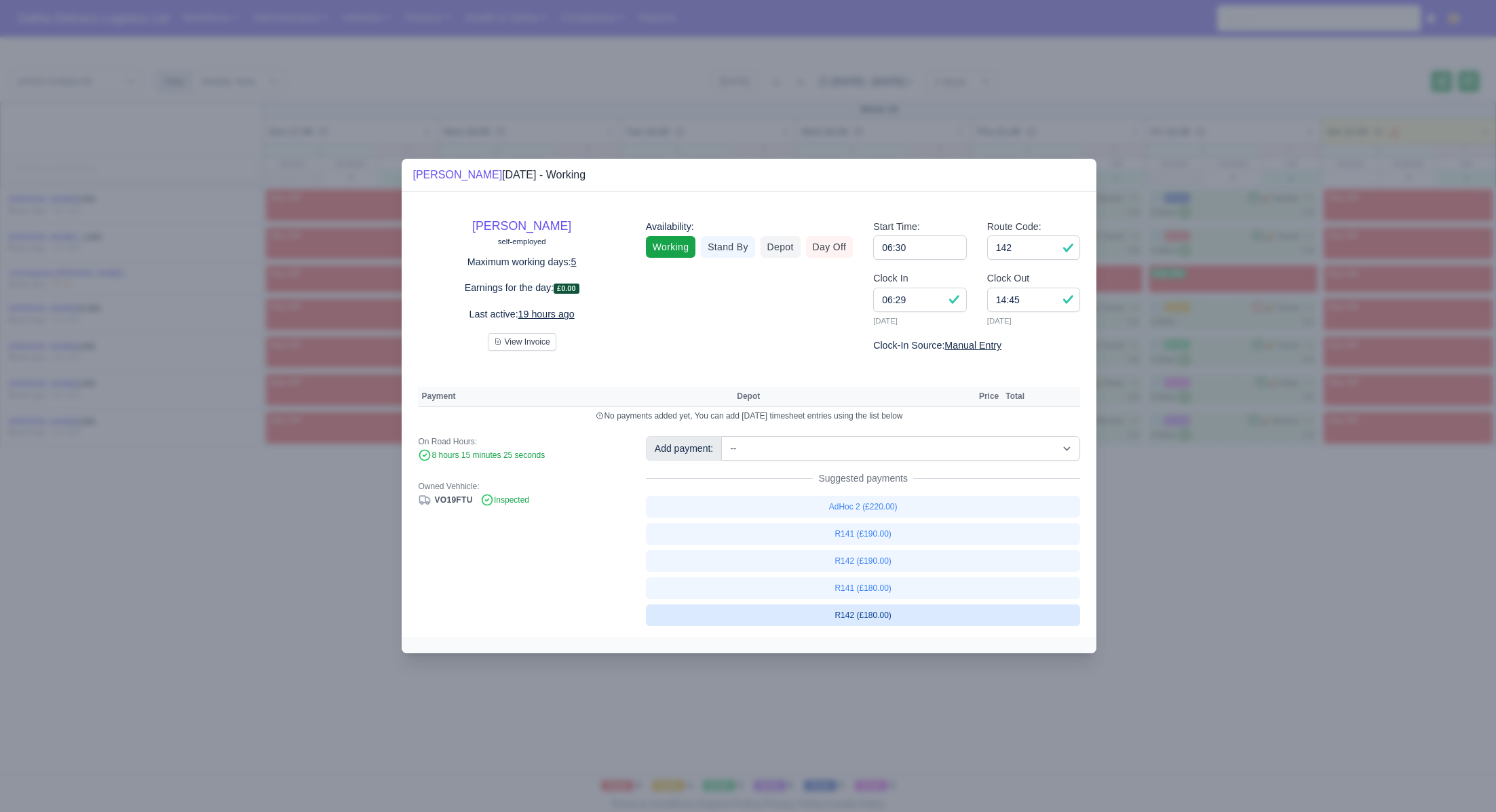
click at [890, 610] on link "R142 (£180.00)" at bounding box center [863, 615] width 435 height 22
select select "1"
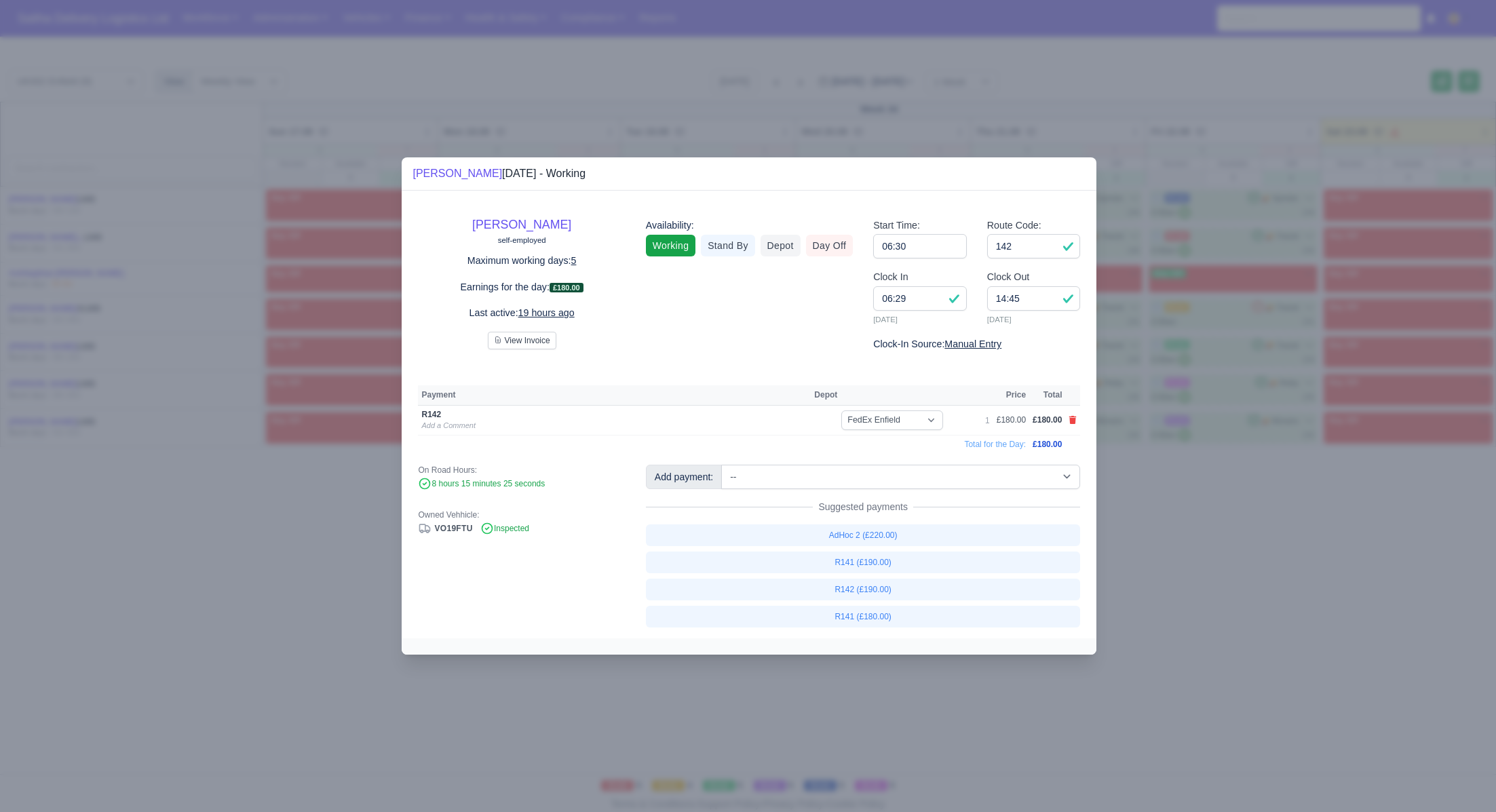
drag, startPoint x: 1219, startPoint y: 566, endPoint x: 1116, endPoint y: 511, distance: 116.8
click at [1217, 566] on div at bounding box center [748, 406] width 1496 height 812
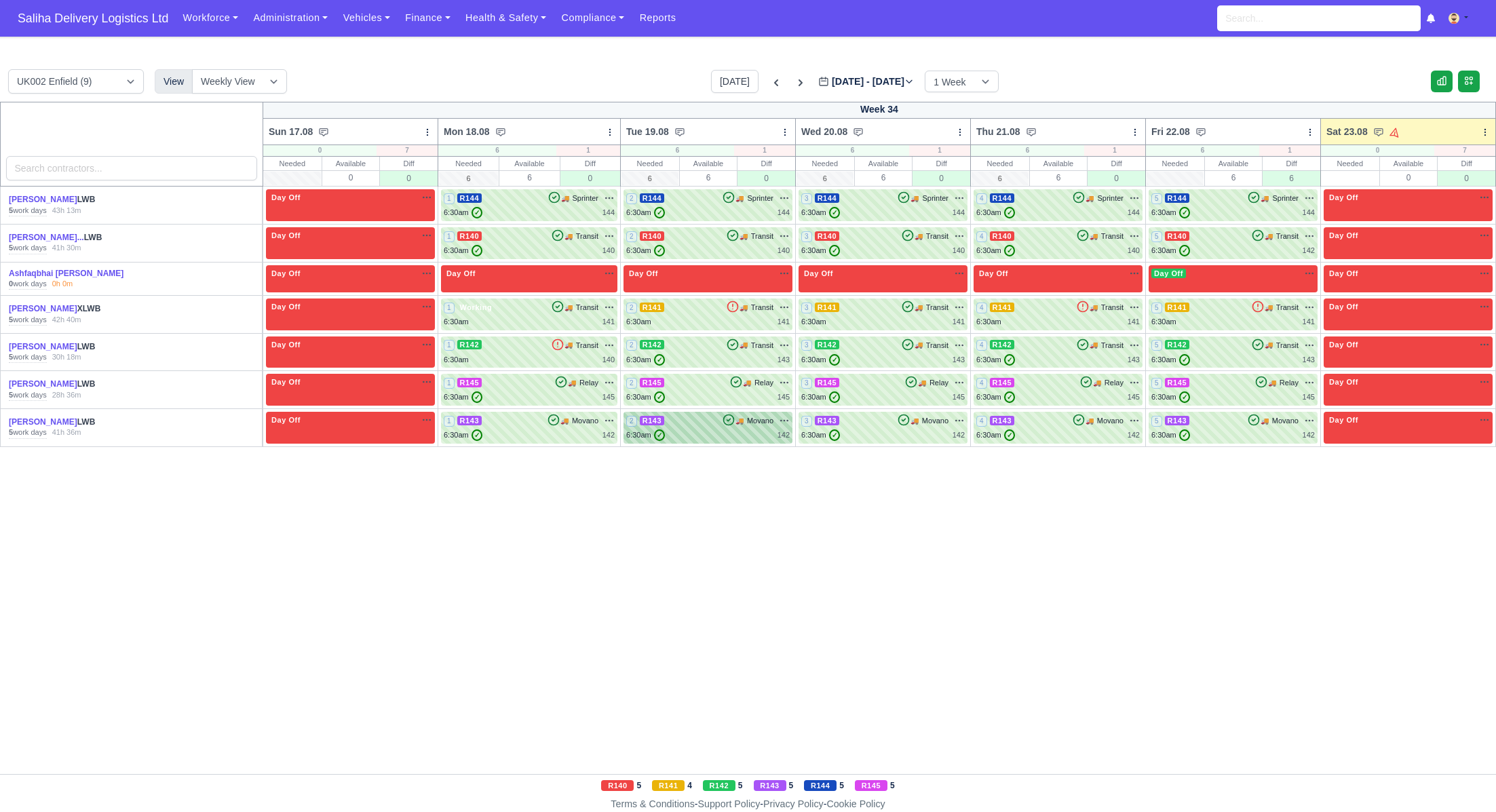
click at [754, 426] on div "2 R143 🚚 Movano" at bounding box center [708, 428] width 163 height 27
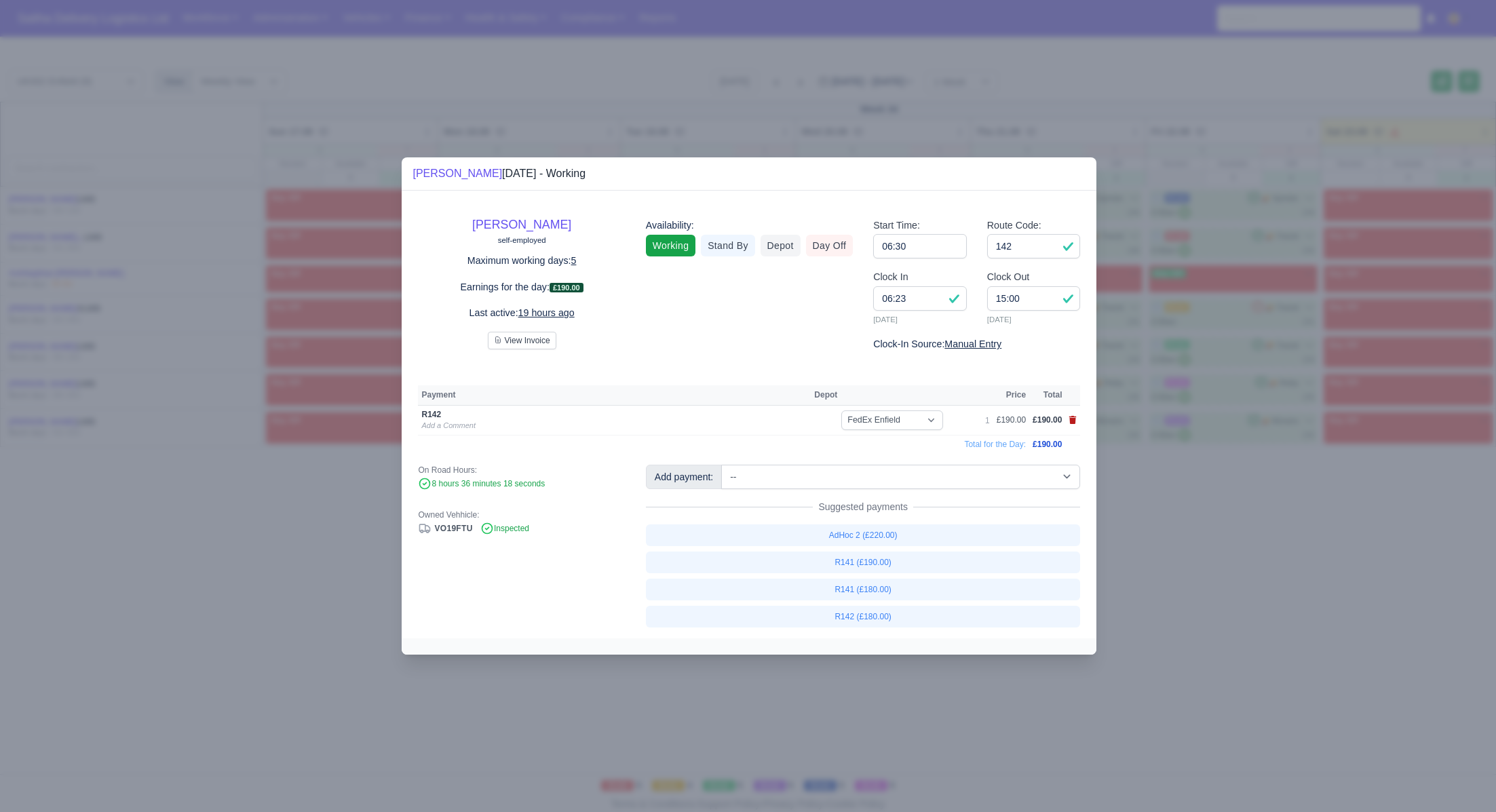
click at [1071, 421] on icon at bounding box center [1073, 419] width 7 height 8
select select
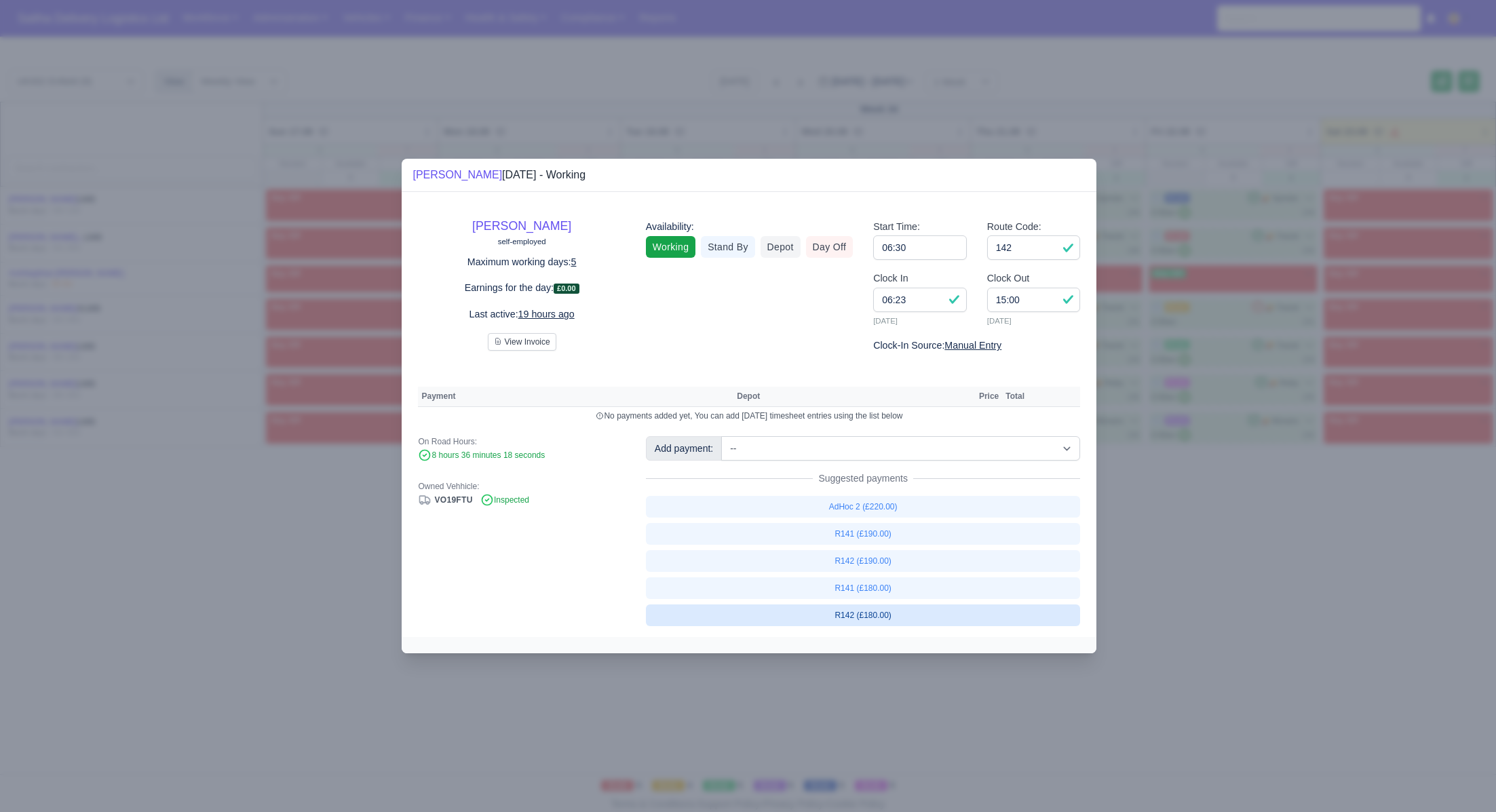
click at [875, 615] on link "R142 (£180.00)" at bounding box center [863, 615] width 435 height 22
select select "1"
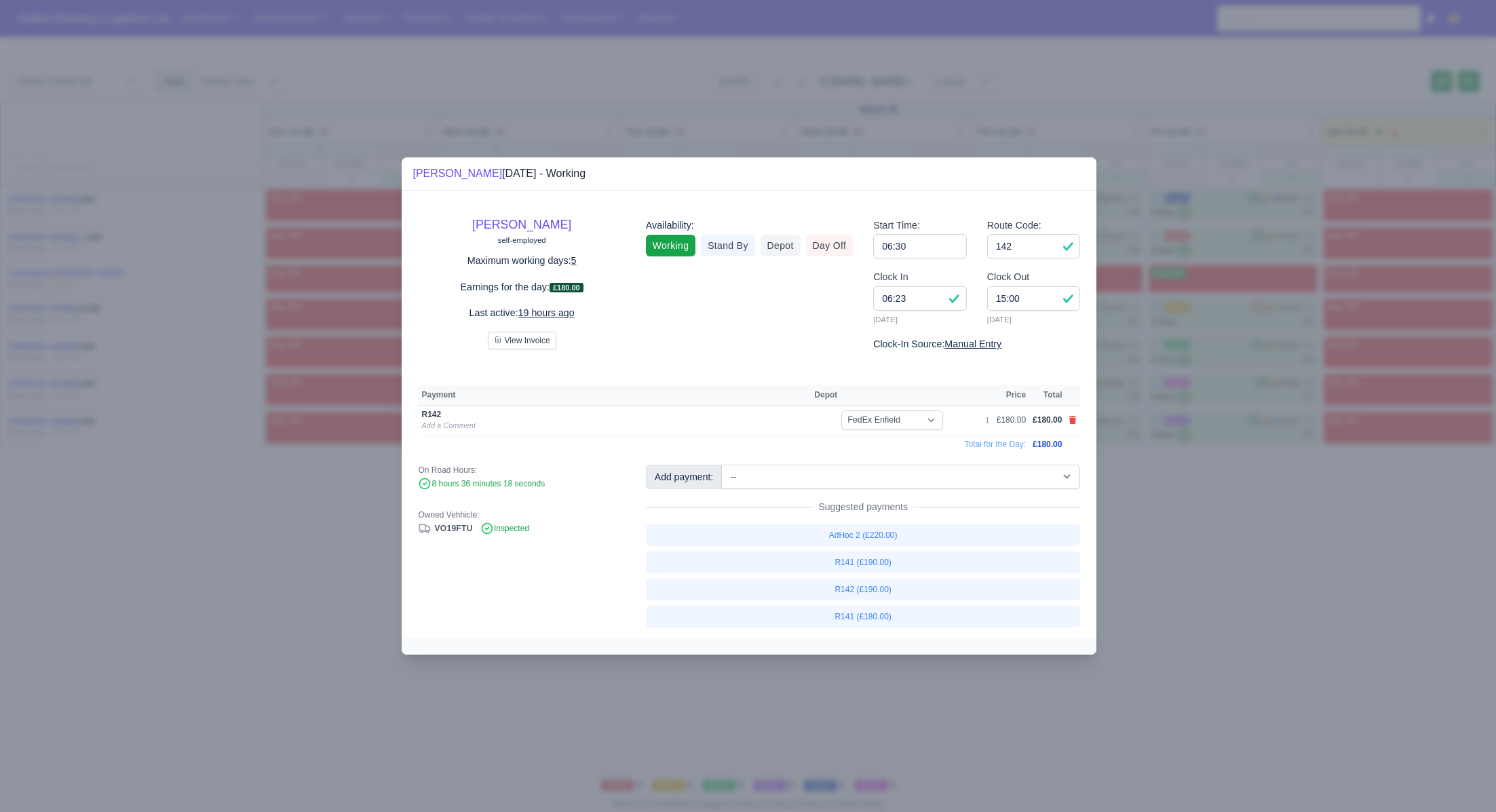
click at [1153, 560] on div at bounding box center [748, 406] width 1496 height 812
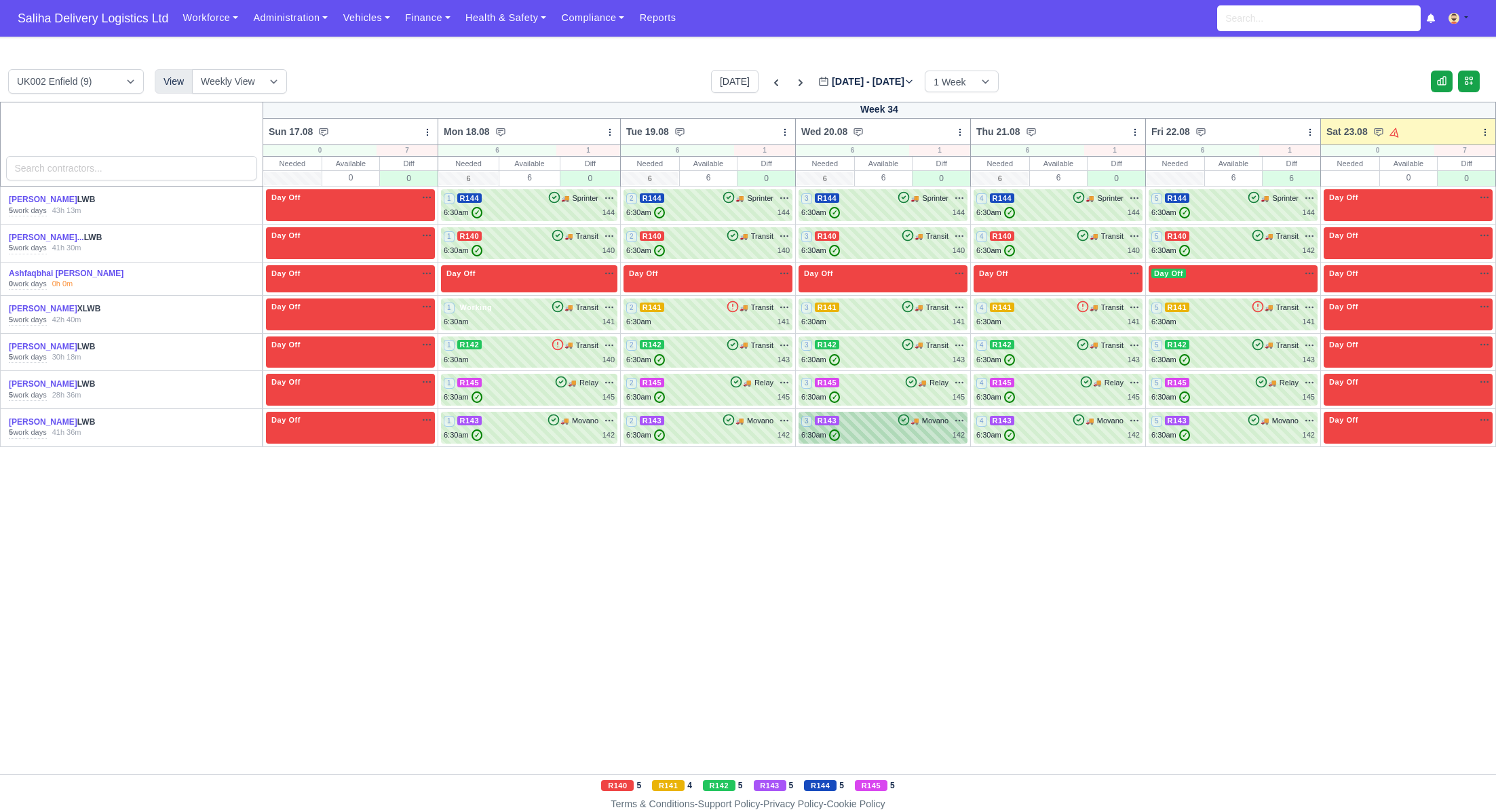
click at [927, 428] on div "3 R143 🚚 Movano" at bounding box center [883, 428] width 163 height 27
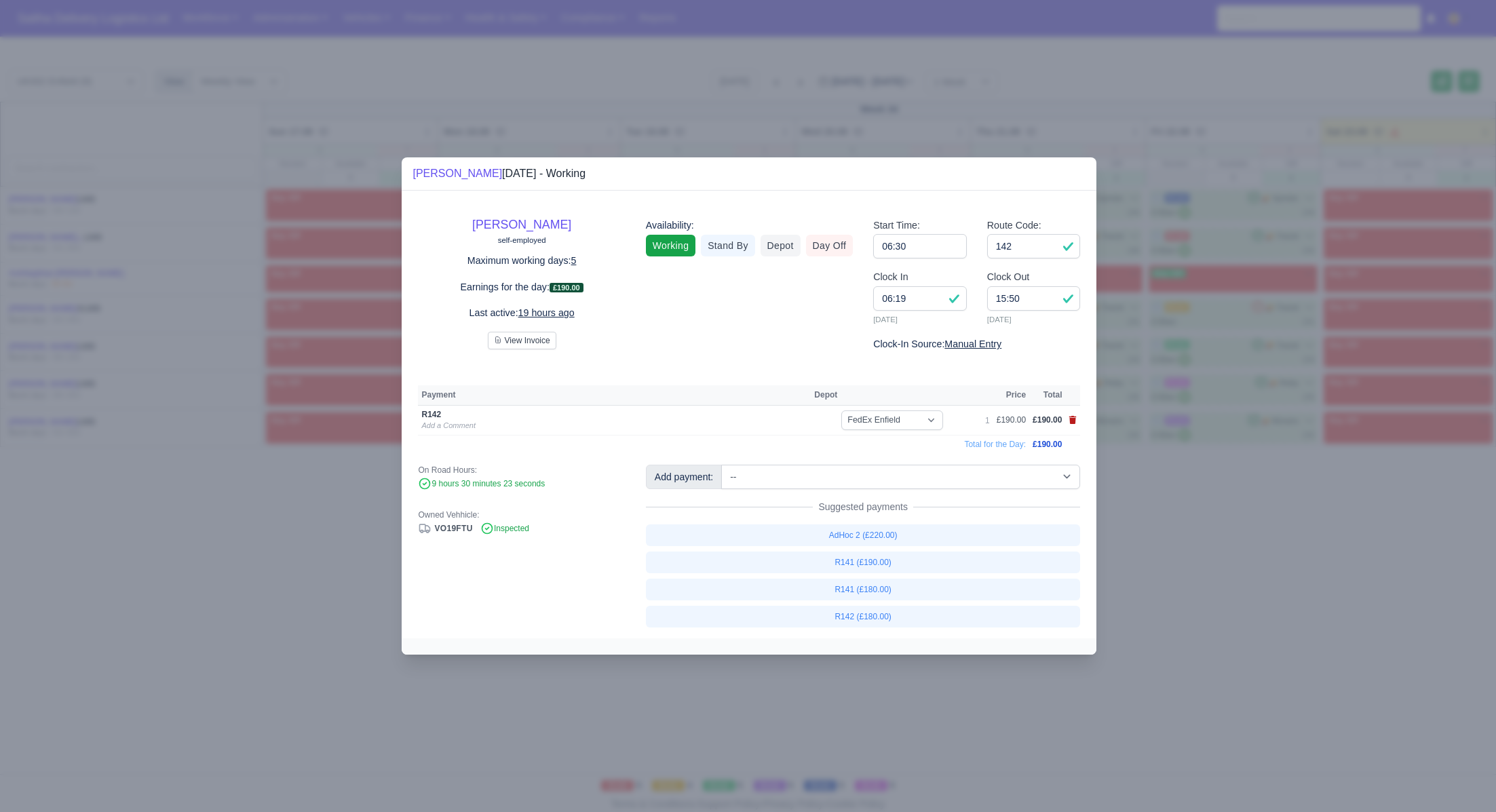
click at [1075, 420] on icon at bounding box center [1073, 419] width 7 height 8
select select
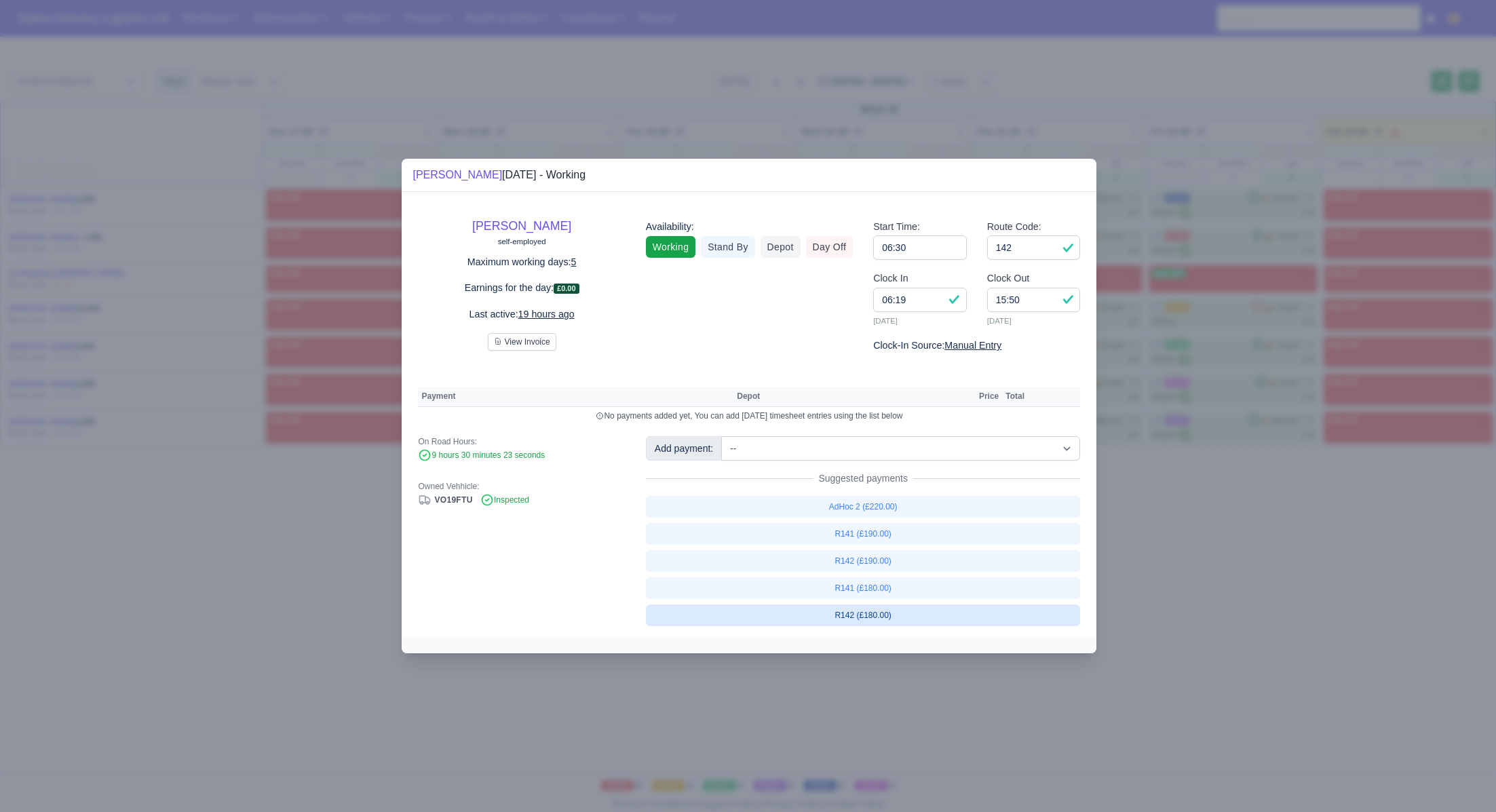
click at [885, 613] on link "R142 (£180.00)" at bounding box center [863, 615] width 435 height 22
select select "1"
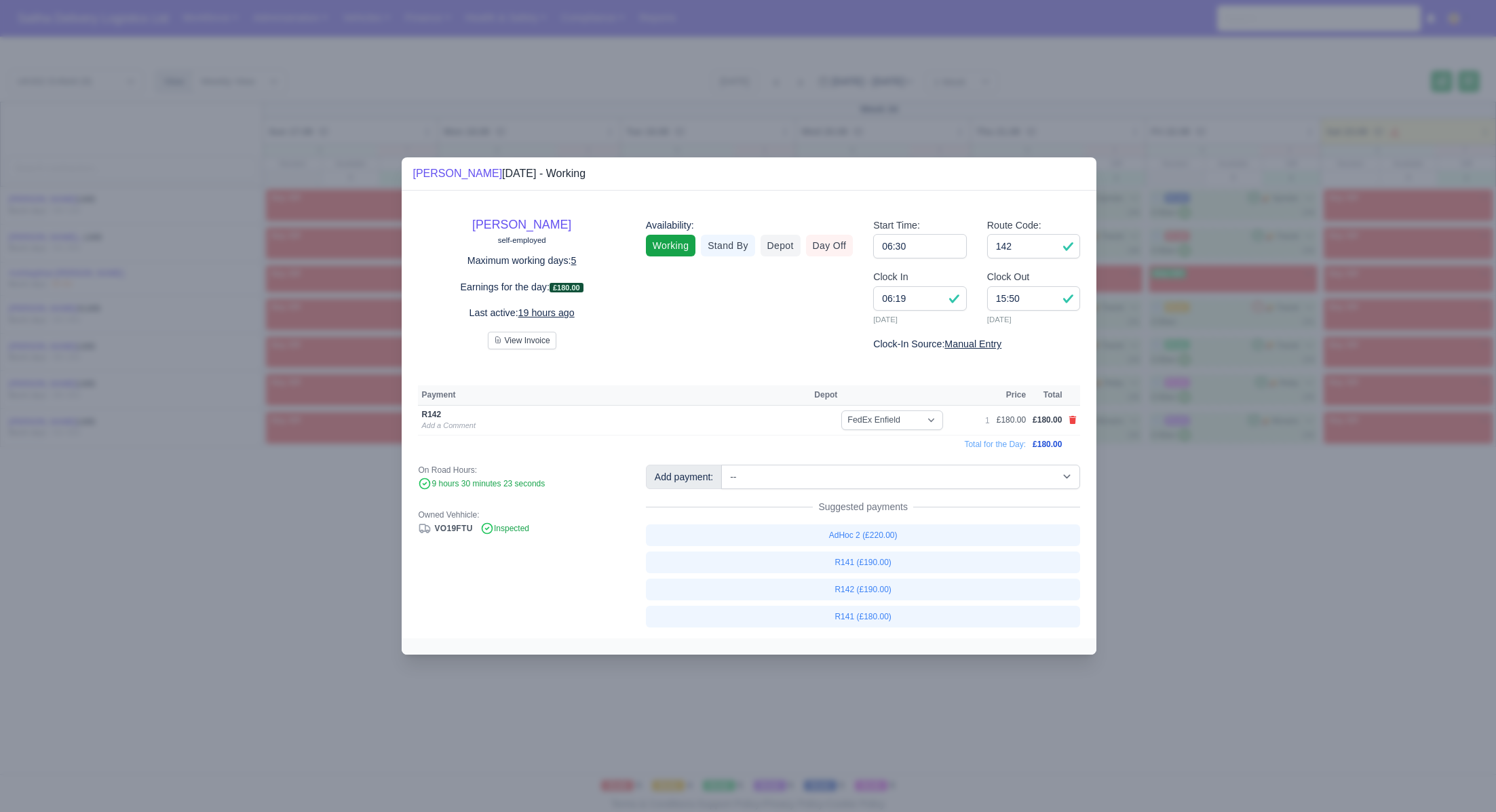
drag, startPoint x: 1189, startPoint y: 565, endPoint x: 1182, endPoint y: 458, distance: 107.2
click at [1191, 556] on div at bounding box center [748, 406] width 1496 height 812
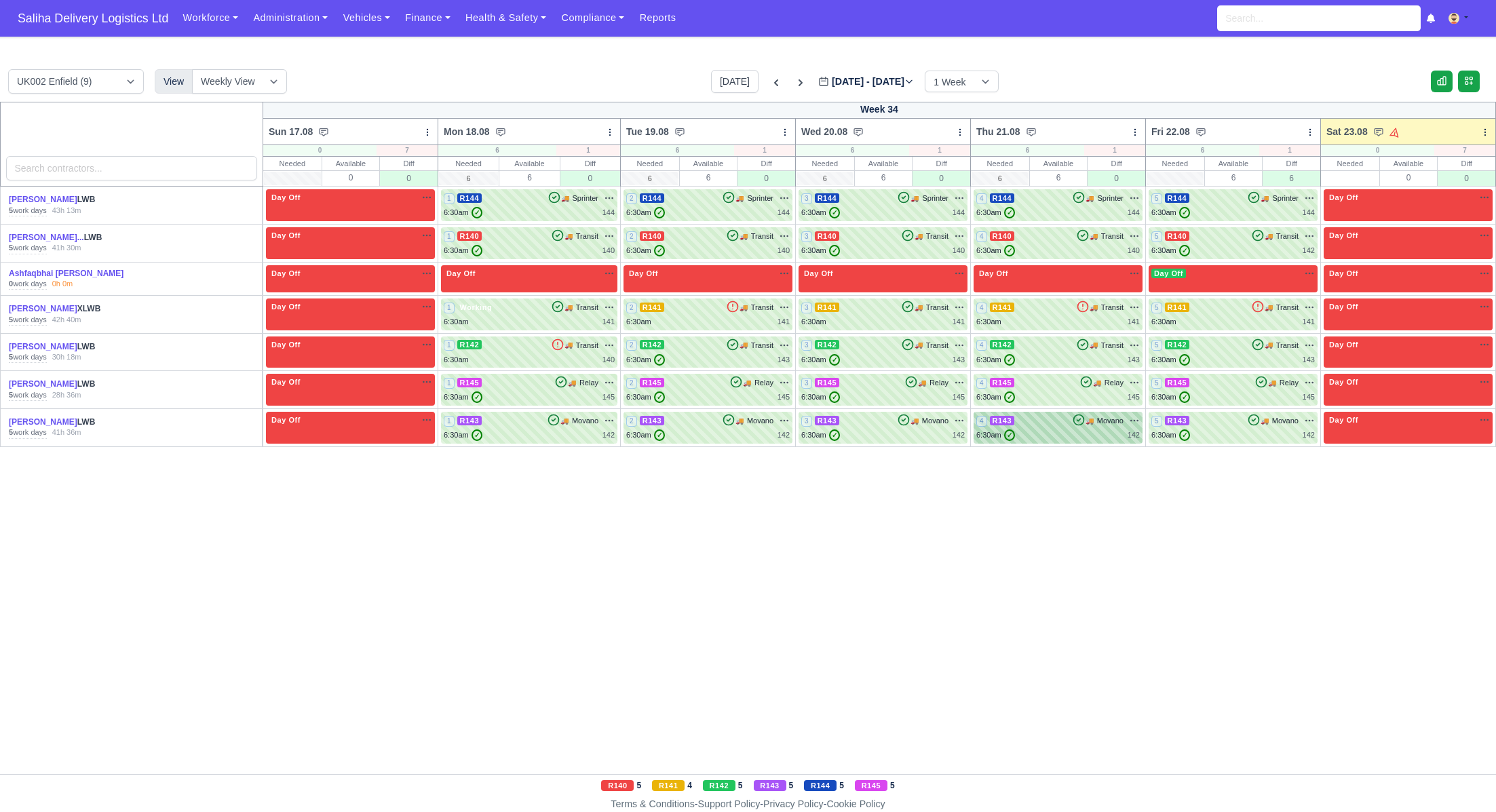
click at [1085, 425] on div "🚚 Movano na" at bounding box center [1105, 420] width 68 height 12
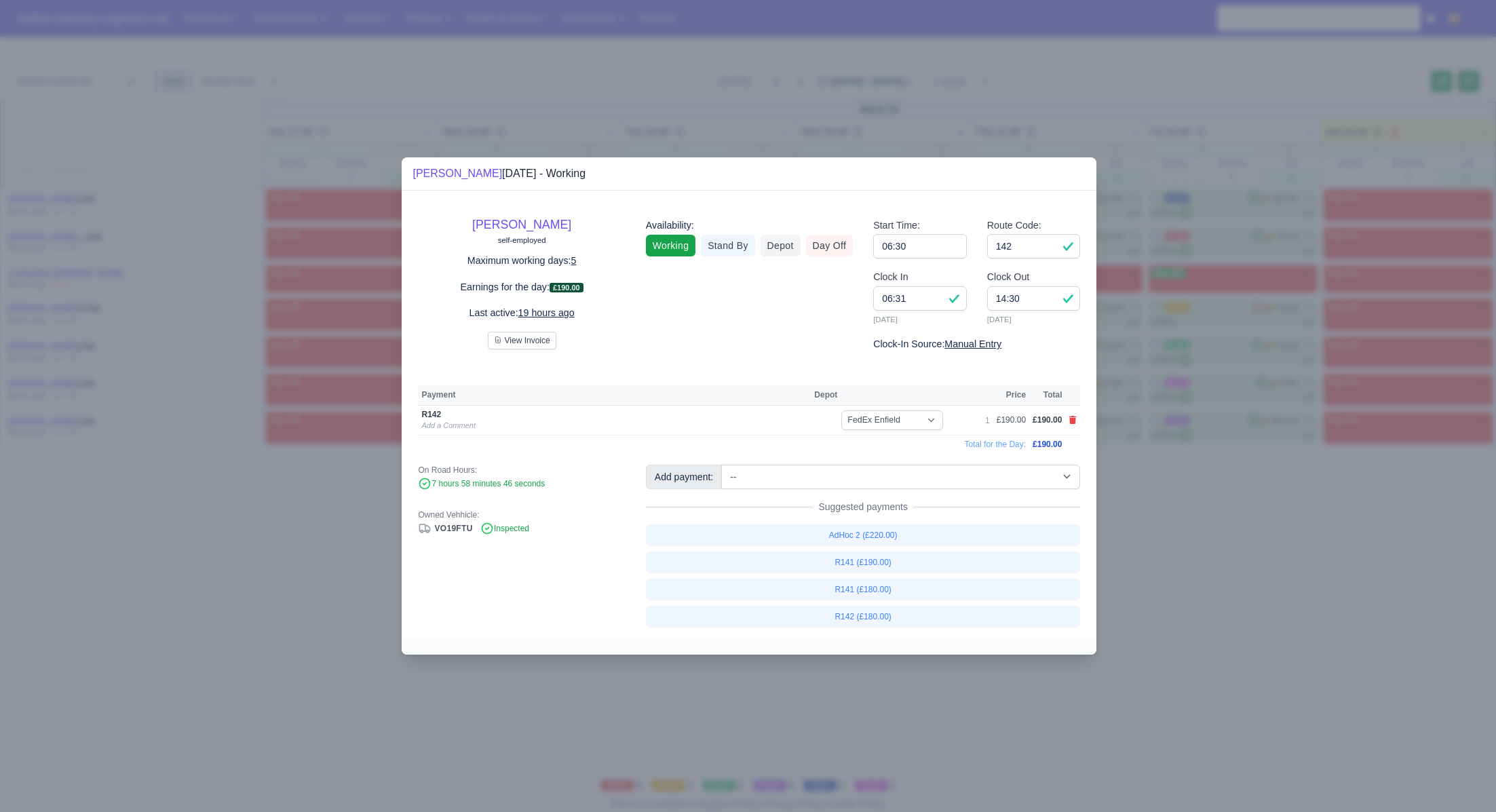
drag, startPoint x: 1075, startPoint y: 419, endPoint x: 1062, endPoint y: 437, distance: 22.2
click at [1075, 419] on icon at bounding box center [1073, 419] width 7 height 8
select select
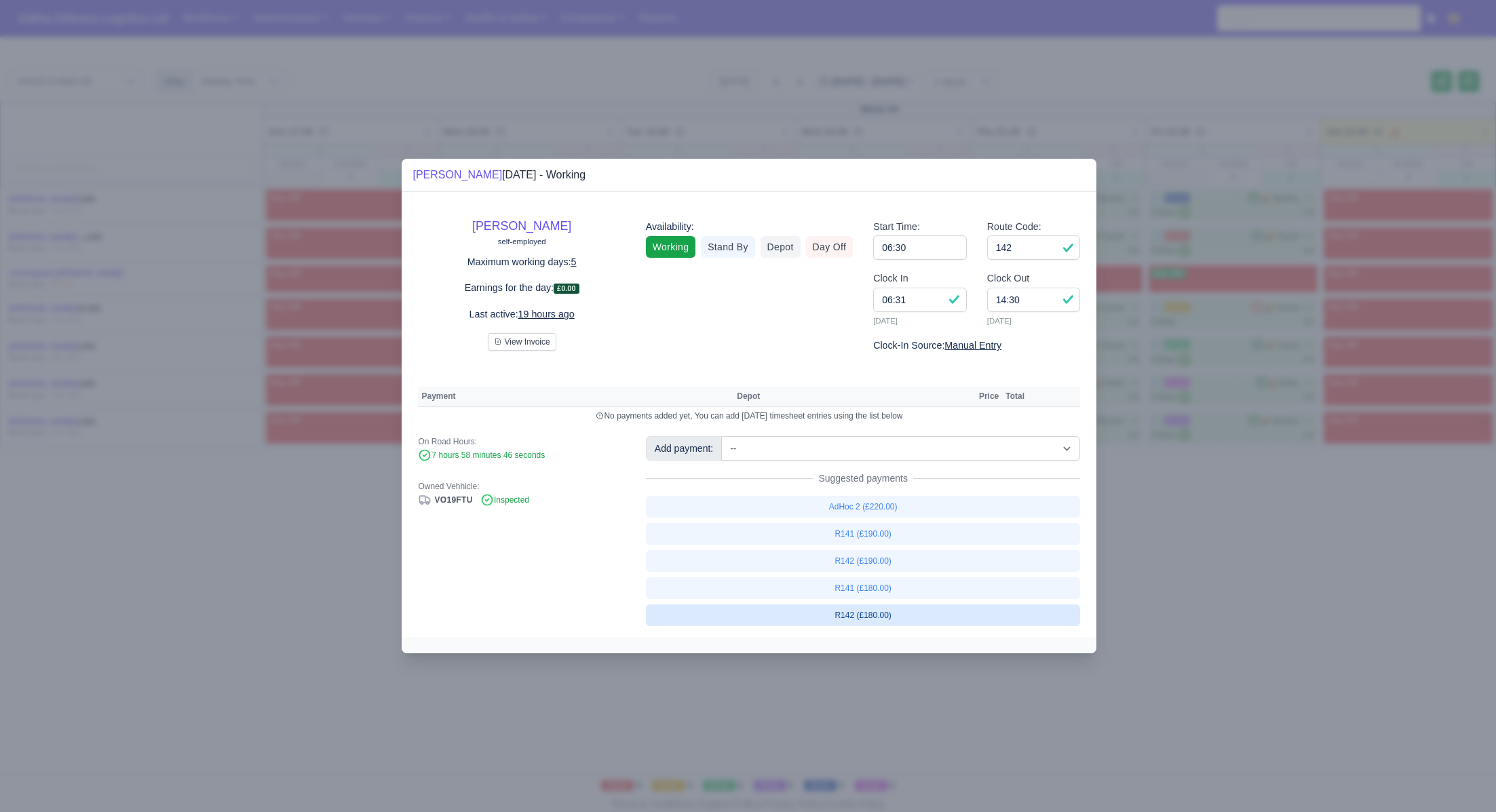
click at [881, 613] on link "R142 (£180.00)" at bounding box center [863, 615] width 435 height 22
select select "1"
click at [1241, 586] on div at bounding box center [748, 406] width 1496 height 812
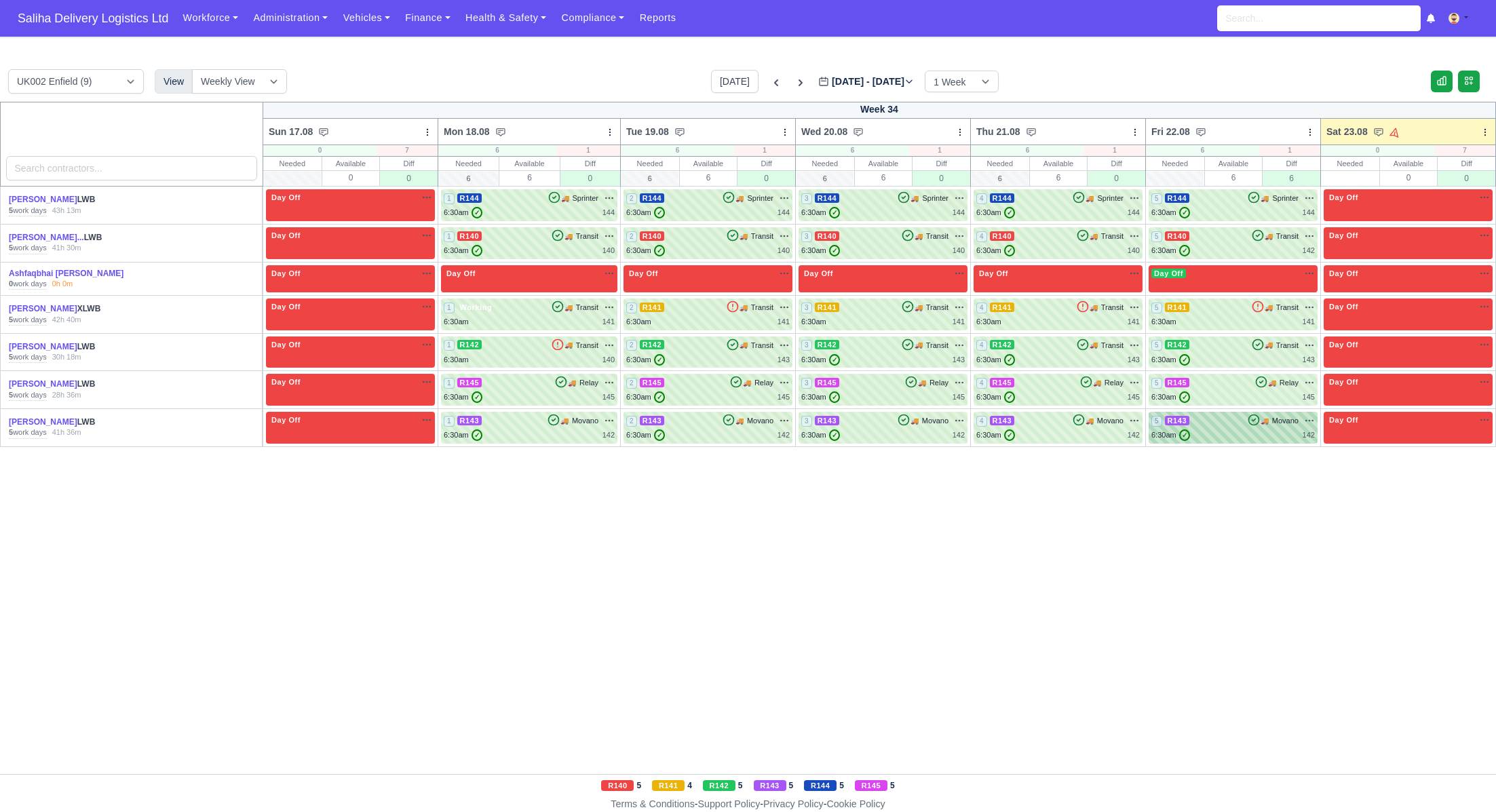
click at [1250, 433] on div "6:30am ✓ 142" at bounding box center [1233, 435] width 163 height 12
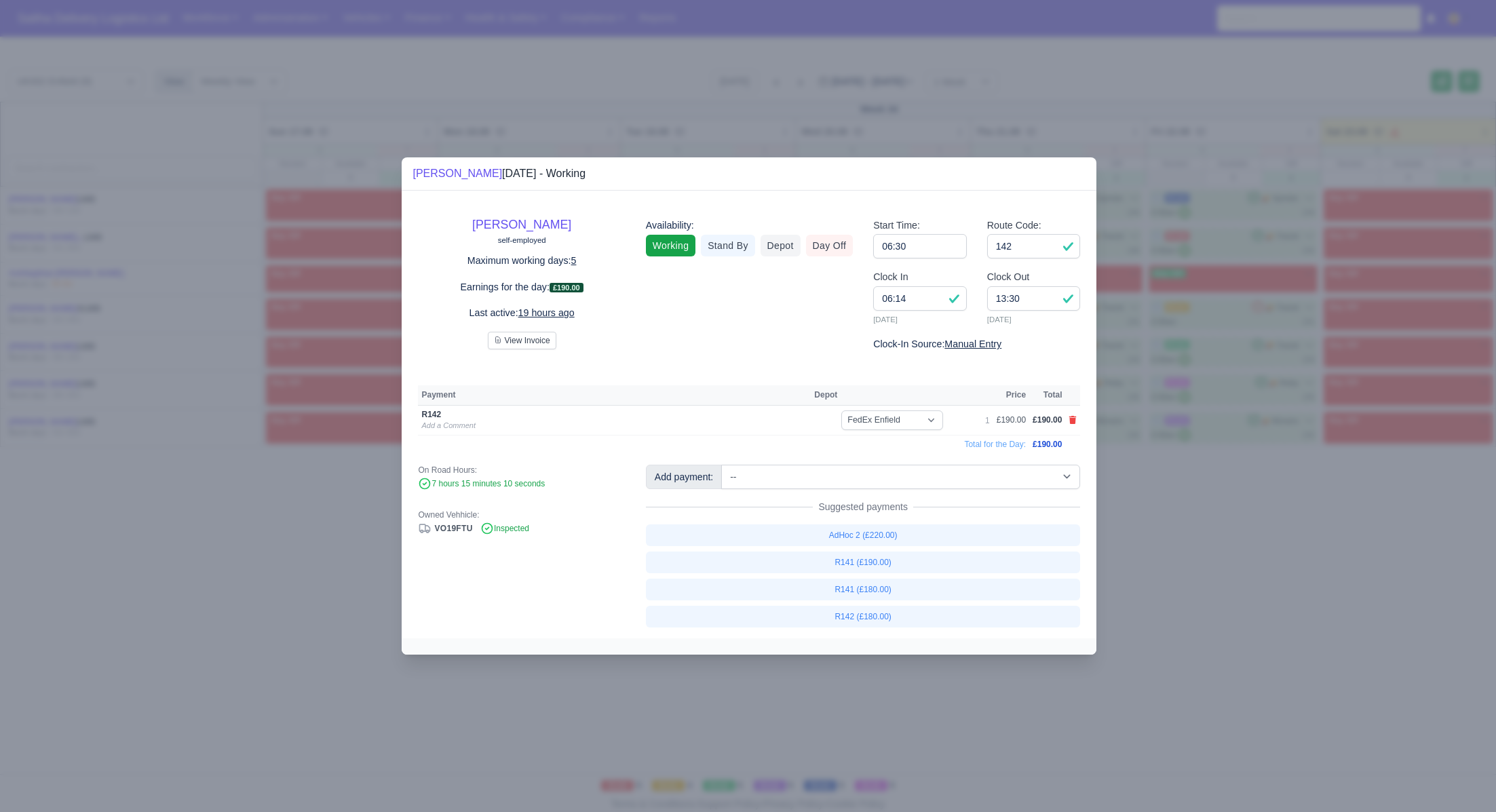
click at [1071, 416] on link at bounding box center [1072, 420] width 8 height 12
select select
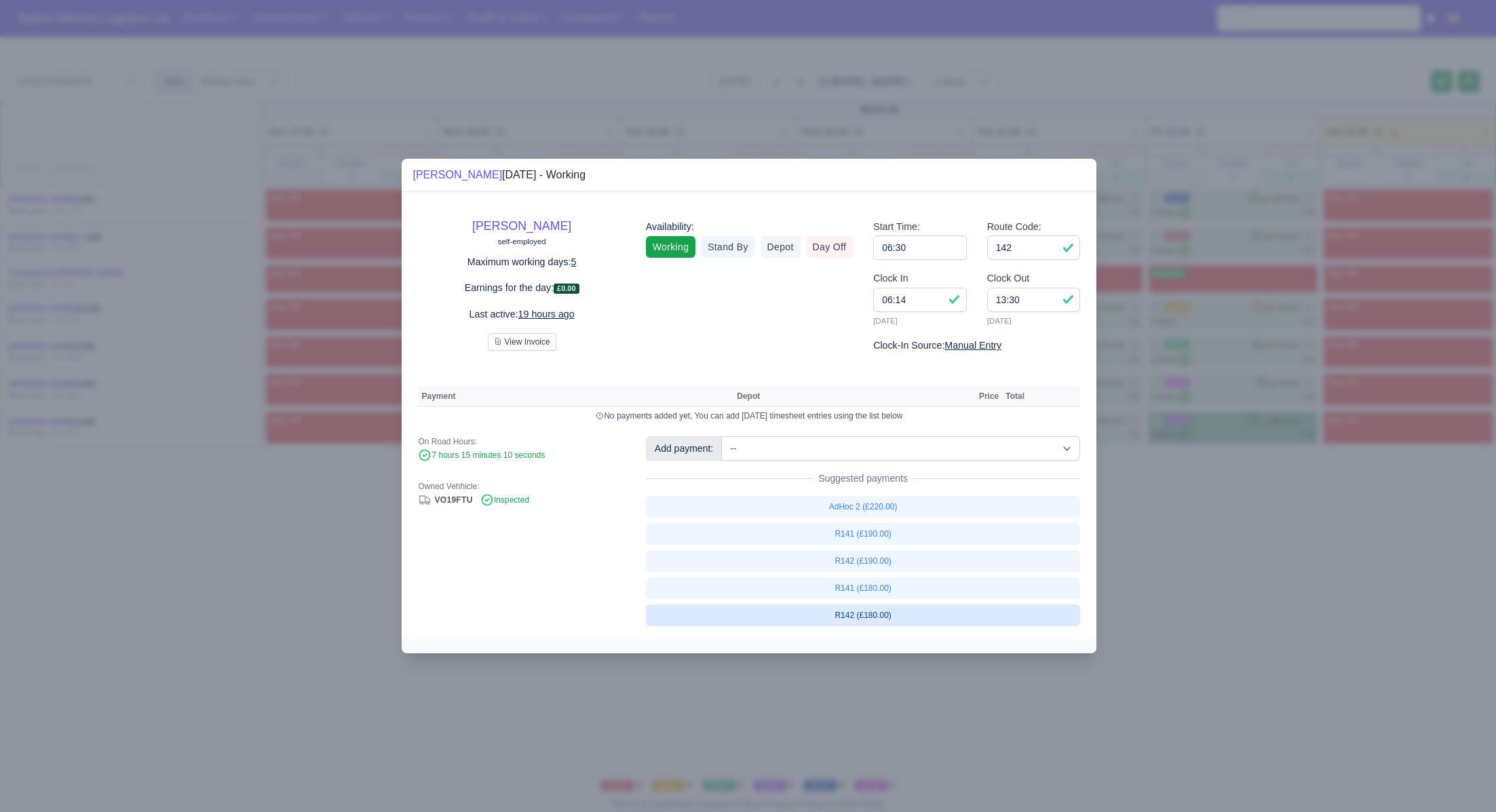
click at [875, 611] on link "R142 (£180.00)" at bounding box center [863, 615] width 435 height 22
select select "1"
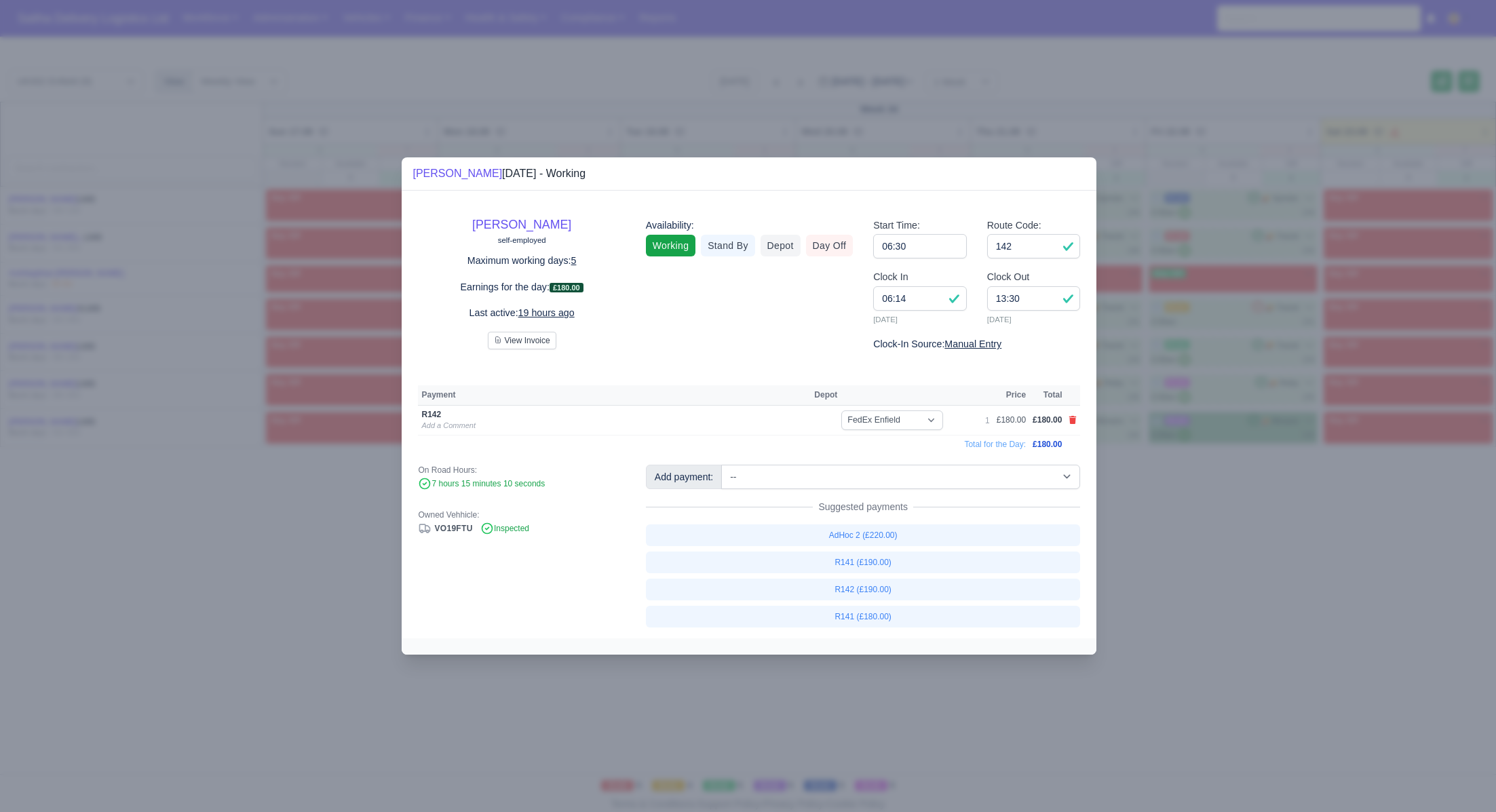
click at [1219, 597] on div at bounding box center [748, 406] width 1496 height 812
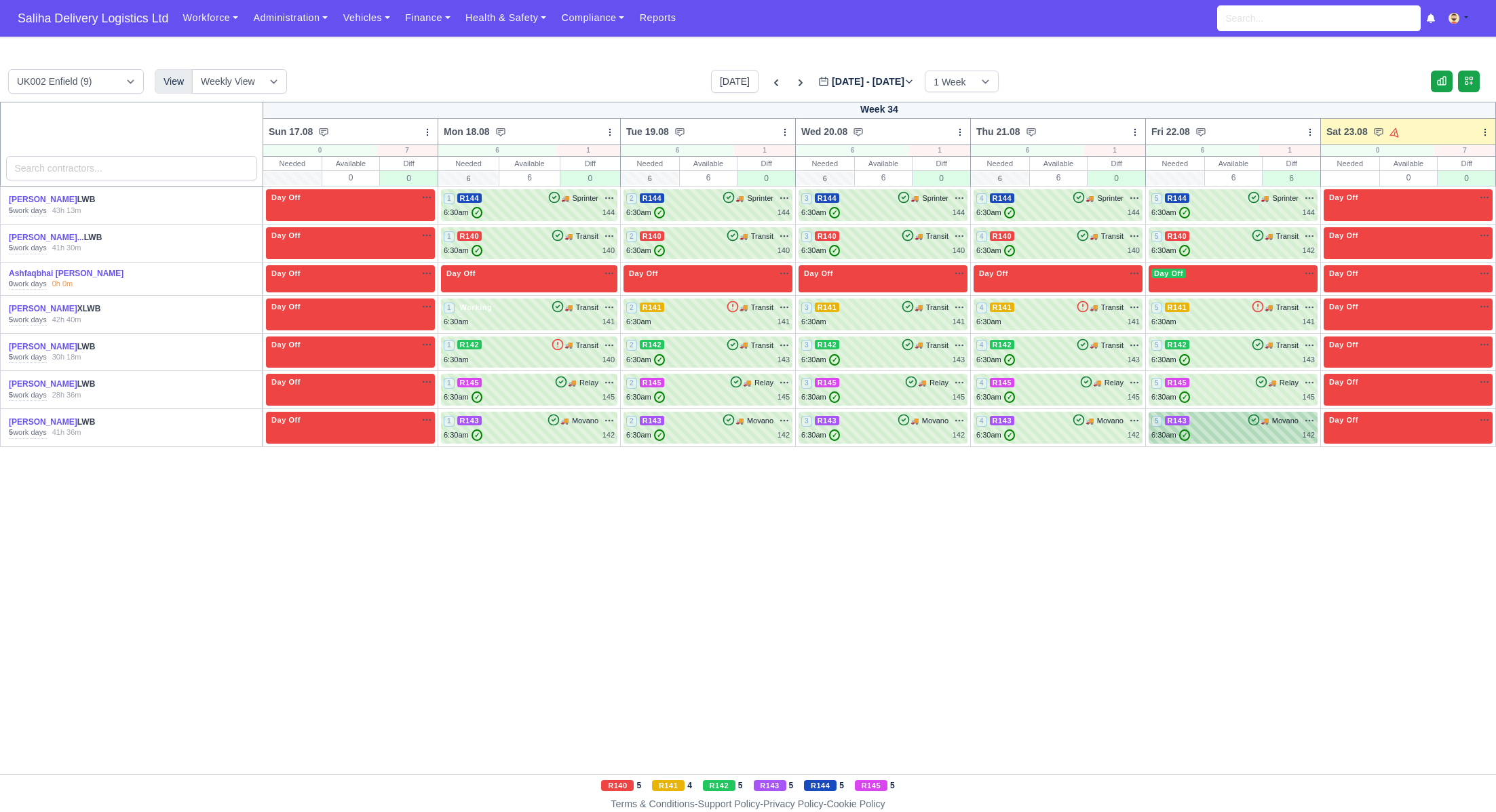
click at [1209, 428] on div "5 R143 🚚 Movano" at bounding box center [1233, 428] width 163 height 27
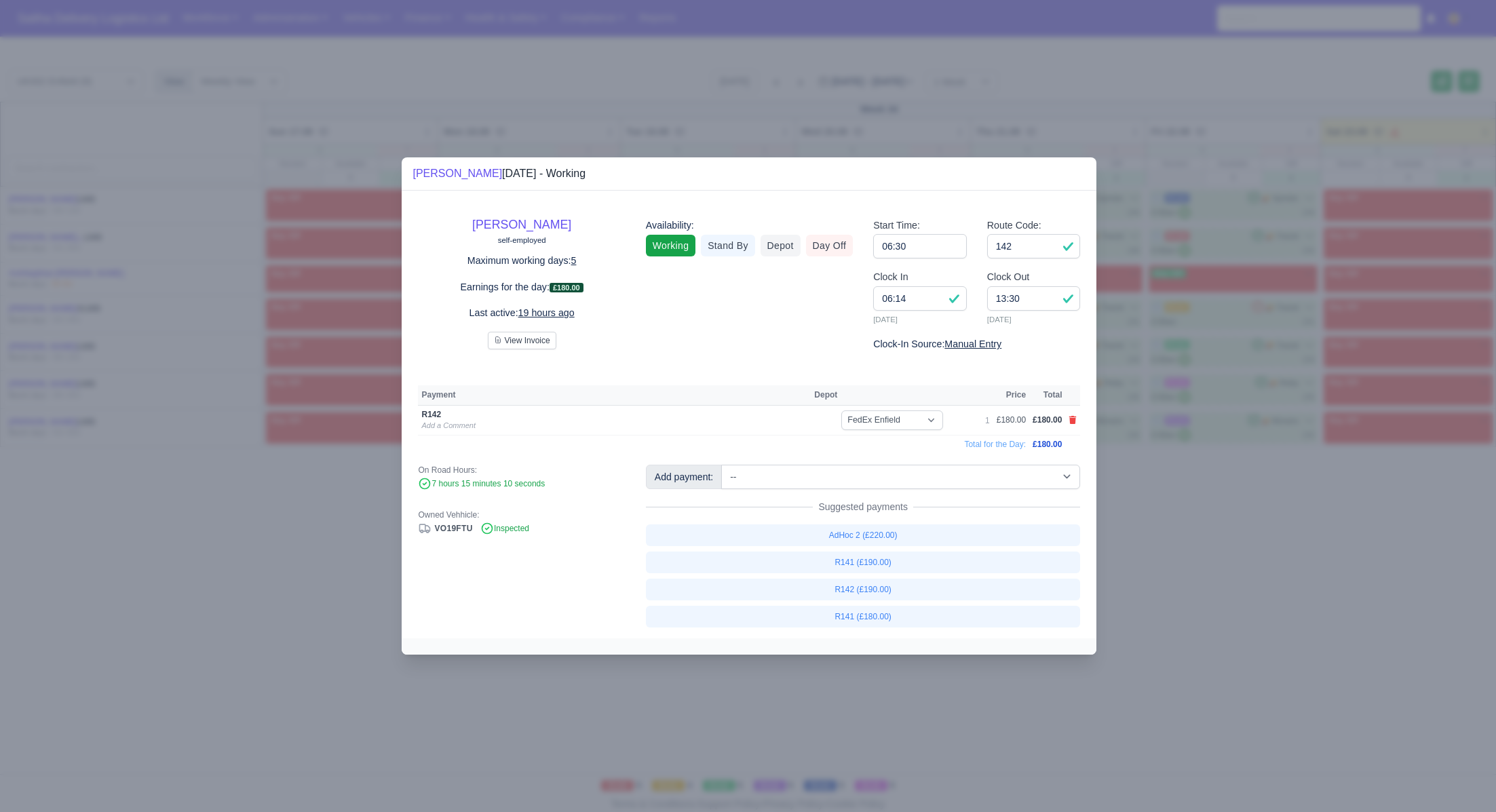
drag, startPoint x: 1267, startPoint y: 569, endPoint x: 1154, endPoint y: 508, distance: 128.4
click at [1267, 569] on div at bounding box center [748, 406] width 1496 height 812
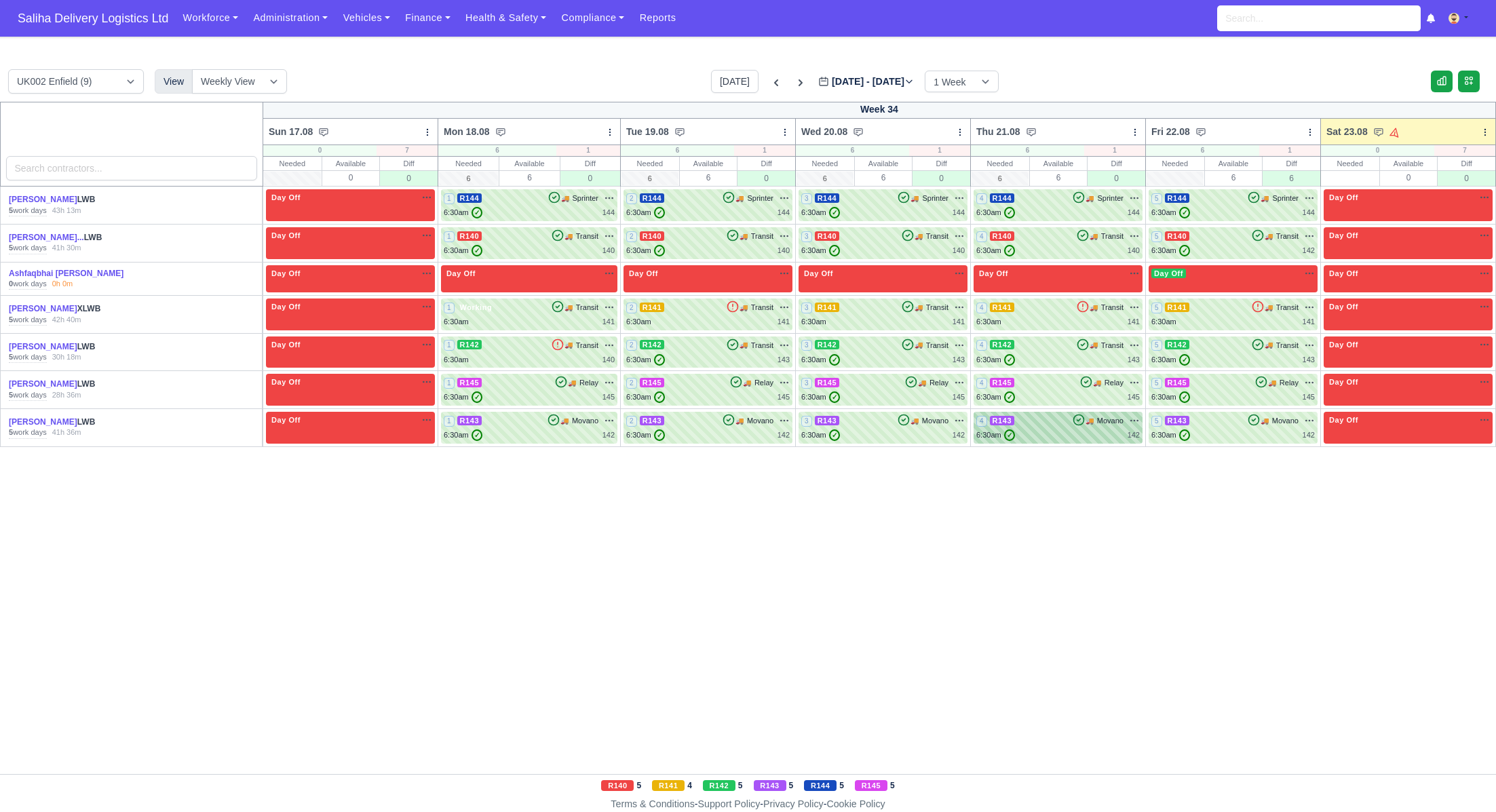
click at [1031, 439] on div "6:30am ✓ 142" at bounding box center [1058, 435] width 163 height 12
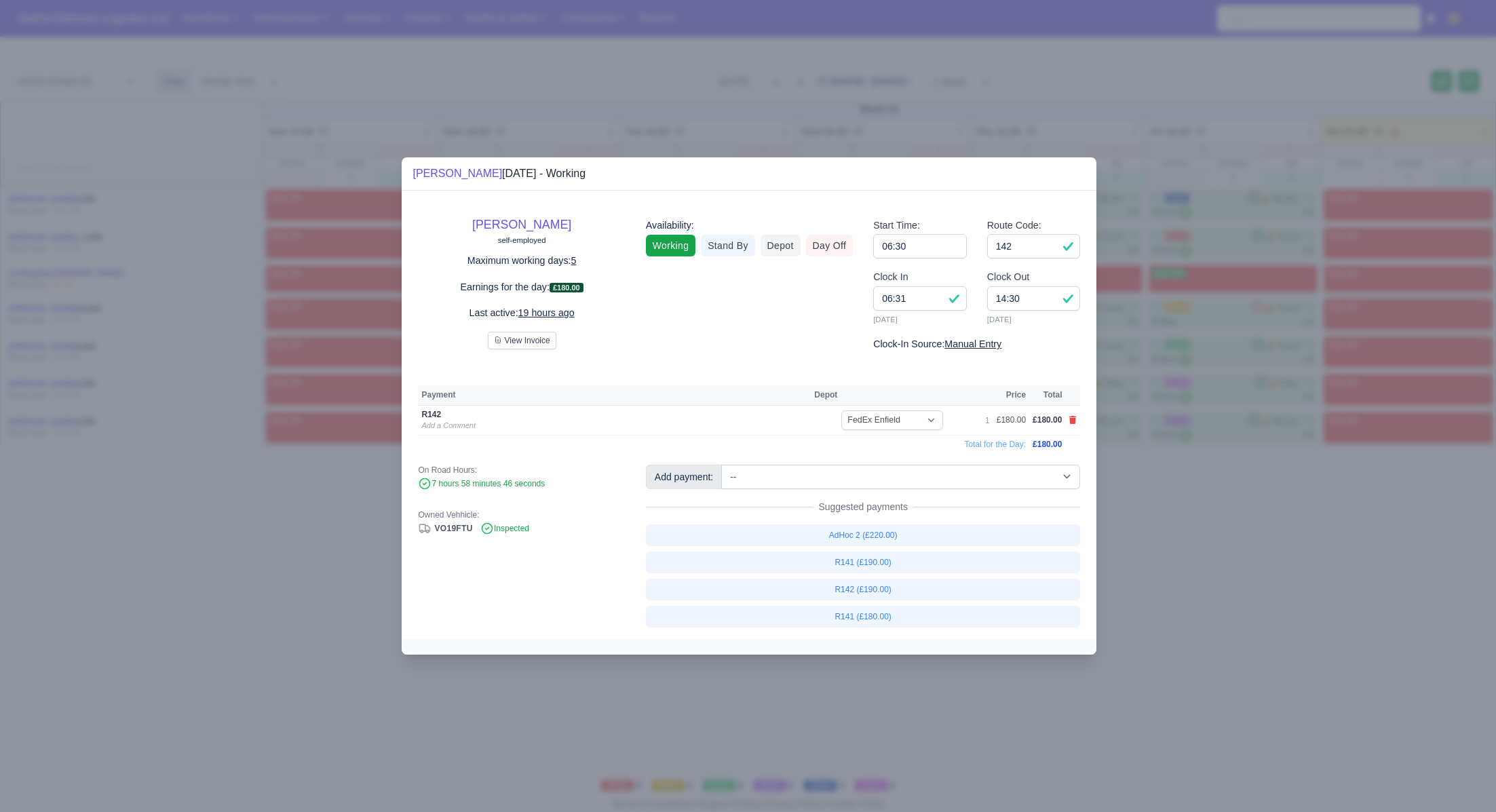
drag, startPoint x: 1215, startPoint y: 576, endPoint x: 1088, endPoint y: 513, distance: 141.8
click at [1213, 574] on div at bounding box center [748, 406] width 1496 height 812
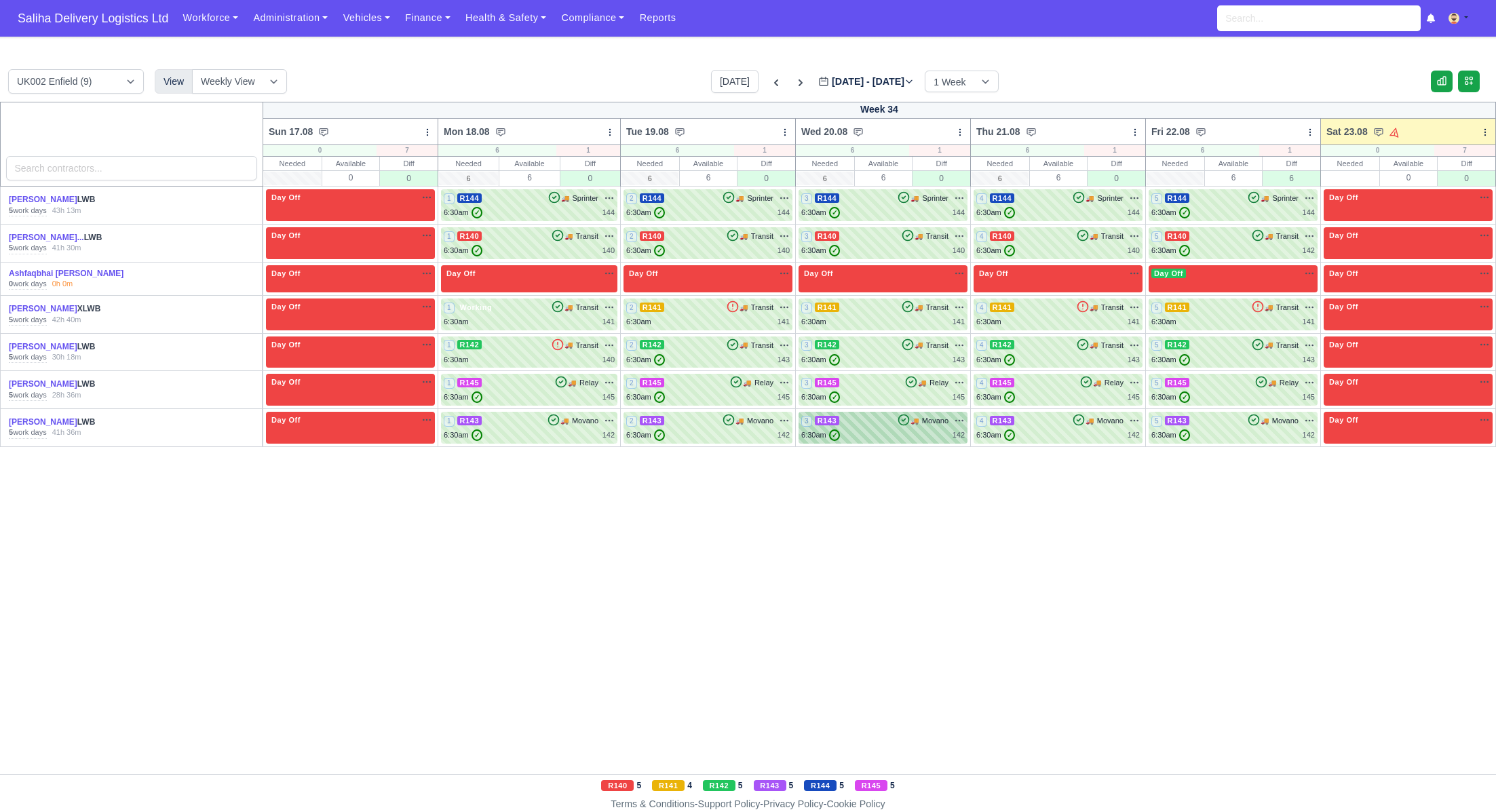
click at [918, 429] on div "6:30am ✓ 142" at bounding box center [883, 435] width 163 height 12
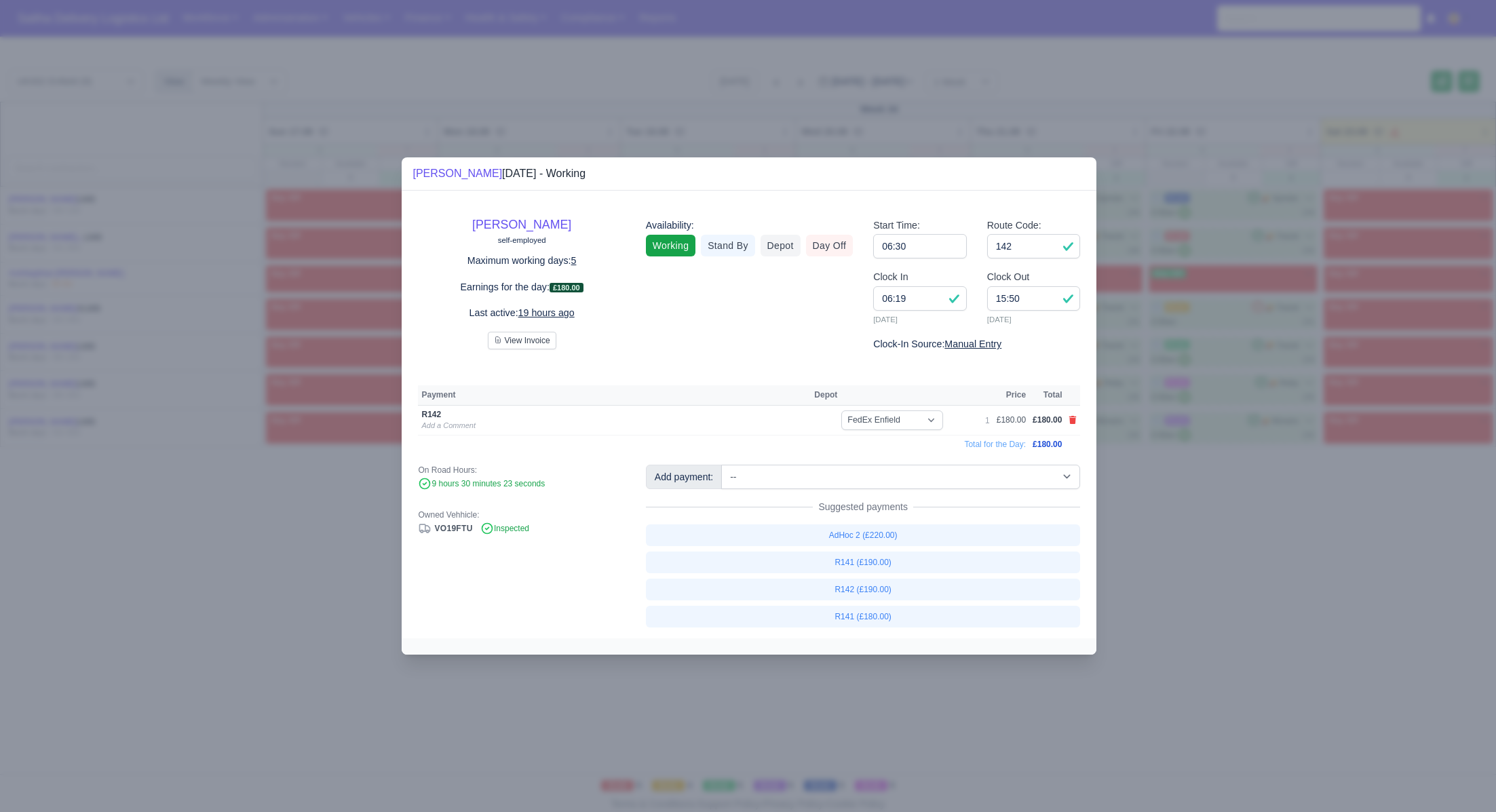
click at [1172, 566] on div at bounding box center [748, 406] width 1496 height 812
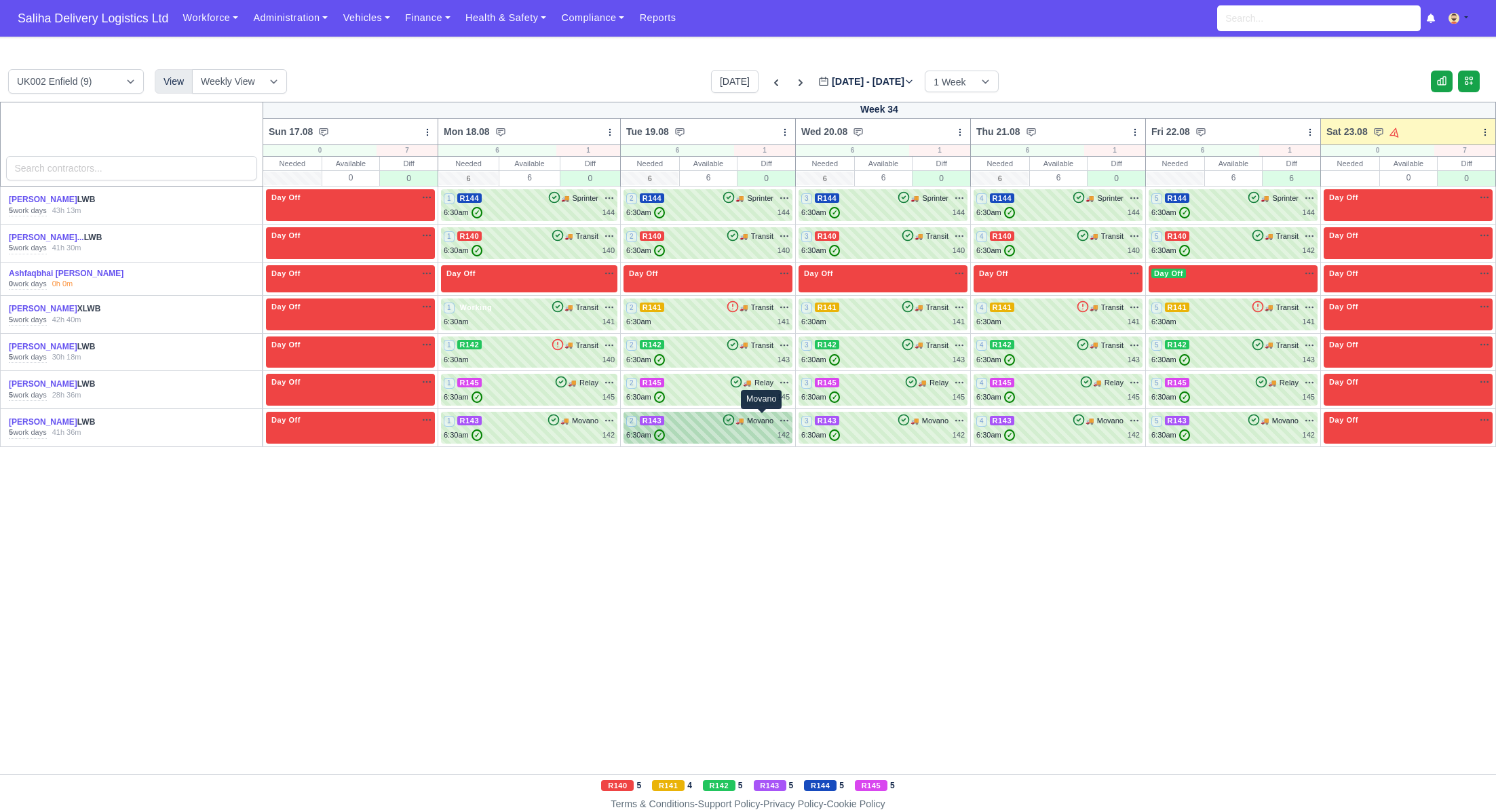
click at [753, 422] on span "Movano" at bounding box center [760, 421] width 27 height 12
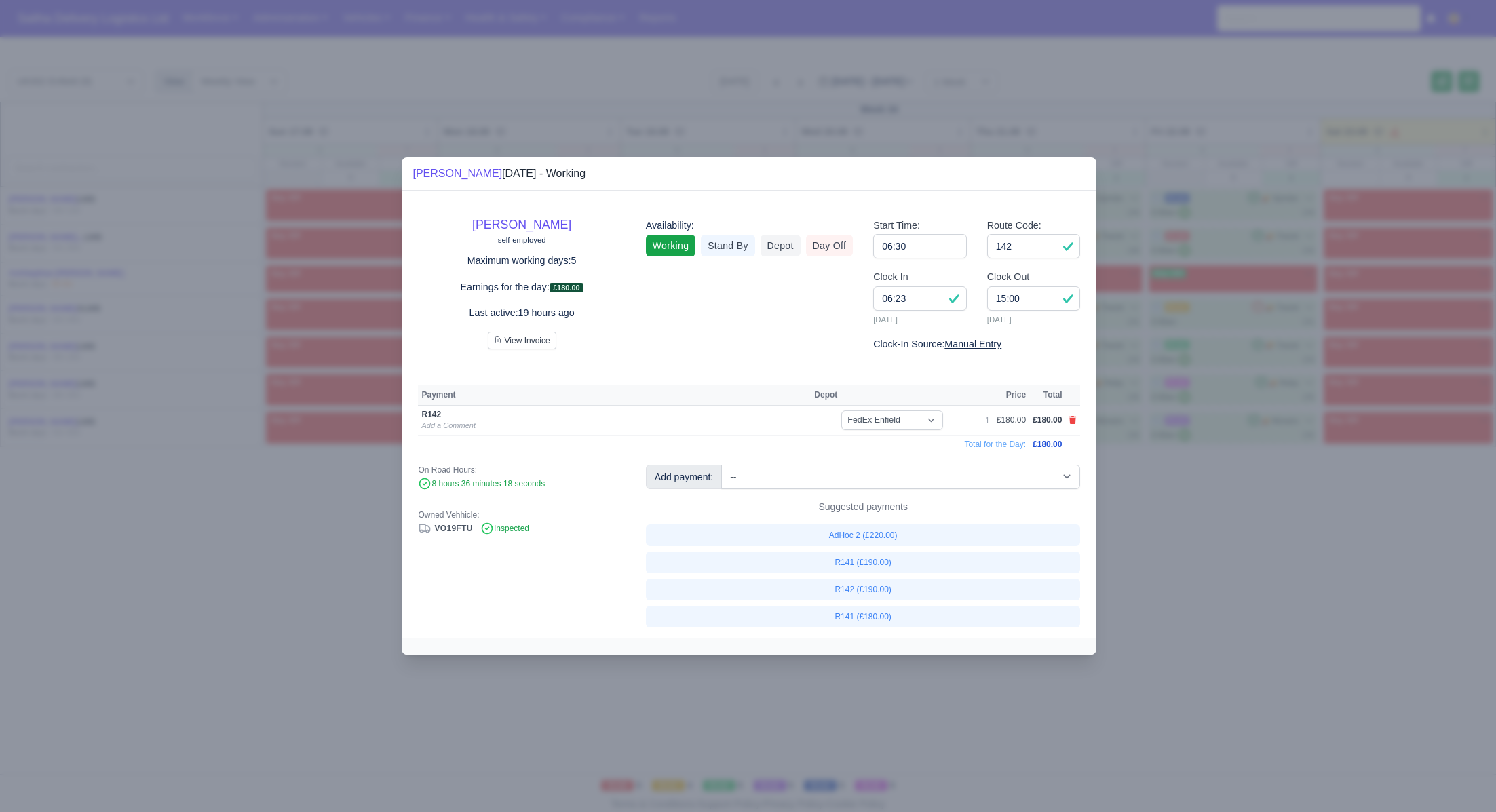
drag, startPoint x: 1181, startPoint y: 552, endPoint x: 1090, endPoint y: 524, distance: 95.2
click at [1181, 552] on div at bounding box center [748, 406] width 1496 height 812
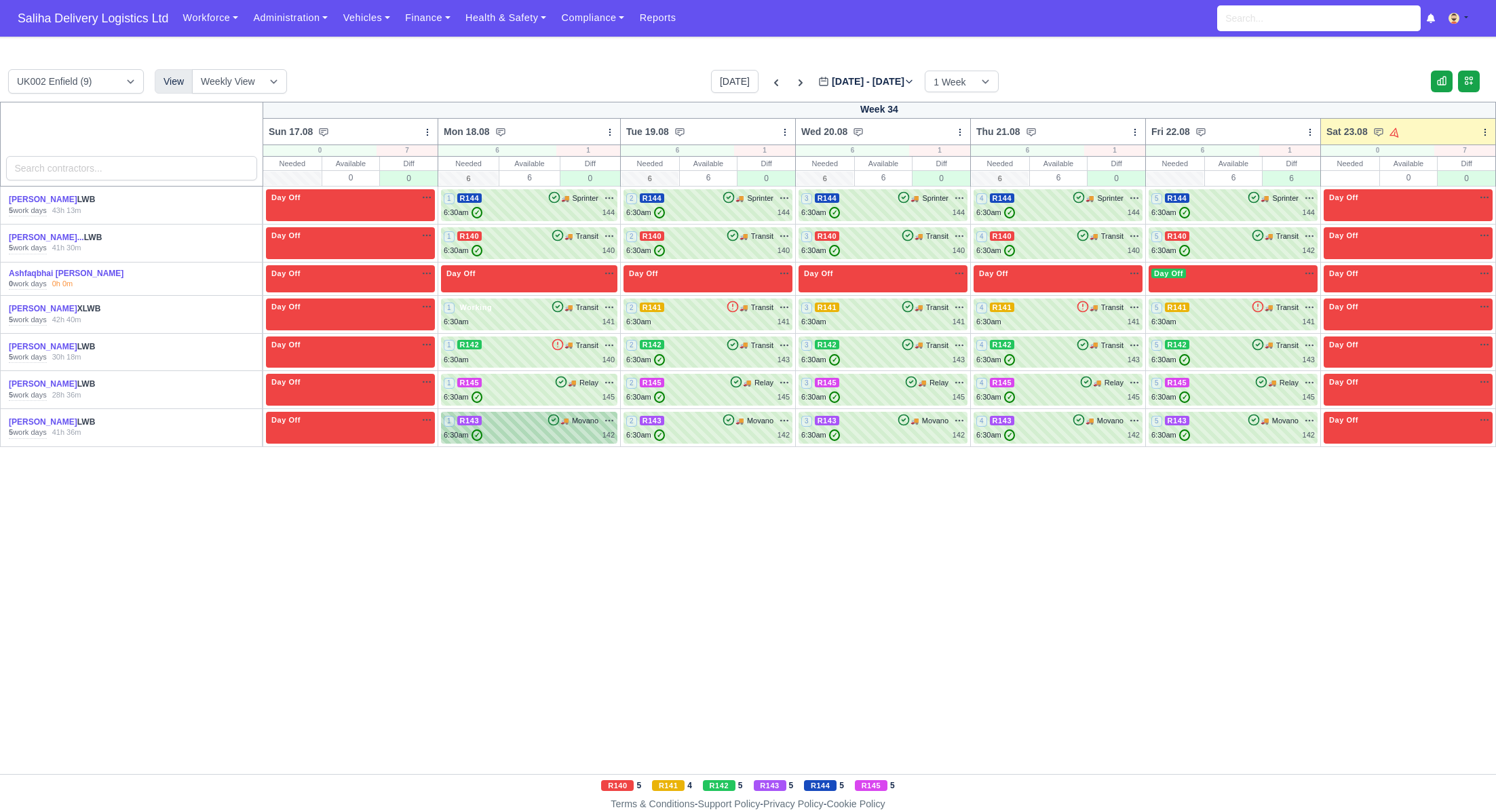
click at [558, 434] on div "6:30am ✓ 142" at bounding box center [529, 435] width 171 height 12
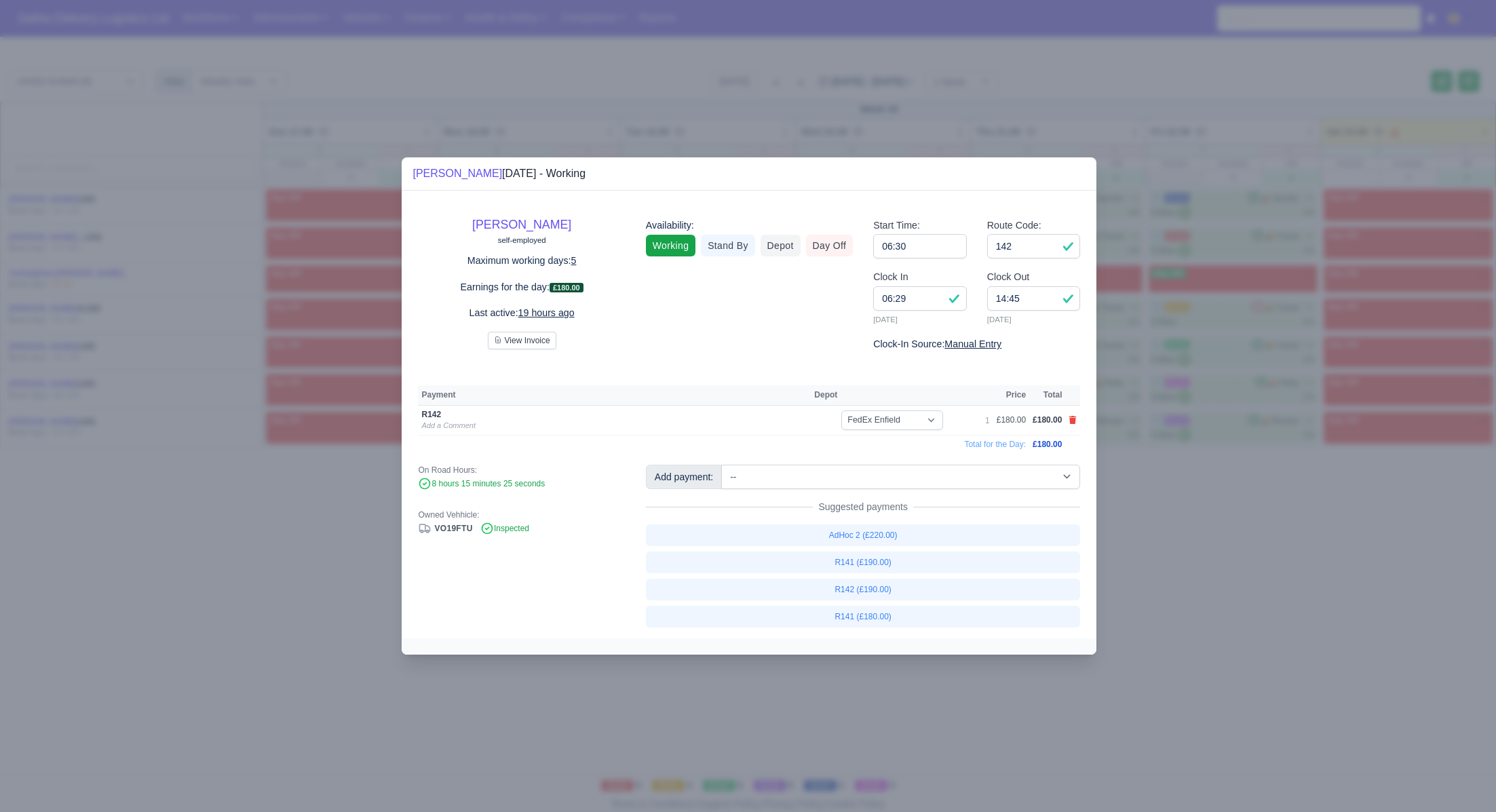
drag, startPoint x: 1193, startPoint y: 575, endPoint x: 792, endPoint y: 111, distance: 613.3
click at [1192, 569] on div at bounding box center [748, 406] width 1496 height 812
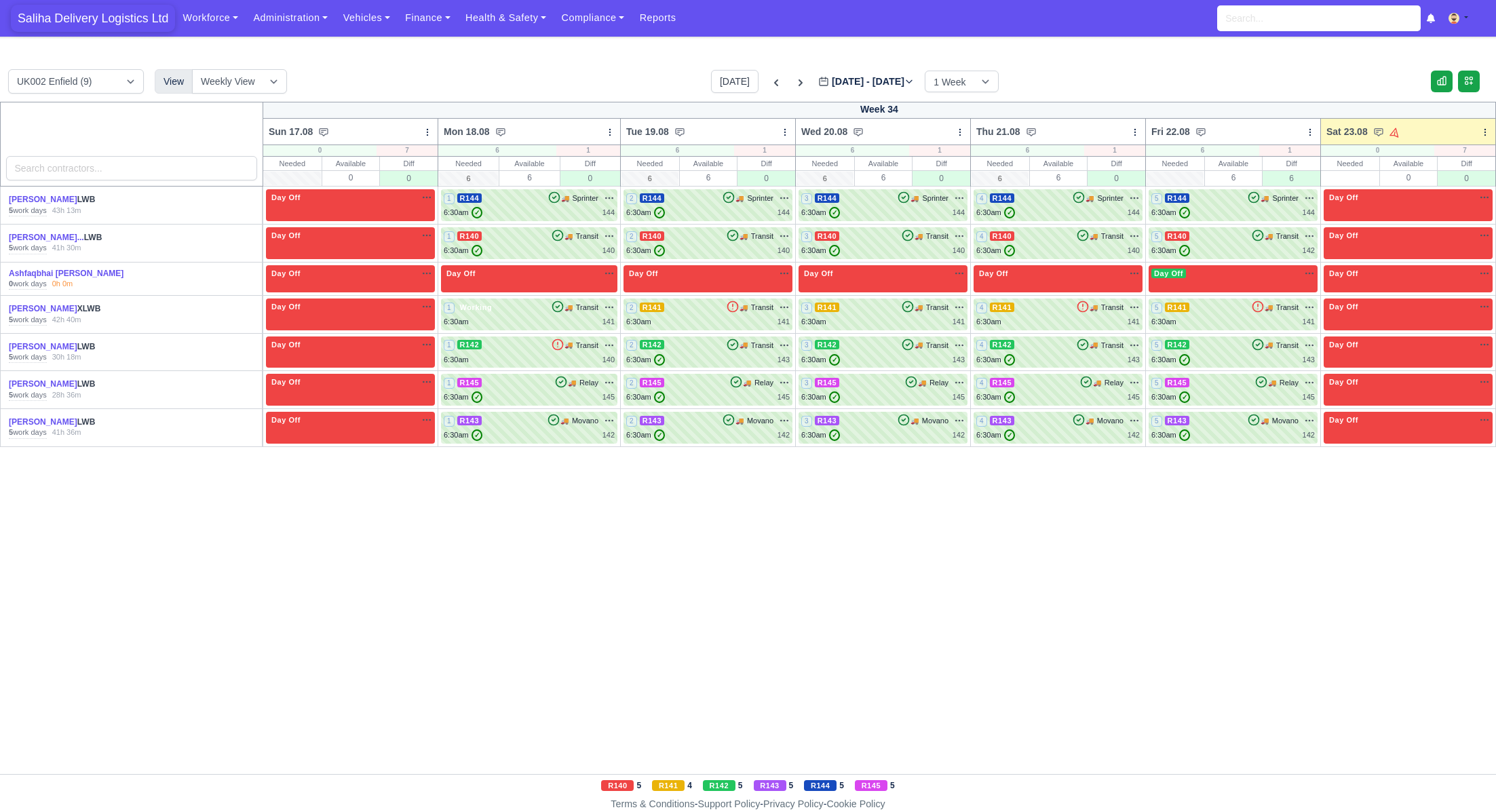
click at [72, 20] on span "Saliha Delivery Logistics Ltd" at bounding box center [93, 18] width 164 height 27
click at [82, 14] on span "Saliha Delivery Logistics Ltd" at bounding box center [93, 18] width 164 height 27
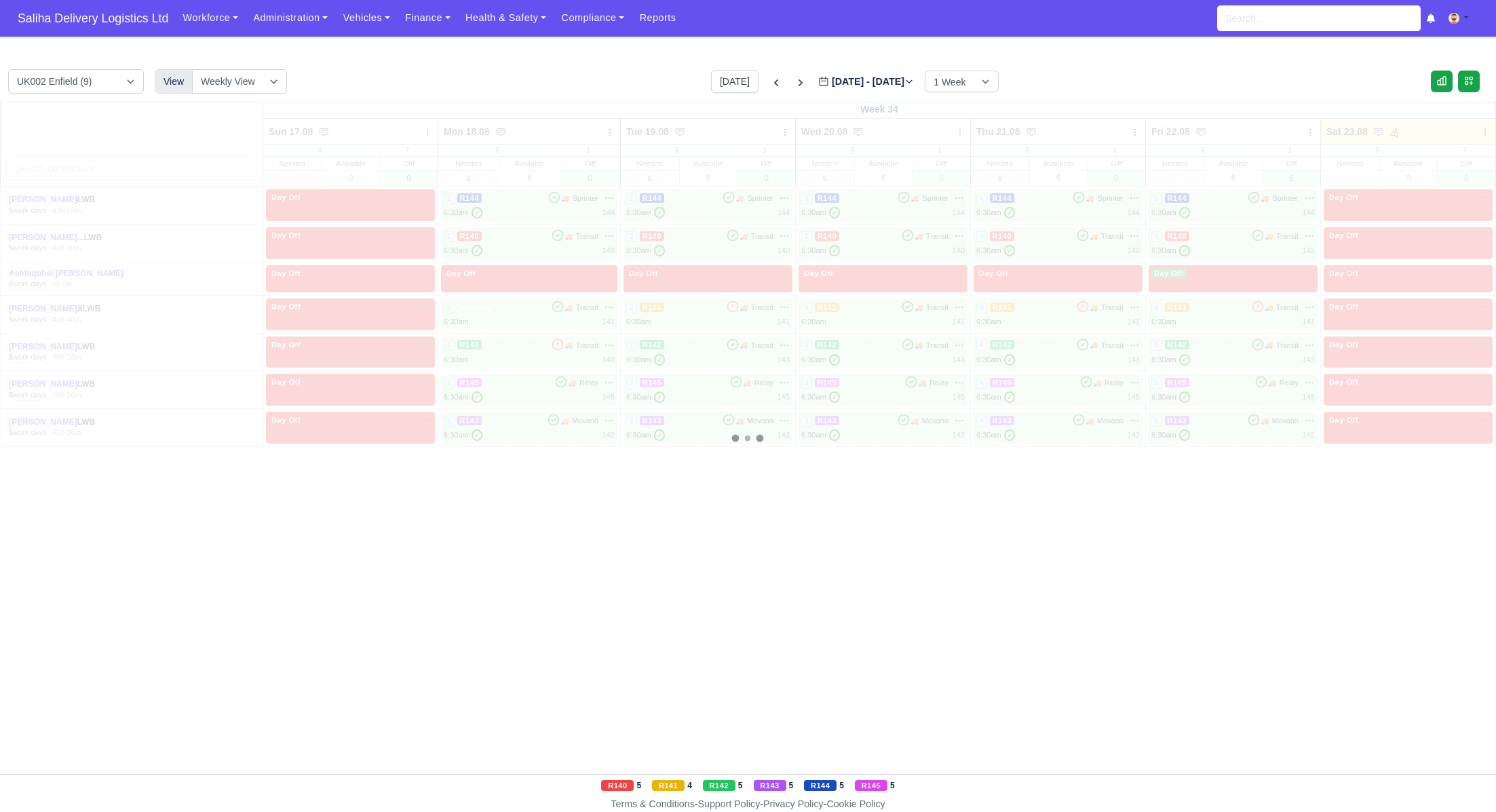
type input "[DATE]"
